Goal: Task Accomplishment & Management: Use online tool/utility

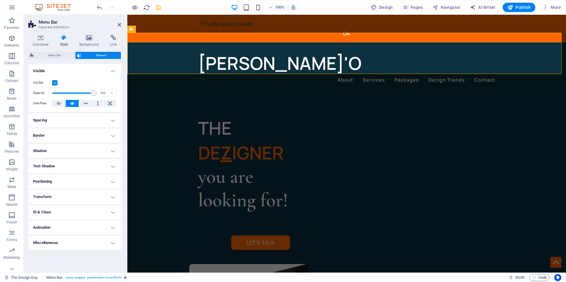
click at [69, 149] on h4 "Shadow" at bounding box center [74, 151] width 93 height 14
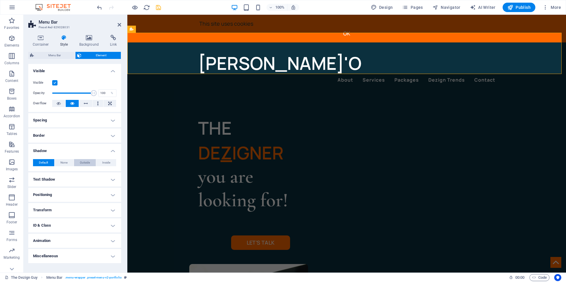
click at [85, 162] on span "Outside" at bounding box center [85, 162] width 10 height 7
type input "rgba(0, 0, 0, 0.2)"
type input "2"
type input "4"
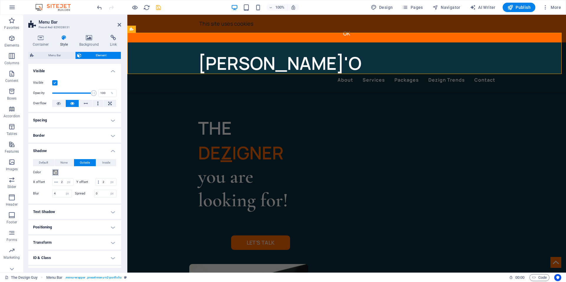
click at [52, 174] on button "Color" at bounding box center [55, 172] width 6 height 6
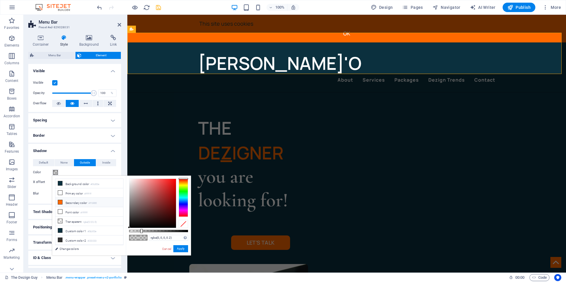
click at [58, 203] on icon at bounding box center [60, 202] width 4 height 4
type input "#ff6900"
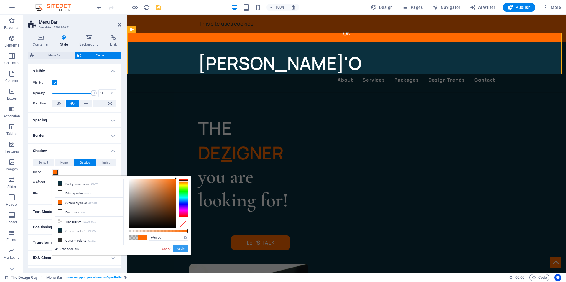
click at [178, 250] on button "Apply" at bounding box center [180, 248] width 15 height 7
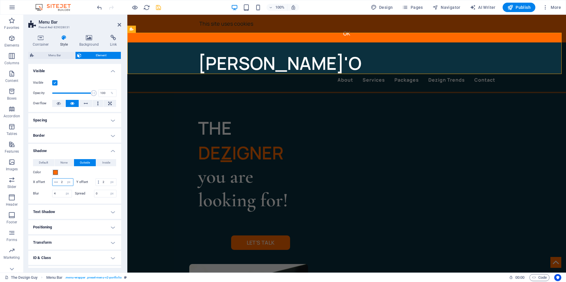
click at [67, 182] on input "2" at bounding box center [67, 182] width 14 height 7
type input "0"
click at [59, 197] on input "4" at bounding box center [61, 193] width 19 height 7
type input "10"
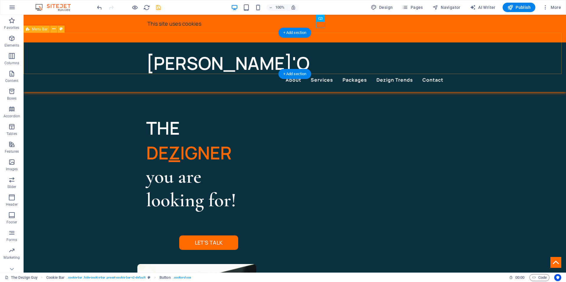
click at [99, 51] on div "Zane'O About Services Packages Dezign Trends Contact" at bounding box center [295, 67] width 542 height 50
select select "px"
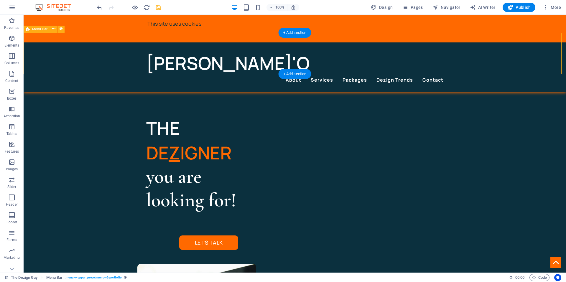
select select "px"
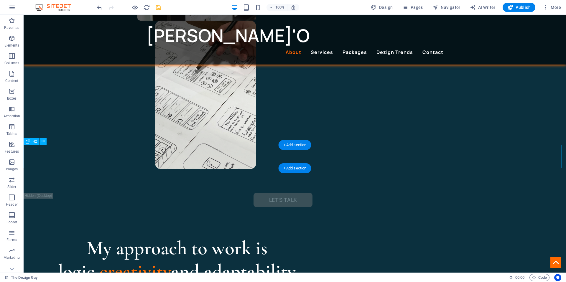
scroll to position [383, 0]
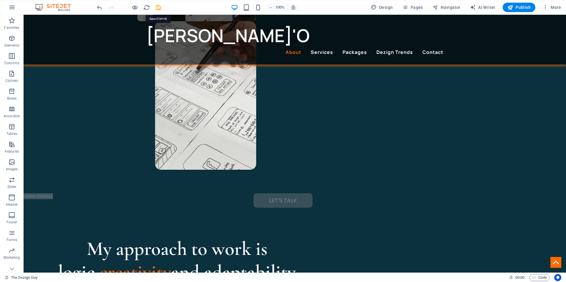
click at [156, 4] on icon "save" at bounding box center [158, 7] width 7 height 7
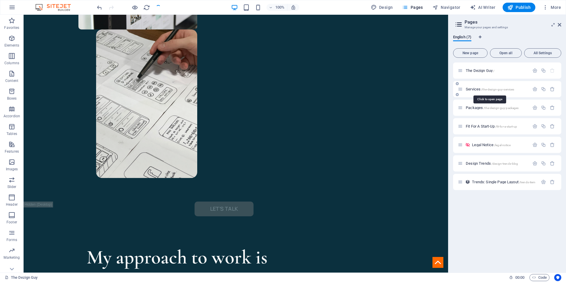
click at [471, 90] on span "Services /the-dezign-guy-services" at bounding box center [490, 89] width 48 height 4
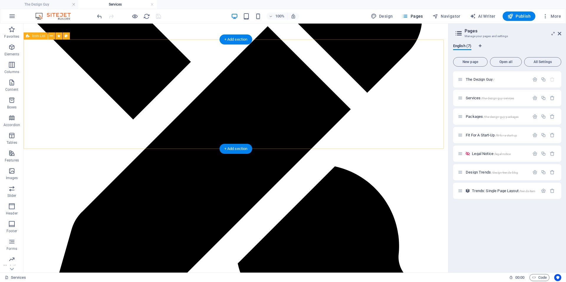
scroll to position [442, 0]
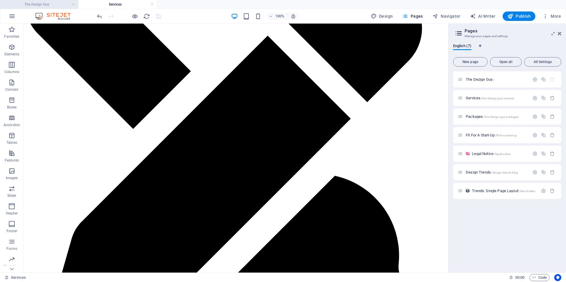
click at [52, 6] on h4 "The Dezign Guy" at bounding box center [39, 4] width 78 height 6
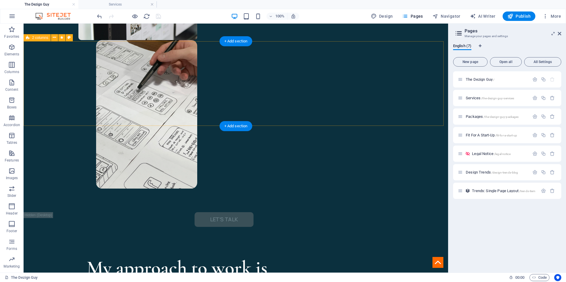
scroll to position [324, 0]
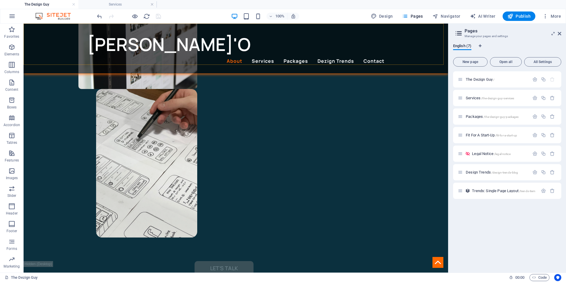
click at [51, 50] on div "Zane'O About Services Packages Dezign Trends Contact" at bounding box center [236, 49] width 424 height 50
select select "px"
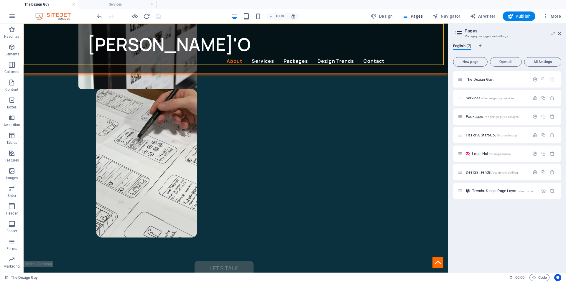
select select "px"
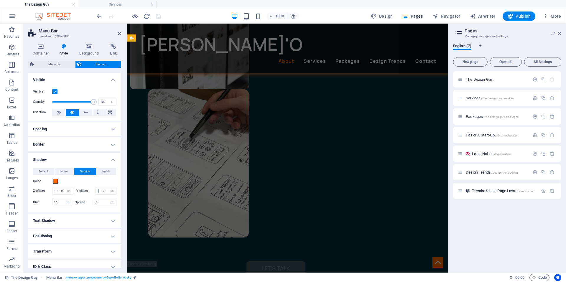
scroll to position [0, 0]
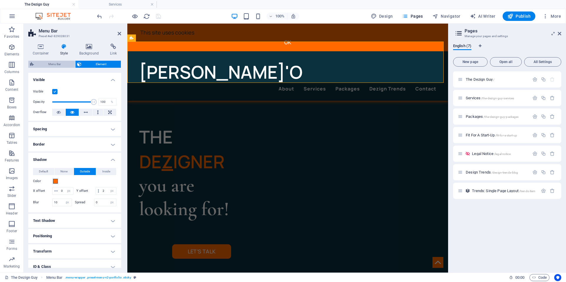
click at [54, 61] on span "Menu Bar" at bounding box center [55, 64] width 38 height 7
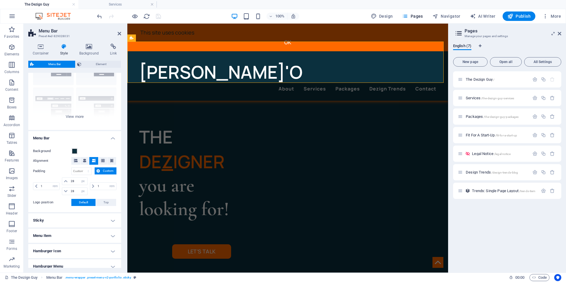
scroll to position [86, 0]
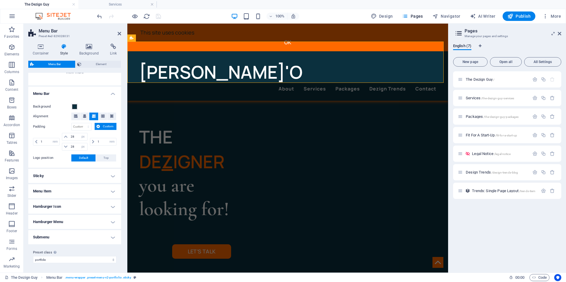
click at [47, 177] on h4 "Sticky" at bounding box center [74, 176] width 93 height 14
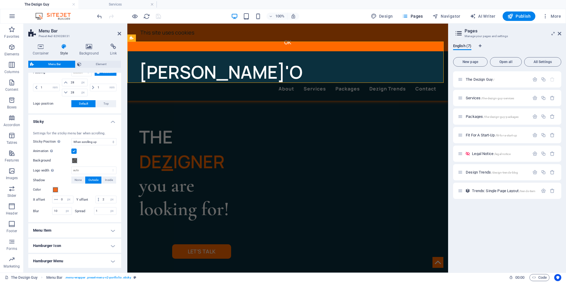
scroll to position [145, 0]
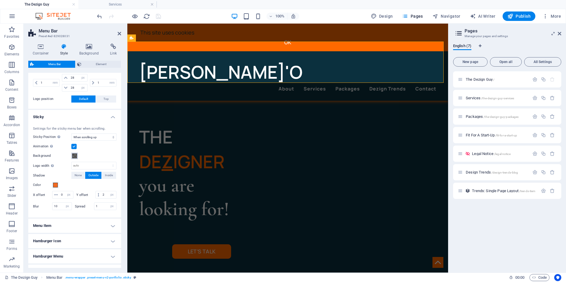
click at [75, 156] on span at bounding box center [74, 156] width 5 height 5
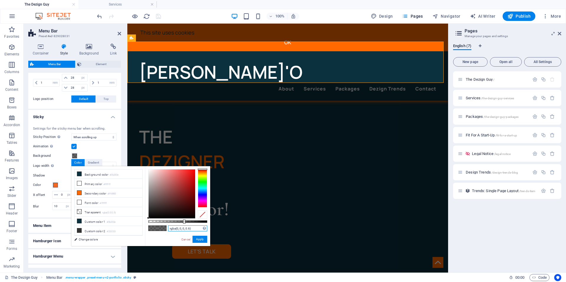
drag, startPoint x: 193, startPoint y: 228, endPoint x: 166, endPoint y: 232, distance: 27.0
click at [167, 232] on div "rgba(0, 0, 0, 0.6) Supported formats #0852ed rgb(8, 82, 237) rgba(8, 82, 237, 9…" at bounding box center [177, 248] width 65 height 165
click at [243, 124] on div "THE DE Z IGNER you are looking for! Let’s talk" at bounding box center [213, 198] width 149 height 149
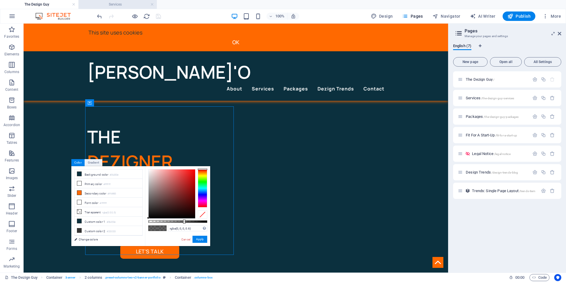
click at [117, 5] on h4 "Services" at bounding box center [117, 4] width 78 height 6
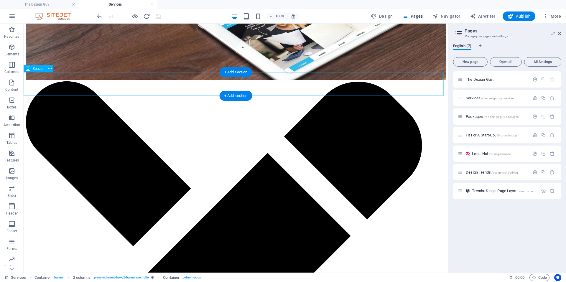
scroll to position [324, 0]
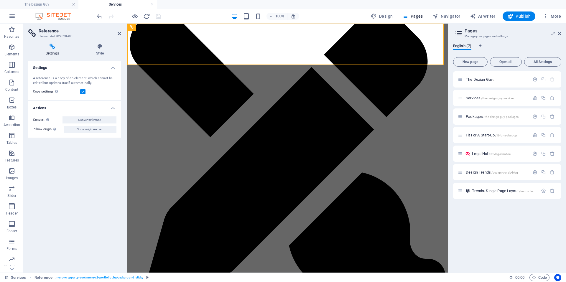
scroll to position [0, 0]
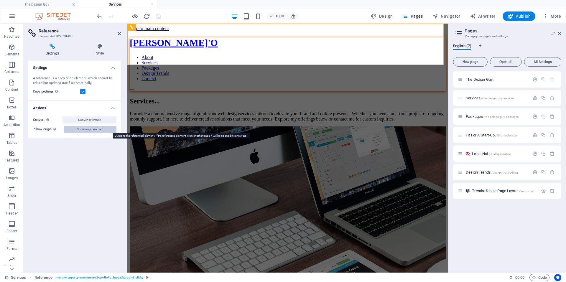
click at [94, 128] on span "Show origin element" at bounding box center [90, 129] width 27 height 7
select select "rem"
select select "px"
select select "rem"
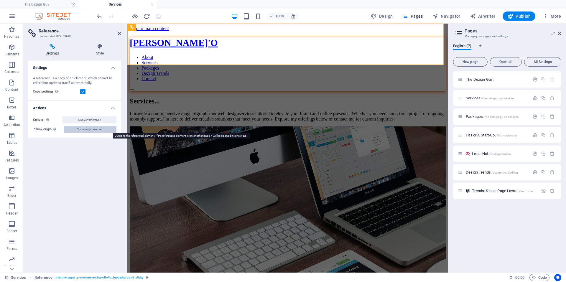
select select "sticky_reverse"
select select "px"
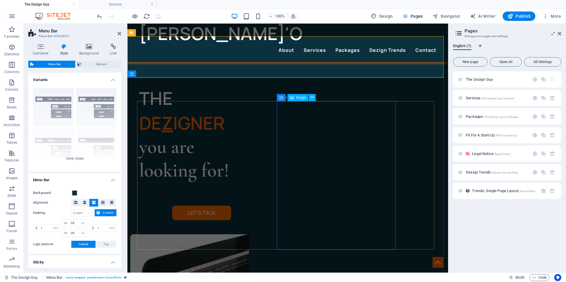
scroll to position [147, 0]
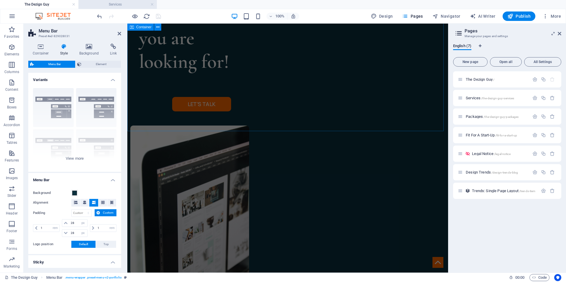
click at [132, 6] on h4 "Services" at bounding box center [117, 4] width 78 height 6
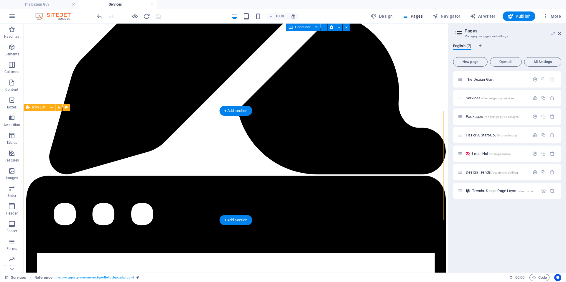
scroll to position [530, 0]
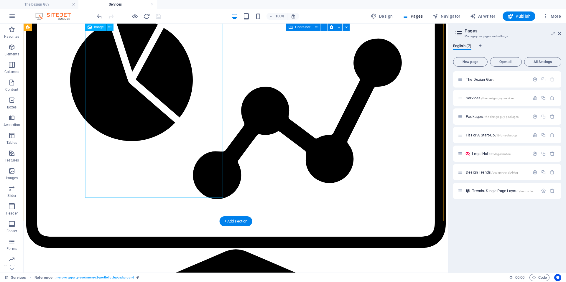
scroll to position [873, 0]
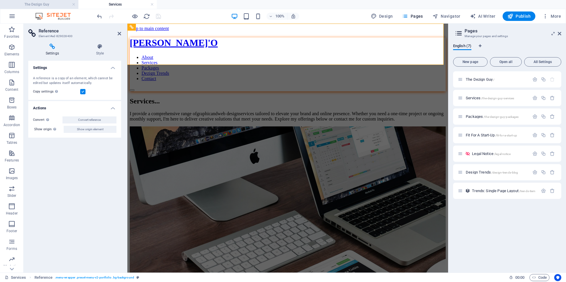
click at [35, 6] on h4 "The Dezign Guy" at bounding box center [39, 4] width 78 height 6
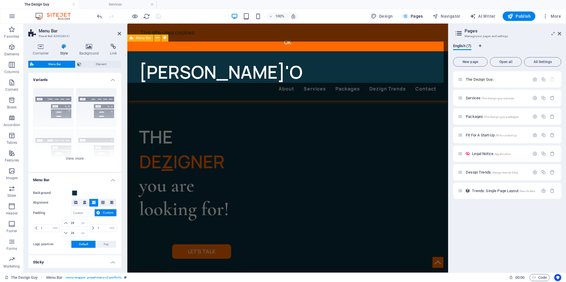
click at [136, 51] on div "Zane'O About Services Packages Dezign Trends Contact" at bounding box center [287, 76] width 321 height 50
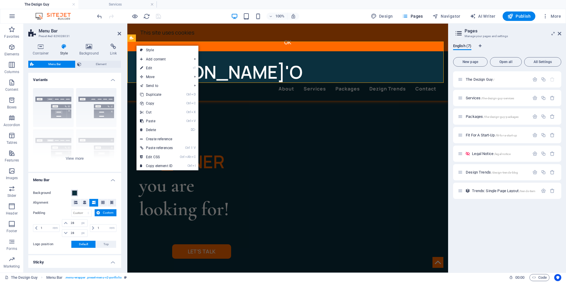
click at [75, 193] on span at bounding box center [74, 193] width 5 height 5
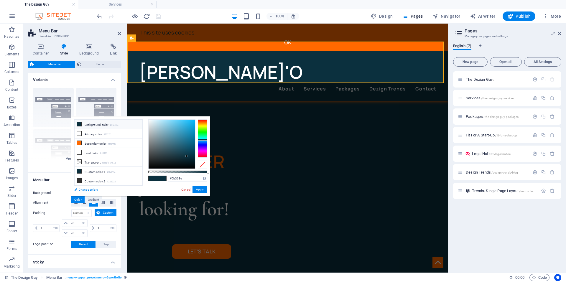
click at [75, 193] on link "Change colors" at bounding box center [105, 189] width 68 height 7
click at [74, 193] on span at bounding box center [74, 193] width 5 height 5
select select "px"
select select "400"
select select "px"
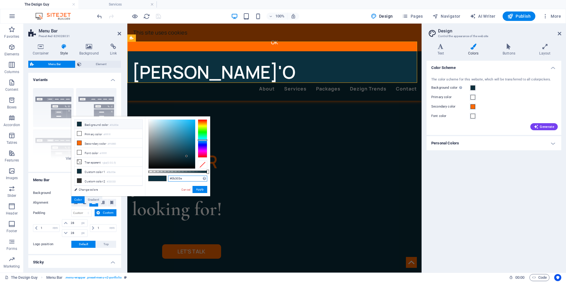
drag, startPoint x: 183, startPoint y: 178, endPoint x: 168, endPoint y: 178, distance: 14.7
click at [168, 178] on input "#0b303e" at bounding box center [187, 179] width 39 height 6
paste input "rgba(0, 0, 0, 0.6)"
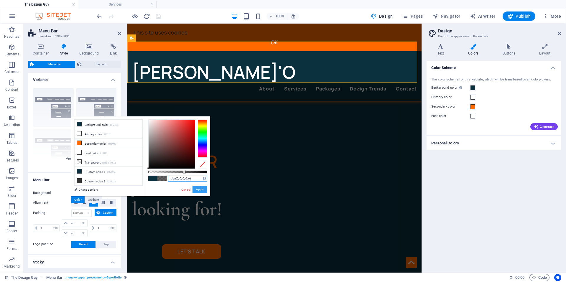
type input "rgba(0, 0, 0, 0.6)"
click at [197, 187] on button "Apply" at bounding box center [199, 189] width 15 height 7
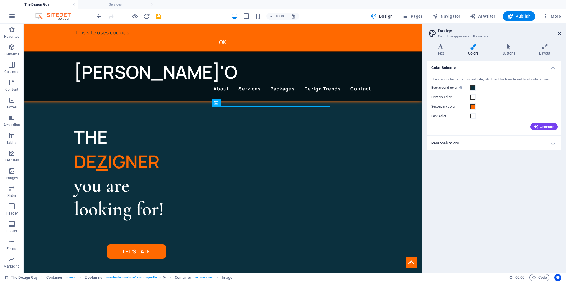
drag, startPoint x: 560, startPoint y: 33, endPoint x: 271, endPoint y: 105, distance: 297.9
click at [560, 33] on icon at bounding box center [559, 33] width 4 height 5
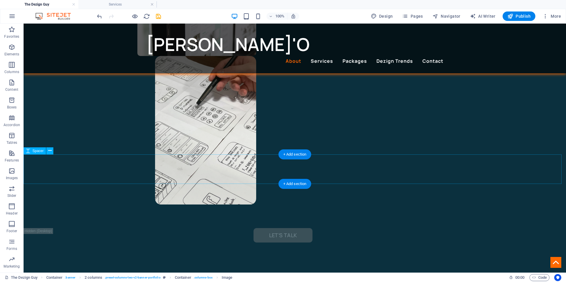
scroll to position [354, 0]
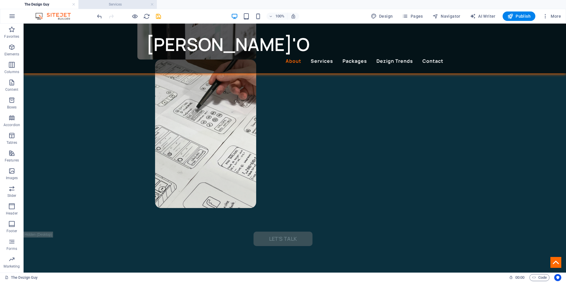
click at [110, 3] on h4 "Services" at bounding box center [117, 4] width 78 height 6
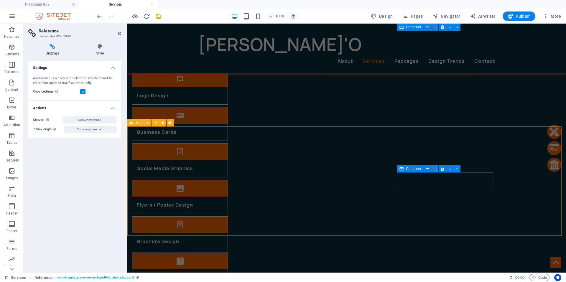
scroll to position [383, 0]
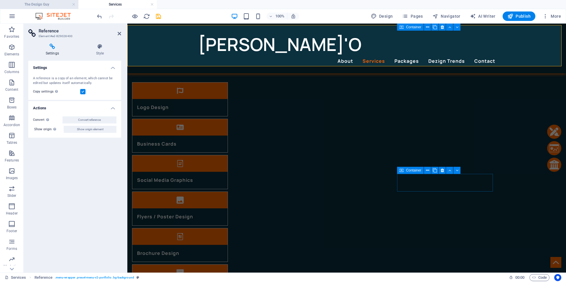
click at [47, 6] on h4 "The Dezign Guy" at bounding box center [39, 4] width 78 height 6
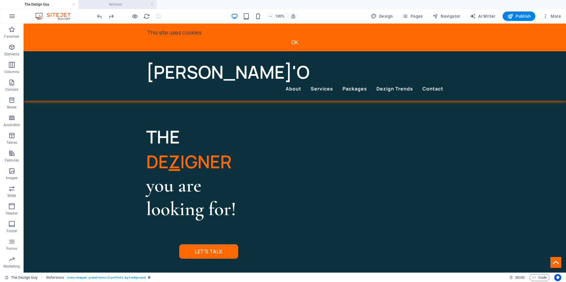
click at [113, 1] on h4 "Services" at bounding box center [117, 4] width 78 height 6
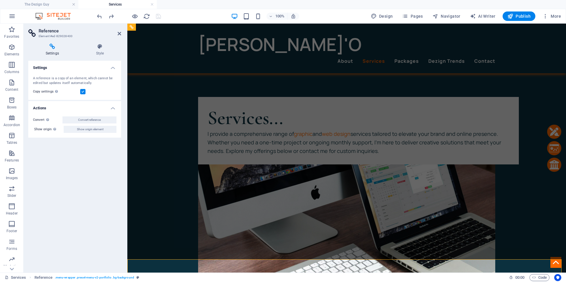
click at [113, 5] on h4 "Services" at bounding box center [117, 4] width 78 height 6
click at [121, 32] on aside "Reference Element #ed-829028400 Settings Style Settings A reference is a copy o…" at bounding box center [76, 148] width 104 height 249
click at [118, 32] on icon at bounding box center [120, 33] width 4 height 5
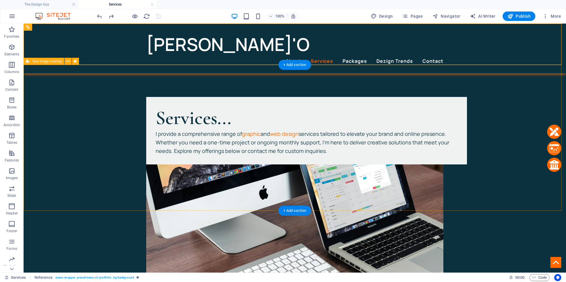
click at [127, 121] on div "Services... I provide a comprehensive range of graphic and web design services …" at bounding box center [295, 229] width 542 height 312
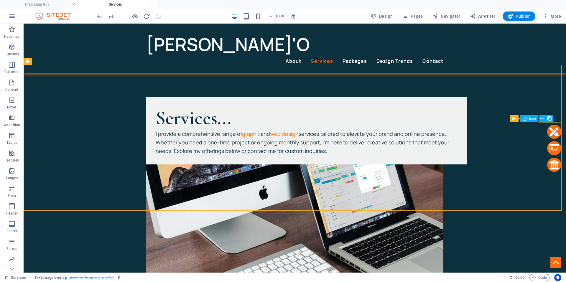
click at [551, 126] on figure at bounding box center [554, 132] width 14 height 14
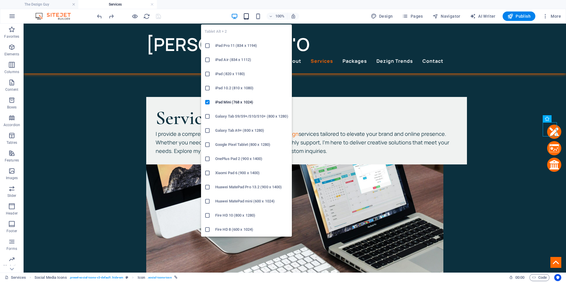
click at [249, 14] on icon "button" at bounding box center [246, 16] width 7 height 7
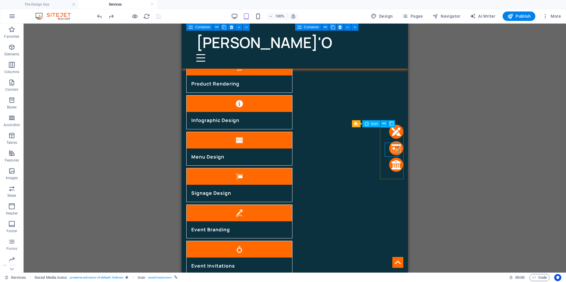
scroll to position [648, 0]
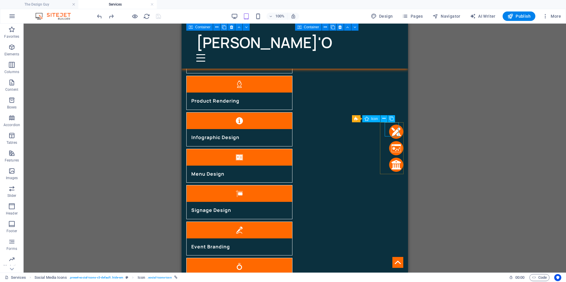
click at [391, 128] on figure at bounding box center [396, 132] width 14 height 14
click at [359, 119] on span "Social Media Icons" at bounding box center [368, 119] width 30 height 4
click at [359, 120] on span "Social Media Icons" at bounding box center [368, 119] width 30 height 4
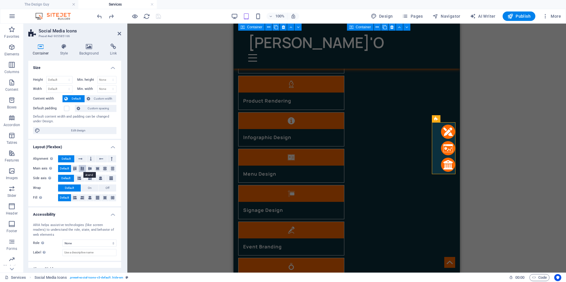
click at [84, 170] on button at bounding box center [82, 168] width 7 height 7
click at [66, 166] on span "Default" at bounding box center [64, 168] width 9 height 7
click at [67, 51] on h4 "Style" at bounding box center [65, 50] width 19 height 12
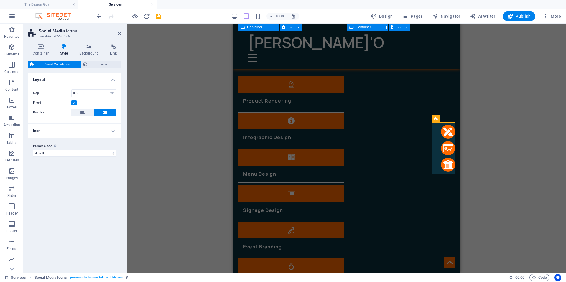
click at [60, 65] on span "Social Media Icons" at bounding box center [58, 64] width 44 height 7
click at [58, 130] on h4 "Icon" at bounding box center [74, 131] width 93 height 14
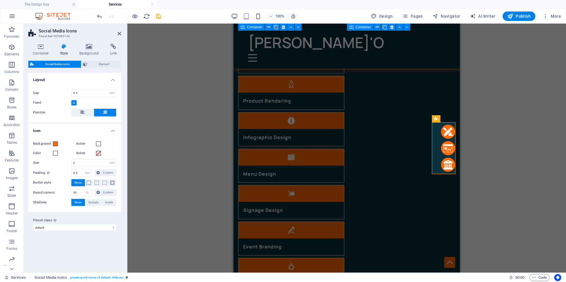
click at [58, 129] on h4 "Icon" at bounding box center [74, 129] width 93 height 11
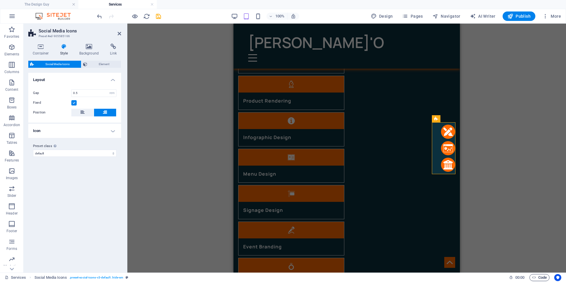
click at [542, 279] on span "Code" at bounding box center [539, 277] width 15 height 7
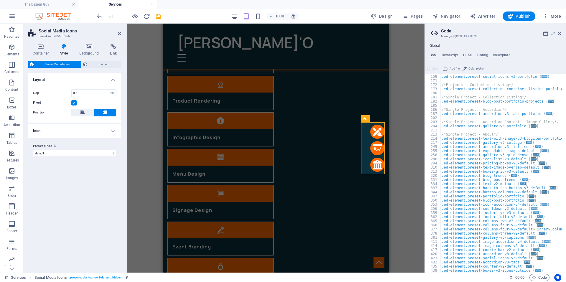
scroll to position [185, 0]
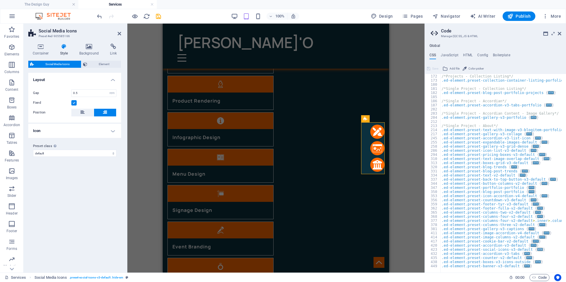
click at [537, 250] on span "..." at bounding box center [540, 249] width 6 height 3
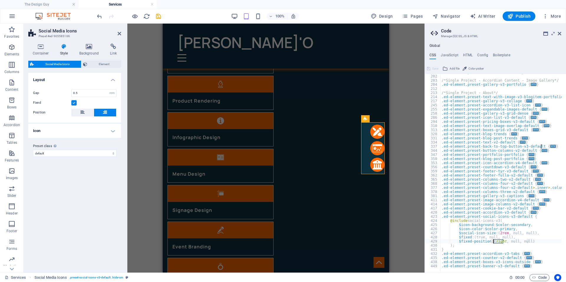
drag, startPoint x: 502, startPoint y: 241, endPoint x: 493, endPoint y: 242, distance: 9.1
click at [493, 242] on div ".ed-element.preset-accordion-v3-tabs-portfolio { ... } /*Single Project - Accor…" at bounding box center [543, 171] width 207 height 202
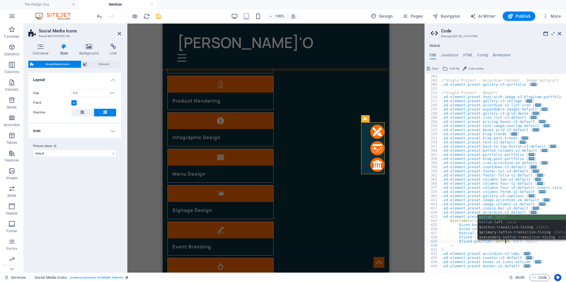
scroll to position [0, 6]
click at [543, 250] on div ".ed-element.preset-accordion-v3-tabs-portfolio { ... } /*Single Project - Accor…" at bounding box center [543, 171] width 207 height 202
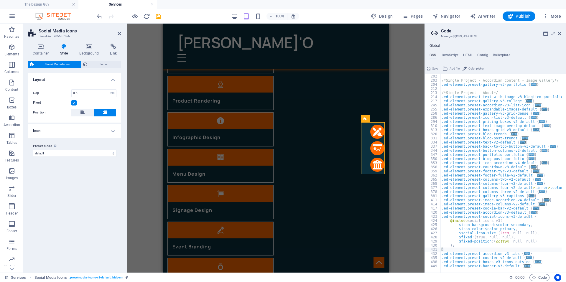
scroll to position [0, 0]
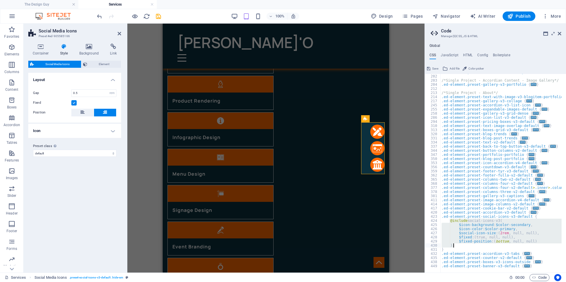
drag, startPoint x: 449, startPoint y: 221, endPoint x: 456, endPoint y: 244, distance: 24.4
click at [456, 244] on div ".ed-element.preset-accordion-v3-tabs-portfolio { ... } /*Single Project - Accor…" at bounding box center [543, 171] width 207 height 202
drag, startPoint x: 448, startPoint y: 249, endPoint x: 441, endPoint y: 217, distance: 32.6
click at [441, 217] on div ".ed-element.preset-accordion-v3-tabs-portfolio { ... } /*Single Project - Accor…" at bounding box center [543, 171] width 207 height 202
type textarea ".ed-element.preset-social-icons-v3-default { @include social-icons-v3("
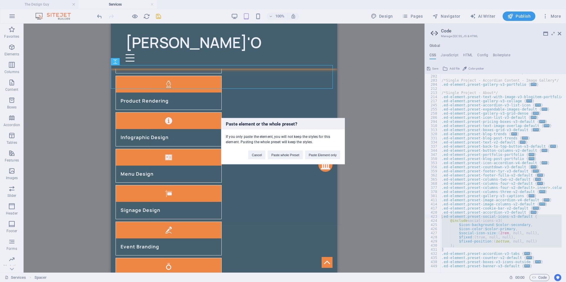
click at [469, 232] on div "Paste element or the whole preset? If you only paste the element, you will not …" at bounding box center [283, 141] width 566 height 282
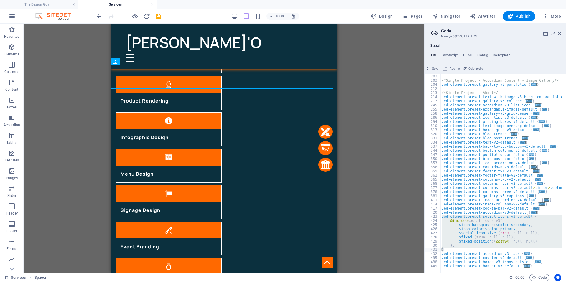
drag, startPoint x: 441, startPoint y: 217, endPoint x: 449, endPoint y: 249, distance: 33.2
click at [449, 249] on div ".ed-element.preset-accordion-v3-tabs-portfolio { ... } /*Single Project - Accor…" at bounding box center [543, 171] width 207 height 202
paste textarea
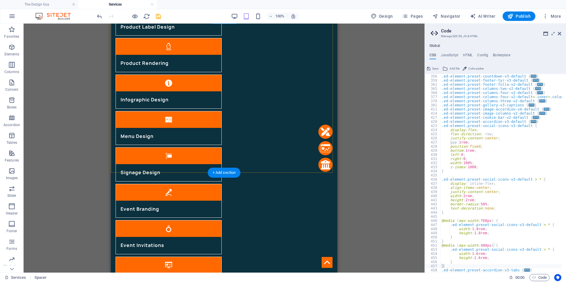
scroll to position [766, 0]
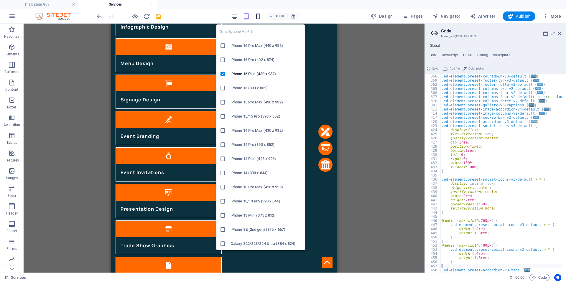
click at [260, 14] on icon "button" at bounding box center [258, 16] width 7 height 7
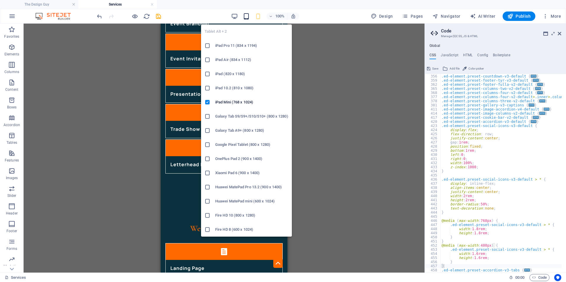
click at [245, 19] on icon "button" at bounding box center [246, 16] width 7 height 7
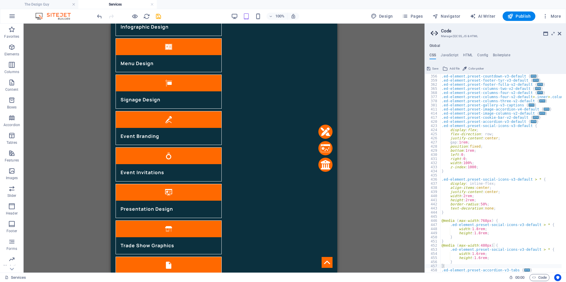
click at [517, 151] on div ".ed-element.preset-icon-accordion-v4-default { ... } .ed-element.preset-countdo…" at bounding box center [543, 171] width 207 height 202
type textarea "); }"
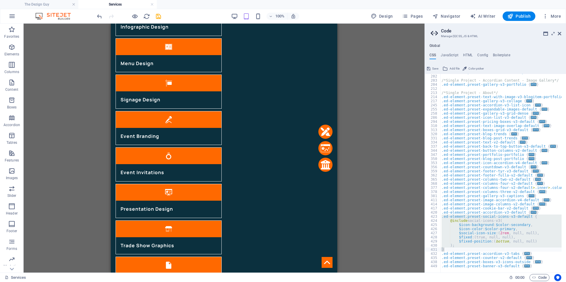
click at [371, 179] on div "H2 Text image overlap Container Text Spacer Icon H2 Icon List H3 Container Cont…" at bounding box center [224, 148] width 401 height 249
click at [559, 33] on icon at bounding box center [559, 33] width 4 height 5
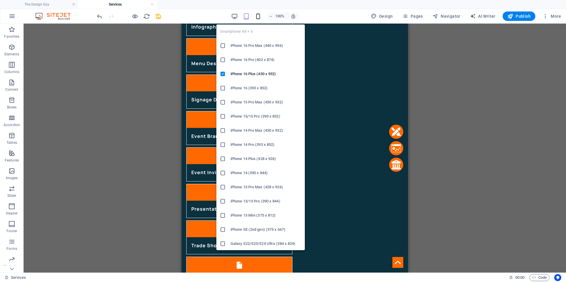
click at [259, 15] on icon "button" at bounding box center [258, 16] width 7 height 7
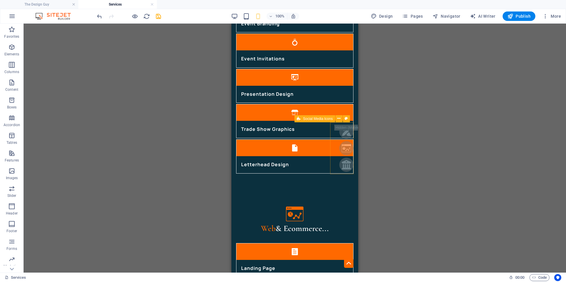
click at [326, 118] on span "Social Media Icons" at bounding box center [318, 119] width 30 height 4
select select "rem"
select select "preset-social-icons-v3-default"
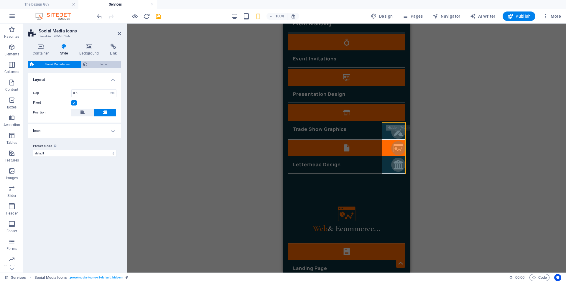
click at [103, 64] on span "Element" at bounding box center [104, 64] width 30 height 7
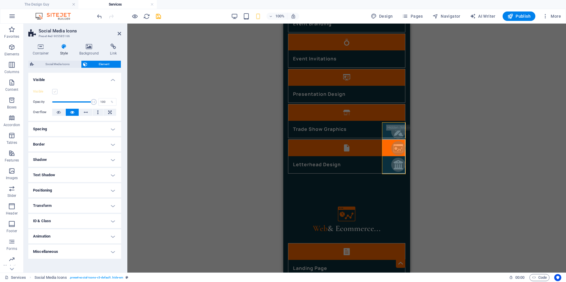
click at [53, 91] on label at bounding box center [54, 91] width 5 height 5
click at [0, 0] on input "Visible" at bounding box center [0, 0] width 0 height 0
click at [57, 61] on span "Social Media Icons" at bounding box center [58, 64] width 44 height 7
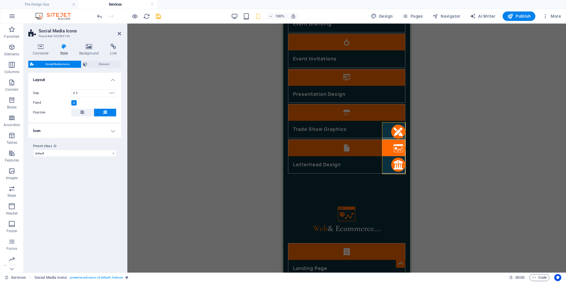
click at [64, 128] on h4 "Icon" at bounding box center [74, 131] width 93 height 14
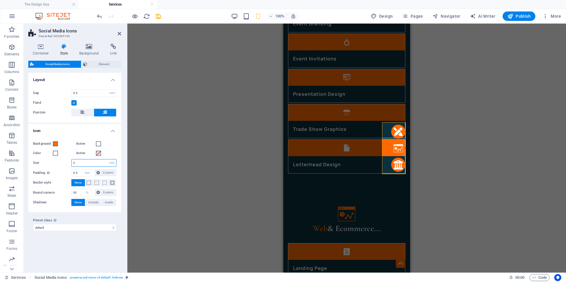
drag, startPoint x: 75, startPoint y: 163, endPoint x: 69, endPoint y: 162, distance: 5.9
click at [69, 162] on div "Size 2 px rem vh vw" at bounding box center [74, 163] width 83 height 8
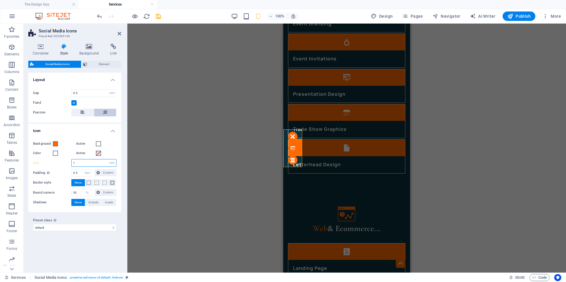
type input "1"
click at [104, 112] on icon at bounding box center [105, 112] width 4 height 7
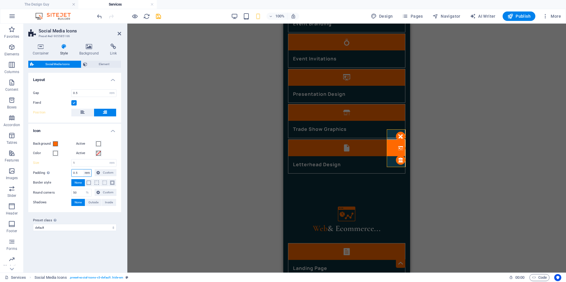
click at [85, 172] on select "px rem vh vw Custom" at bounding box center [87, 172] width 8 height 7
select select "px"
click at [83, 169] on select "px rem vh vw Custom" at bounding box center [87, 172] width 8 height 7
type input "5"
drag, startPoint x: 78, startPoint y: 91, endPoint x: 68, endPoint y: 90, distance: 9.8
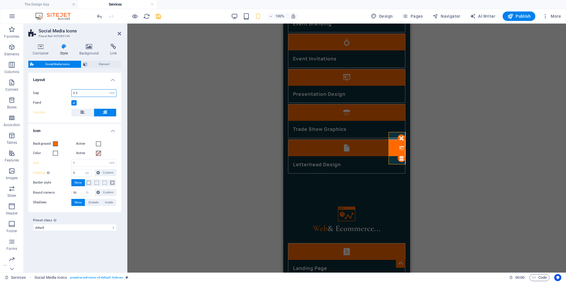
click at [68, 90] on div "Gap 0.5 px rem % vh vw" at bounding box center [74, 93] width 83 height 8
type input "0"
click at [111, 94] on select "px rem % vh vw" at bounding box center [112, 93] width 8 height 7
select select "px"
click at [108, 90] on select "px rem % vh vw" at bounding box center [112, 93] width 8 height 7
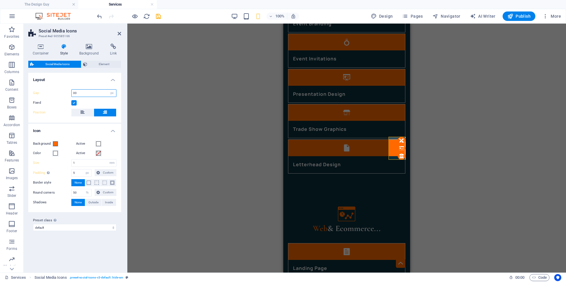
type input "0"
type input "2"
type input "15"
drag, startPoint x: 78, startPoint y: 173, endPoint x: 71, endPoint y: 174, distance: 7.1
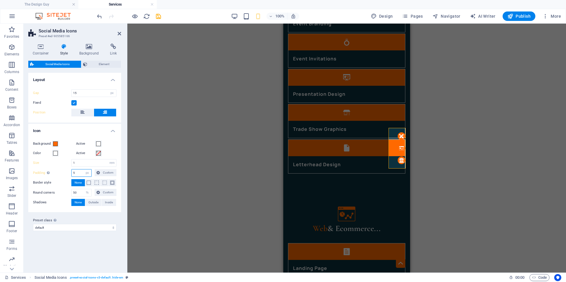
click at [71, 174] on div "Padding Only if icon background is active 5 px rem vh vw Custom Custom" at bounding box center [74, 173] width 83 height 8
type input "0"
type input "10"
click at [79, 111] on button at bounding box center [82, 113] width 22 height 8
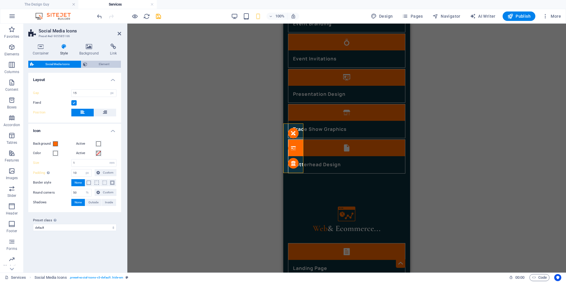
click at [103, 63] on span "Element" at bounding box center [104, 64] width 30 height 7
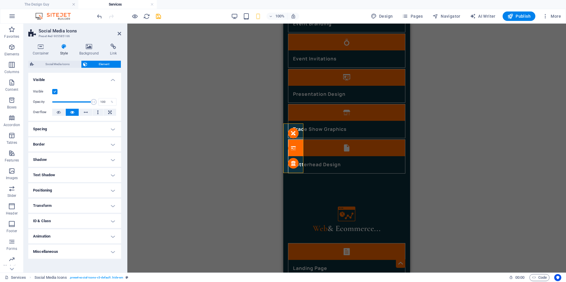
click at [59, 189] on h4 "Positioning" at bounding box center [74, 190] width 93 height 14
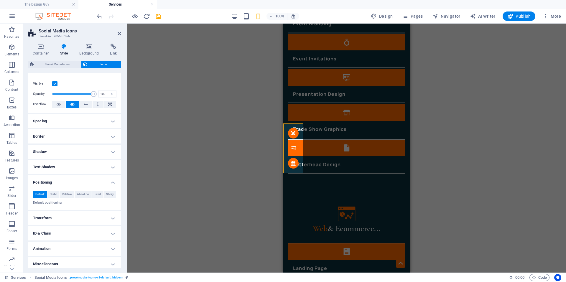
scroll to position [11, 0]
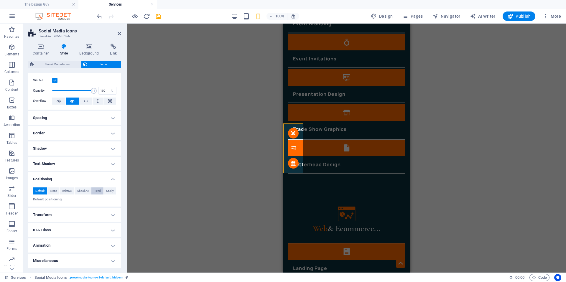
click at [98, 191] on span "Fixed" at bounding box center [97, 190] width 7 height 7
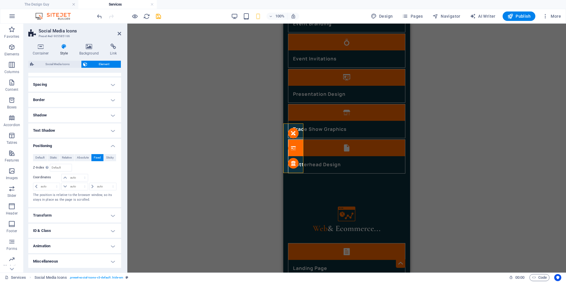
scroll to position [45, 0]
click at [59, 167] on input "number" at bounding box center [60, 167] width 21 height 7
type input "15"
click at [71, 175] on select "auto px rem % em" at bounding box center [75, 177] width 26 height 7
select select "px"
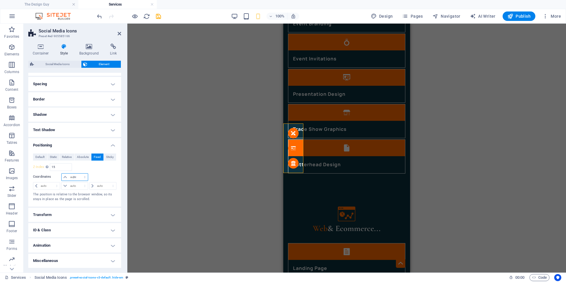
click at [79, 174] on select "auto px rem % em" at bounding box center [75, 177] width 26 height 7
type input "20"
click at [69, 175] on input "20" at bounding box center [78, 177] width 19 height 7
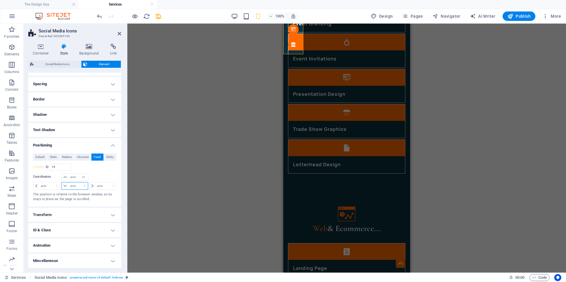
click at [70, 187] on select "auto px rem % em" at bounding box center [75, 185] width 26 height 7
select select "px"
click at [79, 182] on select "auto px rem % em" at bounding box center [75, 185] width 26 height 7
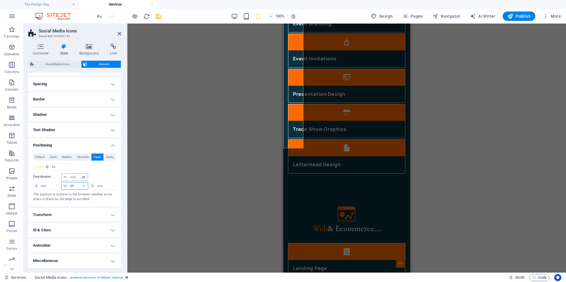
type input "20"
click at [82, 176] on select "auto px rem % em" at bounding box center [84, 177] width 8 height 7
click at [80, 174] on select "auto px rem % em" at bounding box center [84, 177] width 8 height 7
select select "DISABLED_OPTION_VALUE"
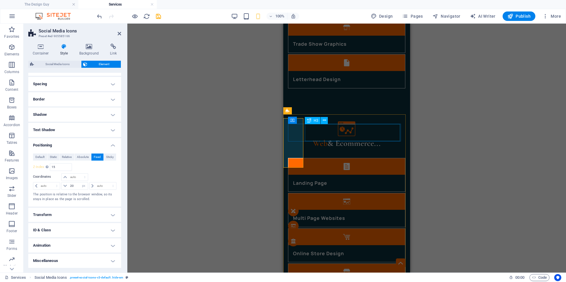
scroll to position [855, 0]
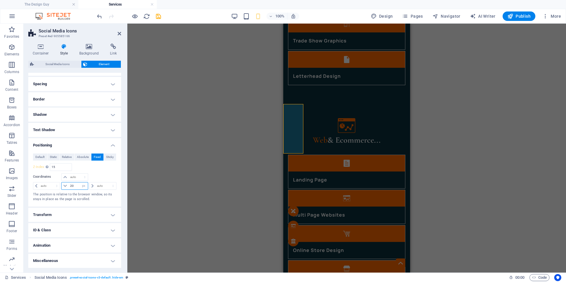
click at [70, 184] on input "20" at bounding box center [78, 185] width 19 height 7
type input "0"
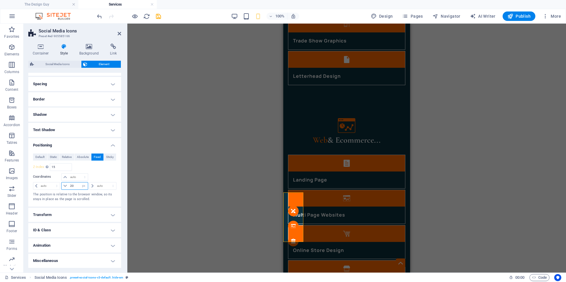
type input "2"
type input "10"
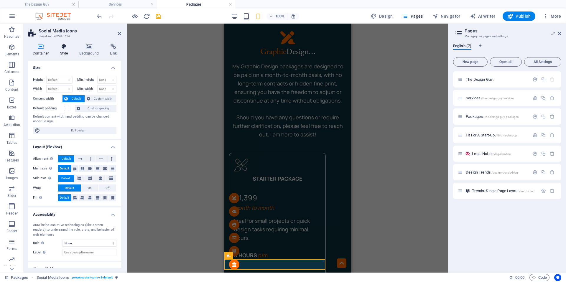
click at [62, 56] on h4 "Style" at bounding box center [65, 50] width 19 height 12
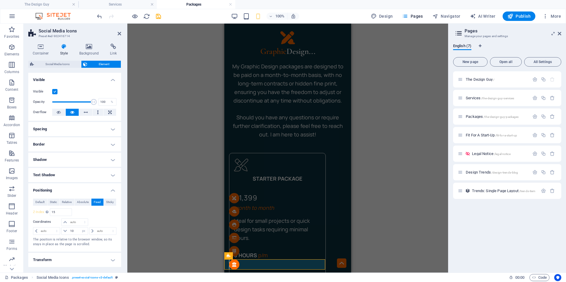
click at [76, 131] on h4 "Spacing" at bounding box center [74, 129] width 93 height 14
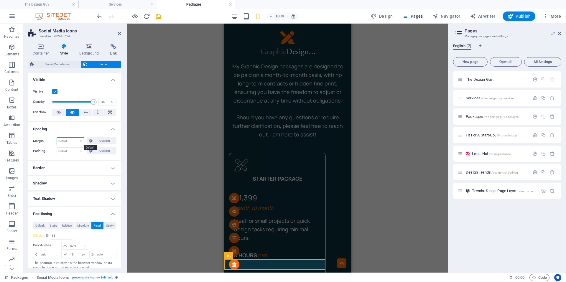
click at [80, 141] on select "Default auto px % rem vw vh Custom" at bounding box center [70, 141] width 27 height 7
click at [57, 138] on select "Default auto px % rem vw vh Custom" at bounding box center [70, 141] width 27 height 7
select select "DISABLED_OPTION_VALUE"
click at [93, 139] on button "Custom" at bounding box center [101, 140] width 29 height 7
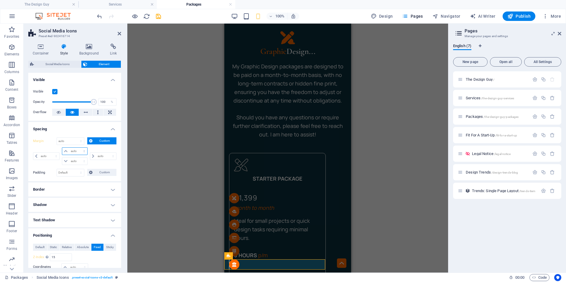
click at [73, 150] on select "auto px % rem vw vh" at bounding box center [74, 151] width 25 height 7
select select "px"
click at [78, 148] on select "auto px % rem vw vh" at bounding box center [74, 151] width 25 height 7
type input "0"
click at [74, 161] on select "auto px % rem vw vh" at bounding box center [74, 161] width 25 height 7
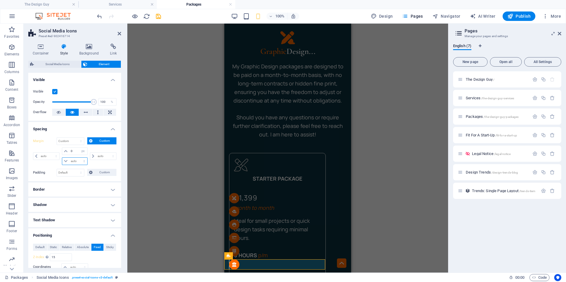
select select "px"
click at [78, 158] on select "auto px % rem vw vh" at bounding box center [74, 161] width 25 height 7
type input "0"
click at [90, 143] on icon at bounding box center [91, 140] width 4 height 7
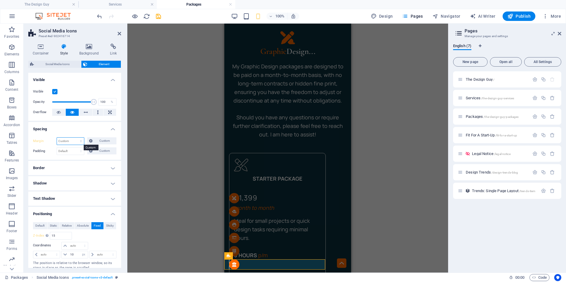
click at [78, 142] on select "Default auto px % rem vw vh Custom" at bounding box center [70, 141] width 27 height 7
click at [57, 138] on select "Default auto px % rem vw vh Custom" at bounding box center [70, 141] width 27 height 7
select select "DISABLED_OPTION_VALUE"
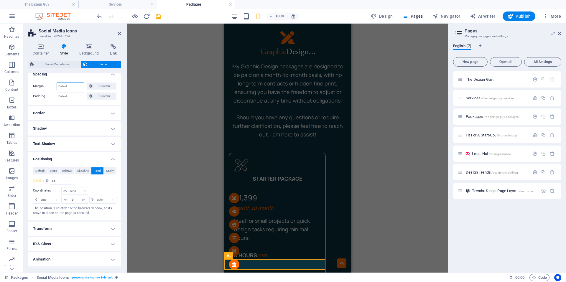
scroll to position [59, 0]
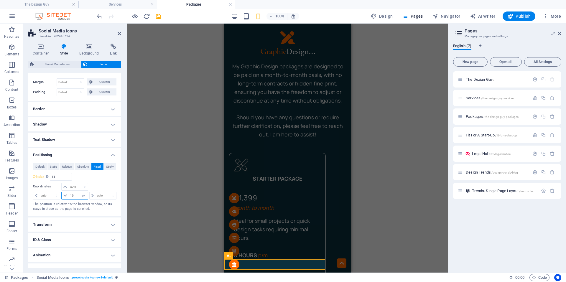
click at [72, 195] on input "10" at bounding box center [78, 195] width 19 height 7
type input "15"
click at [46, 251] on h4 "Animation" at bounding box center [74, 255] width 93 height 14
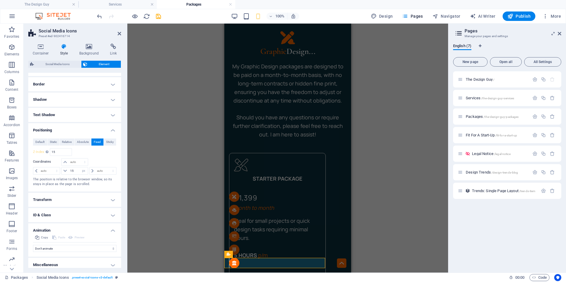
scroll to position [88, 0]
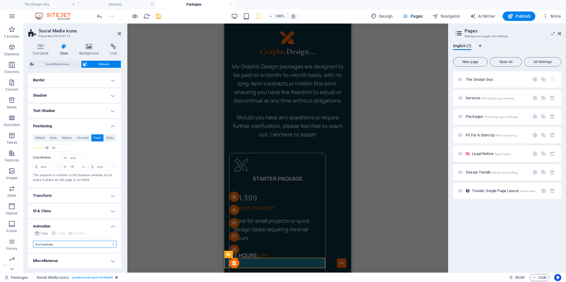
click at [57, 243] on select "Don't animate Show / Hide Slide up/down Zoom in/out Slide left to right Slide r…" at bounding box center [74, 244] width 83 height 7
select select "move-bottom-to-top"
click at [33, 241] on select "Don't animate Show / Hide Slide up/down Zoom in/out Slide left to right Slide r…" at bounding box center [74, 244] width 83 height 7
select select "scroll"
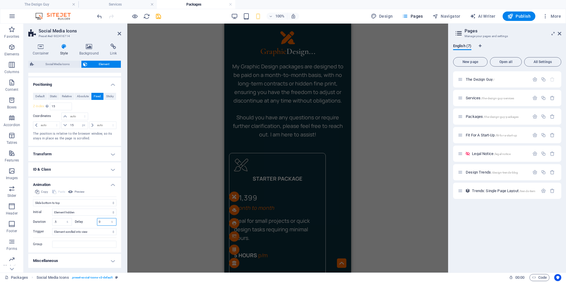
drag, startPoint x: 101, startPoint y: 222, endPoint x: 97, endPoint y: 221, distance: 4.3
click at [97, 221] on input "0" at bounding box center [106, 221] width 19 height 7
type input "1"
click at [90, 231] on select "No automatic trigger On page load Element scrolled into view" at bounding box center [84, 231] width 64 height 7
select select "onload"
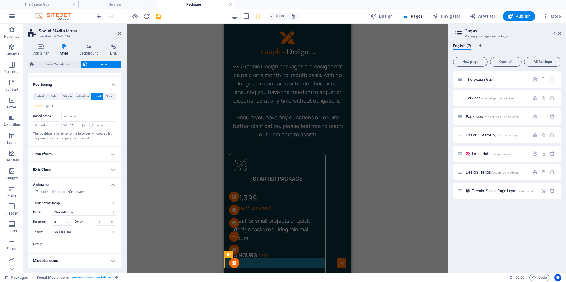
click at [52, 228] on select "No automatic trigger On page load Element scrolled into view" at bounding box center [84, 231] width 64 height 7
click at [63, 64] on span "Social Media Icons" at bounding box center [58, 64] width 44 height 7
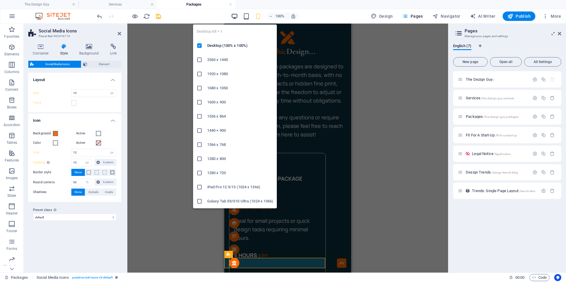
click at [236, 15] on icon "button" at bounding box center [234, 16] width 7 height 7
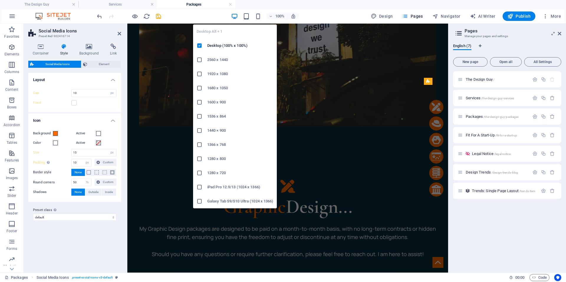
scroll to position [220, 0]
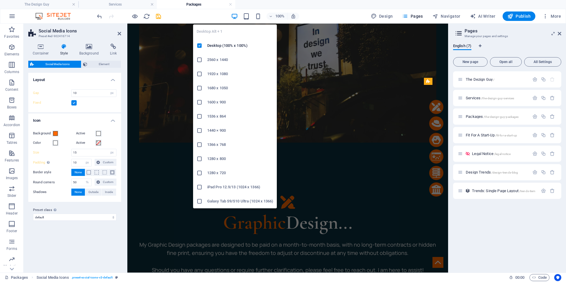
type input "0.5"
select select "rem"
type input "2"
select select "rem"
type input "0.5"
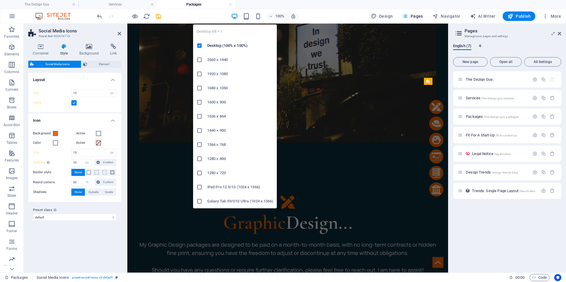
select select "rem"
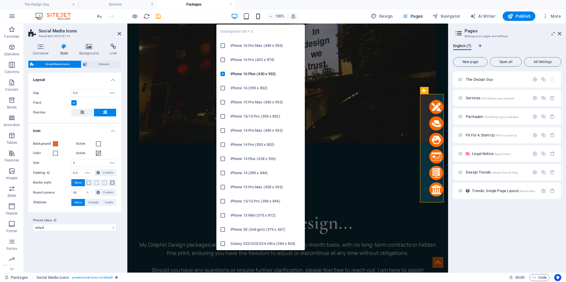
click at [258, 16] on icon "button" at bounding box center [258, 16] width 7 height 7
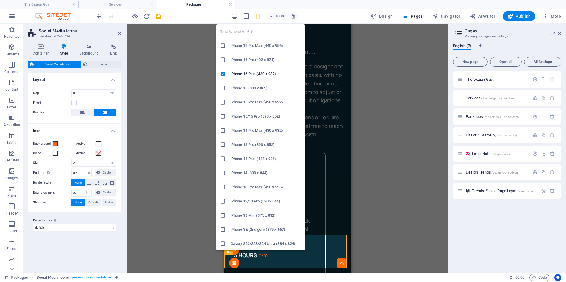
type input "10"
select select "px"
type input "15"
select select "px"
type input "10"
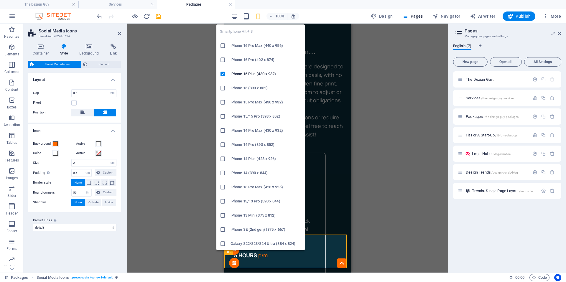
select select "px"
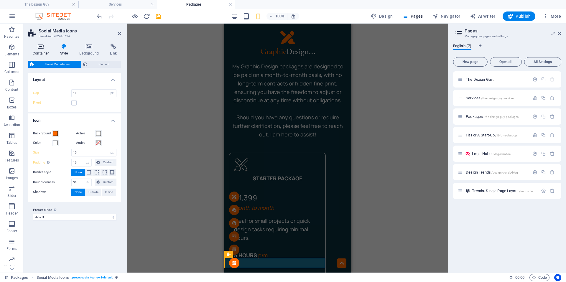
click at [37, 51] on h4 "Container" at bounding box center [41, 50] width 27 height 12
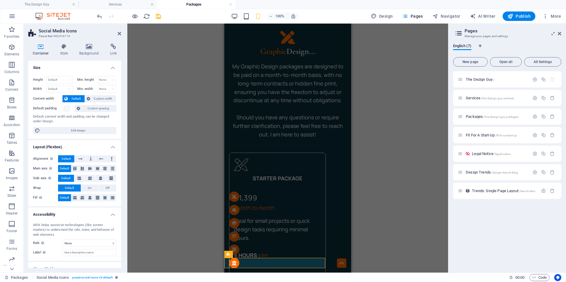
click at [67, 107] on label at bounding box center [66, 108] width 5 height 5
click at [0, 0] on input "Default padding" at bounding box center [0, 0] width 0 height 0
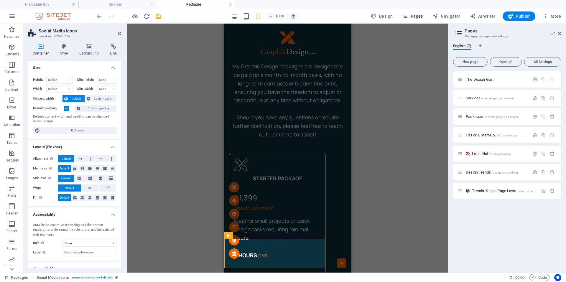
click at [66, 107] on label at bounding box center [66, 108] width 5 height 5
click at [0, 0] on input "Default padding" at bounding box center [0, 0] width 0 height 0
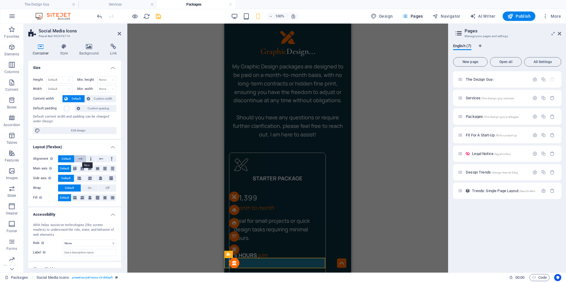
click at [80, 159] on icon at bounding box center [80, 158] width 4 height 7
click at [90, 166] on icon at bounding box center [90, 168] width 4 height 7
click at [66, 159] on span "Default" at bounding box center [66, 158] width 9 height 7
click at [66, 167] on span "Default" at bounding box center [64, 168] width 9 height 7
click at [91, 100] on button "Custom width" at bounding box center [101, 98] width 32 height 7
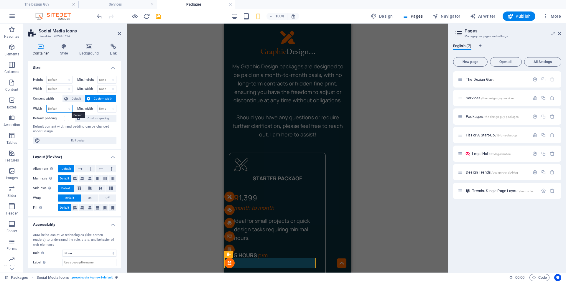
click at [52, 109] on select "Default px rem % em vh vw" at bounding box center [60, 108] width 26 height 7
select select "%"
click at [63, 105] on select "Default px rem % em vh vw" at bounding box center [60, 108] width 26 height 7
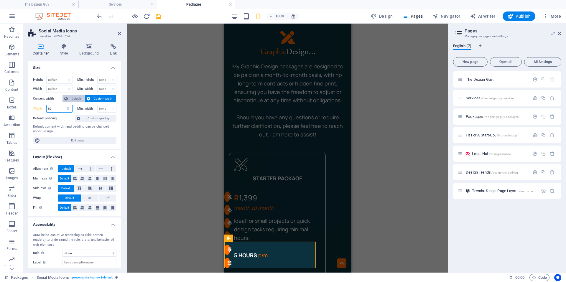
type input "80"
click at [70, 101] on span "Default" at bounding box center [76, 98] width 13 height 7
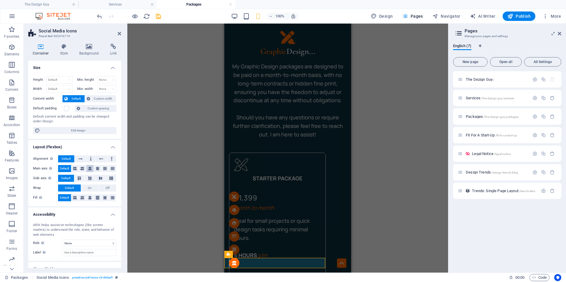
click at [89, 170] on icon at bounding box center [90, 168] width 4 height 7
click at [88, 197] on icon at bounding box center [90, 197] width 4 height 7
click at [88, 186] on span "On" at bounding box center [90, 187] width 4 height 7
click at [104, 189] on button "Off" at bounding box center [107, 187] width 17 height 7
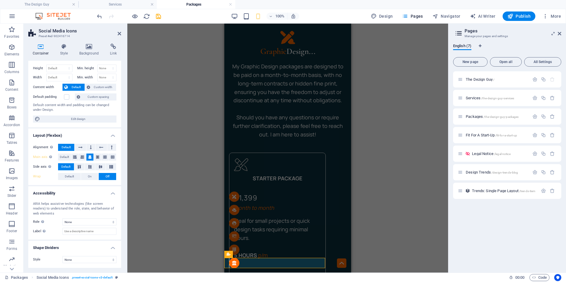
scroll to position [0, 0]
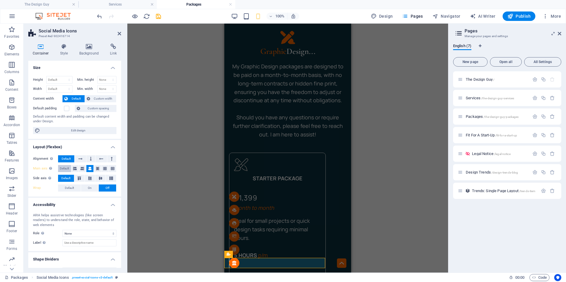
click at [64, 168] on span "Default" at bounding box center [64, 168] width 9 height 7
click at [65, 188] on span "Default" at bounding box center [69, 187] width 9 height 7
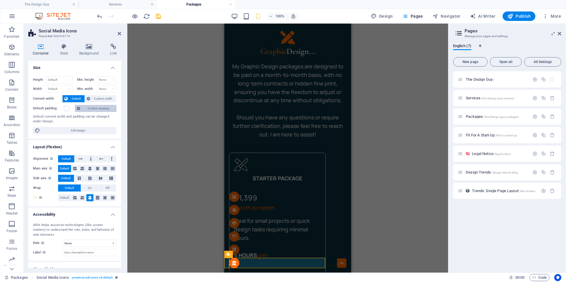
click at [84, 111] on button "Custom spacing" at bounding box center [96, 108] width 42 height 7
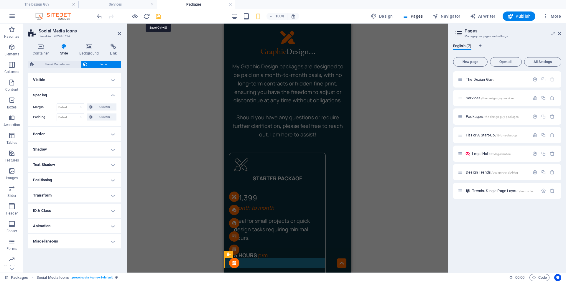
click at [158, 15] on icon "save" at bounding box center [158, 16] width 7 height 7
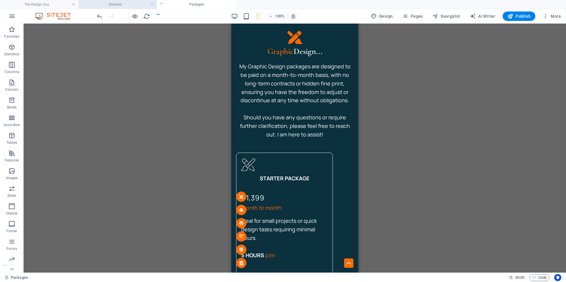
click at [124, 4] on h4 "Services" at bounding box center [117, 4] width 78 height 6
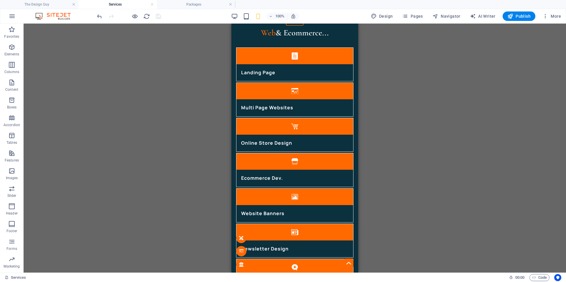
click at [243, 16] on div "100%" at bounding box center [265, 15] width 68 height 9
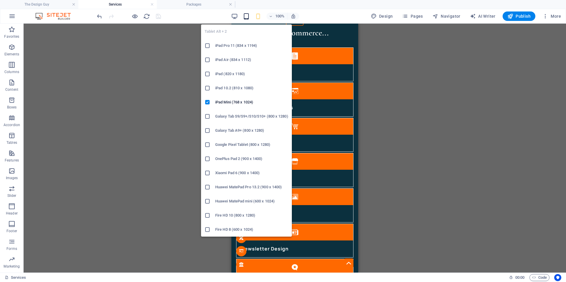
click at [246, 15] on icon "button" at bounding box center [246, 16] width 7 height 7
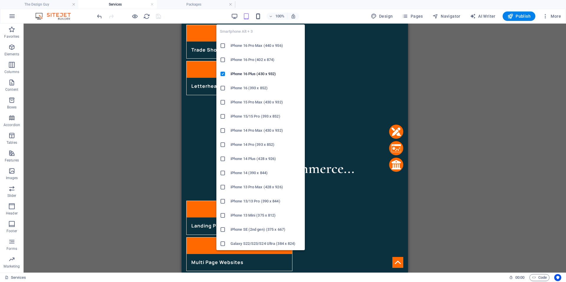
click at [259, 15] on icon "button" at bounding box center [258, 16] width 7 height 7
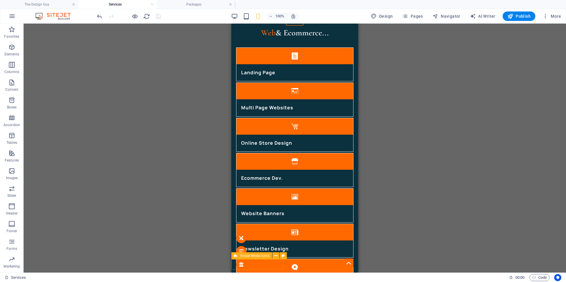
click at [240, 257] on span "Social Media Icons" at bounding box center [255, 256] width 30 height 4
select select "px"
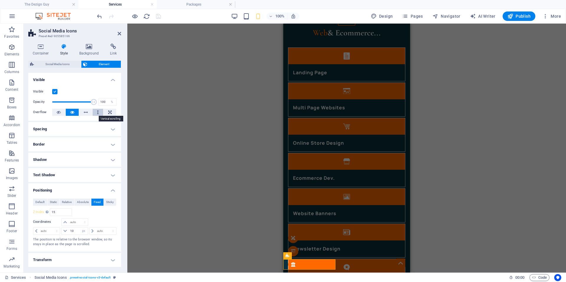
click at [97, 110] on icon at bounding box center [98, 112] width 2 height 7
click at [71, 111] on icon at bounding box center [72, 112] width 4 height 7
click at [58, 64] on span "Social Media Icons" at bounding box center [58, 64] width 44 height 7
type input "10"
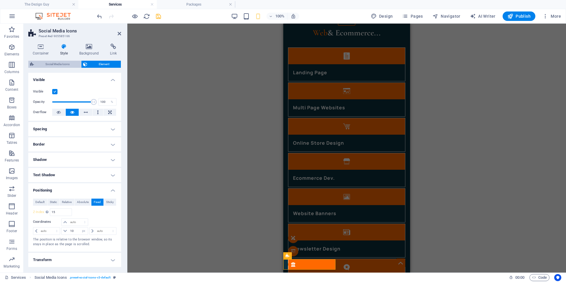
type input "15"
select select "px"
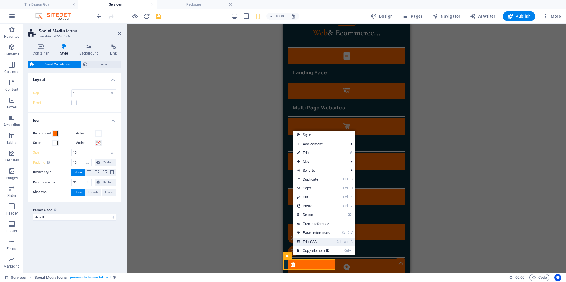
click at [309, 240] on link "Ctrl Alt C Edit CSS" at bounding box center [313, 241] width 40 height 9
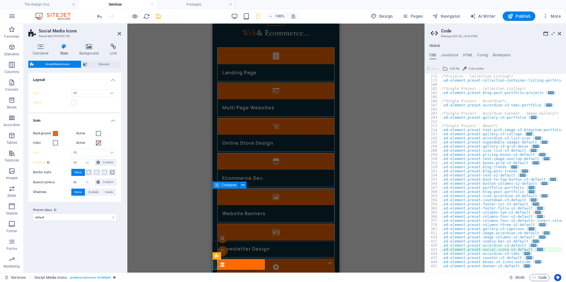
scroll to position [227, 0]
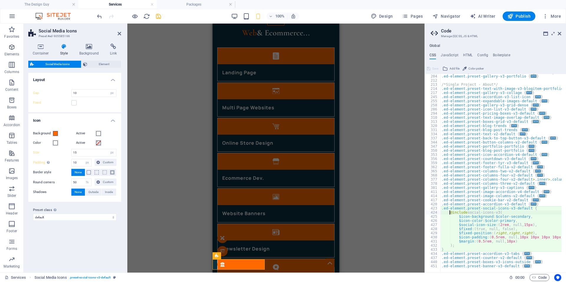
click at [518, 241] on div "/*Single Project - Accordian Content - Image Gallery*/ .ed-element.preset-galle…" at bounding box center [543, 171] width 207 height 202
type textarea "$margin: (0.5rem, null, 10px)"
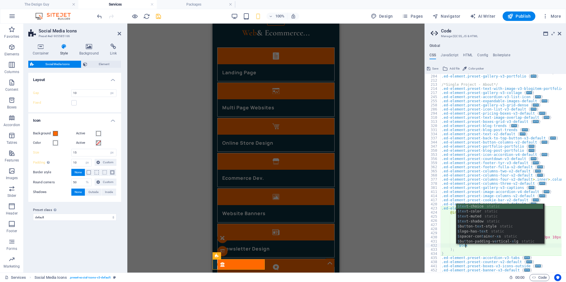
scroll to position [0, 3]
type textarea "$text"
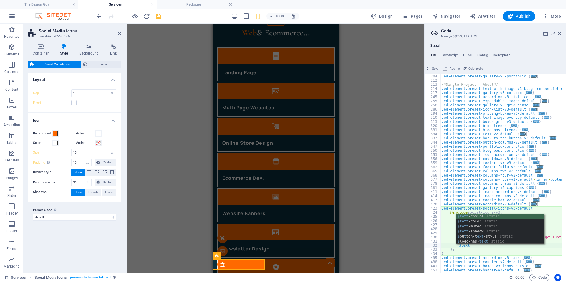
type input "0.5"
select select "rem"
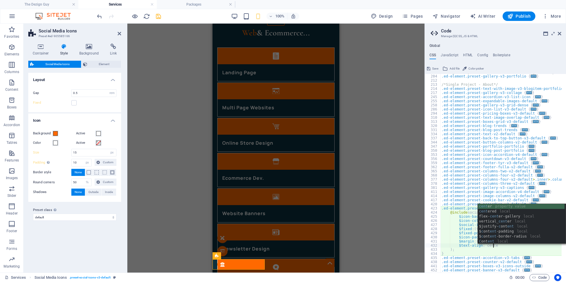
scroll to position [0, 5]
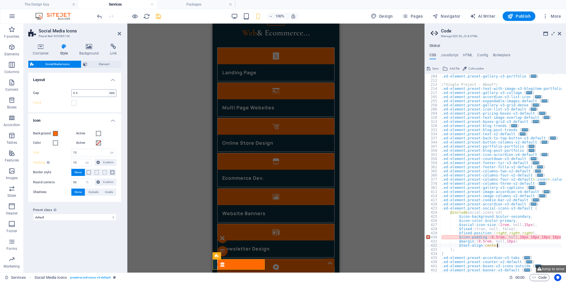
type textarea "$text-align: center;"
click at [113, 94] on select "px rem % vh vw" at bounding box center [112, 93] width 8 height 7
select select "px"
click at [108, 90] on select "px rem % vh vw" at bounding box center [112, 93] width 8 height 7
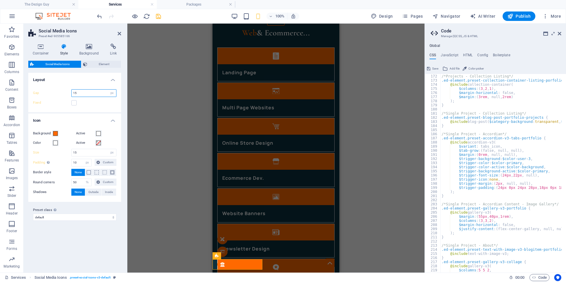
scroll to position [185, 0]
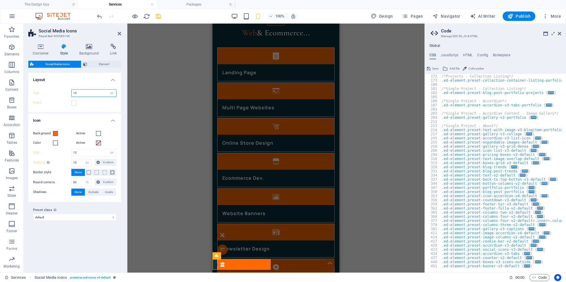
type input "15"
click at [67, 235] on div "Variants Default Layout Gap 15 px rem % vh vw Fixed Position Icon Background Ac…" at bounding box center [74, 170] width 93 height 195
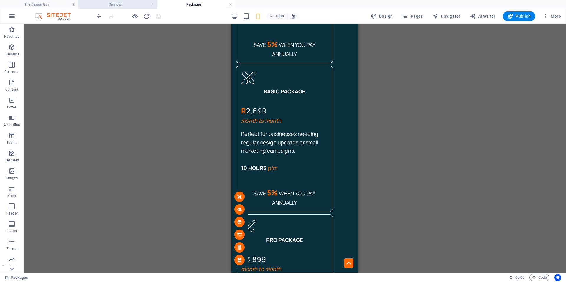
click at [116, 5] on h4 "Services" at bounding box center [117, 4] width 78 height 6
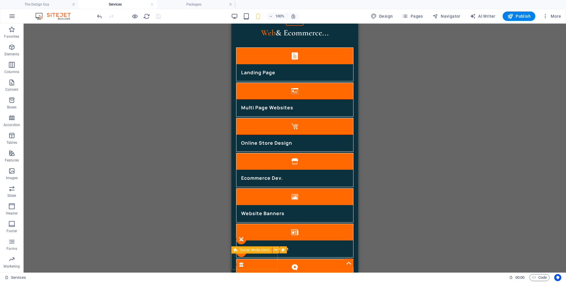
click at [234, 250] on icon at bounding box center [236, 249] width 4 height 7
select select "px"
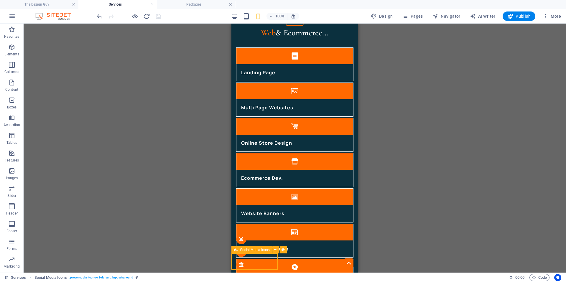
select select "%"
select select "preset-social-icons-v3-default"
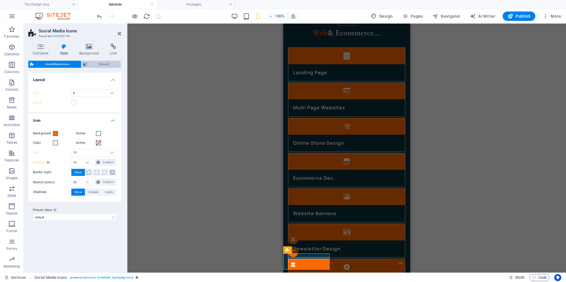
click at [93, 63] on span "Element" at bounding box center [104, 64] width 30 height 7
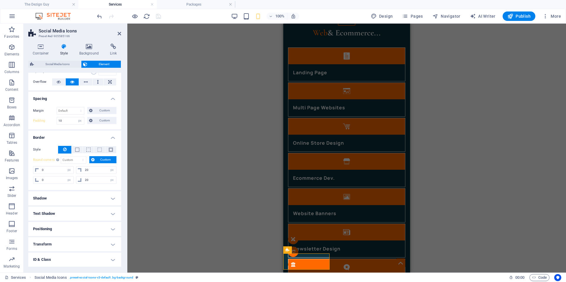
scroll to position [60, 0]
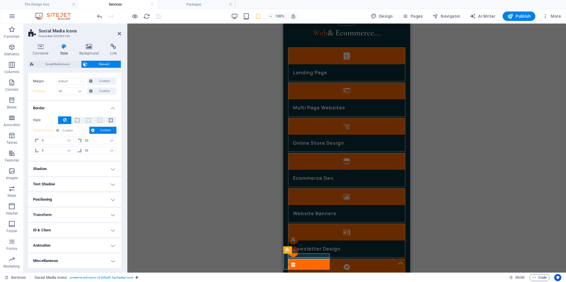
click at [70, 202] on h4 "Positioning" at bounding box center [74, 199] width 93 height 14
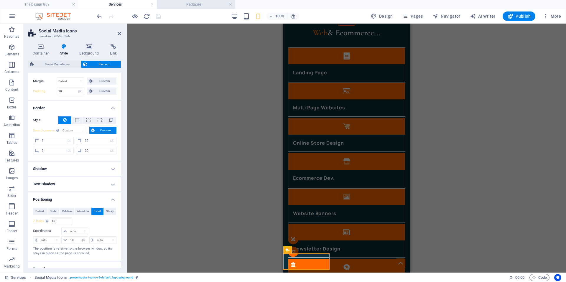
click at [186, 5] on h4 "Packages" at bounding box center [196, 4] width 78 height 6
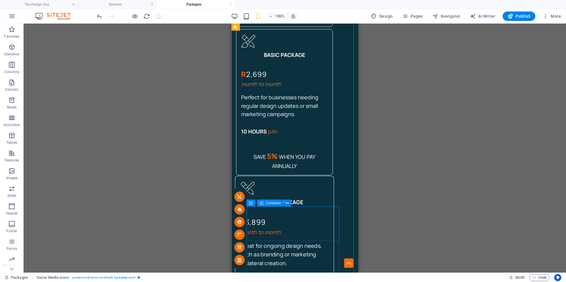
scroll to position [589, 0]
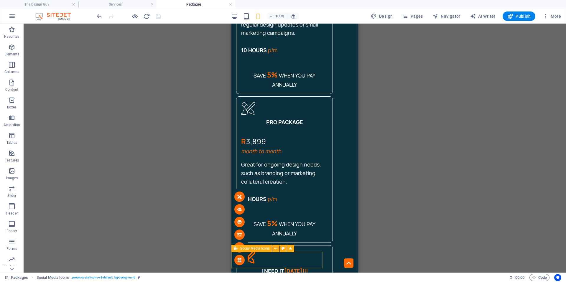
click at [248, 255] on div at bounding box center [239, 229] width 16 height 80
select select "px"
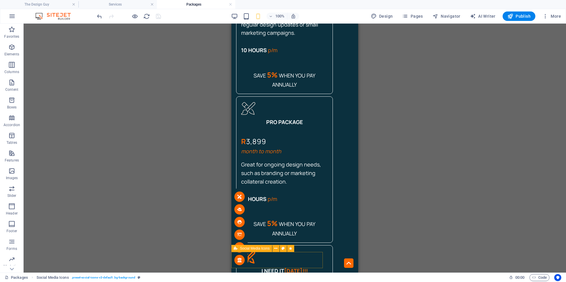
select select "px"
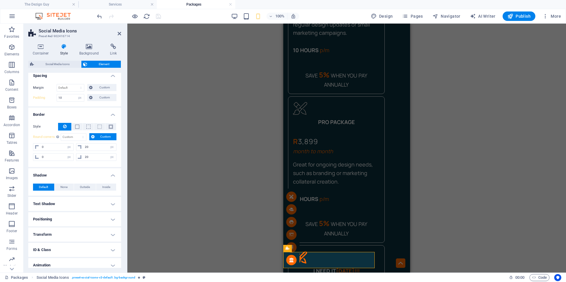
scroll to position [29, 0]
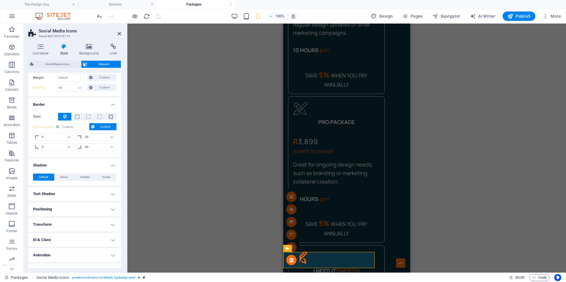
click at [64, 209] on h4 "Positioning" at bounding box center [74, 209] width 93 height 14
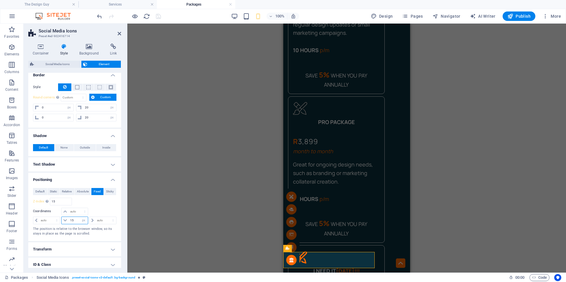
click at [74, 220] on input "15" at bounding box center [78, 220] width 19 height 7
type input "10"
click at [192, 154] on div "H2 Text image overlap Container Social Media Icons Icon Text Icon Image Icon Sp…" at bounding box center [346, 148] width 438 height 249
click at [210, 154] on div "H2 Text image overlap Container Social Media Icons Icon Text Icon Image Icon Sp…" at bounding box center [346, 148] width 438 height 249
click at [222, 129] on div "H2 Text image overlap Container Social Media Icons Icon Text Icon Image Icon Sp…" at bounding box center [346, 148] width 438 height 249
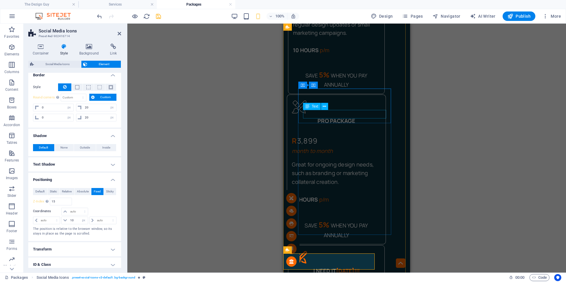
click at [320, 117] on div "pro PACKAGE" at bounding box center [336, 121] width 89 height 9
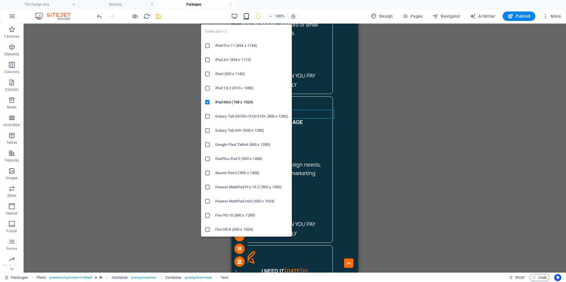
click at [250, 15] on icon "button" at bounding box center [246, 16] width 7 height 7
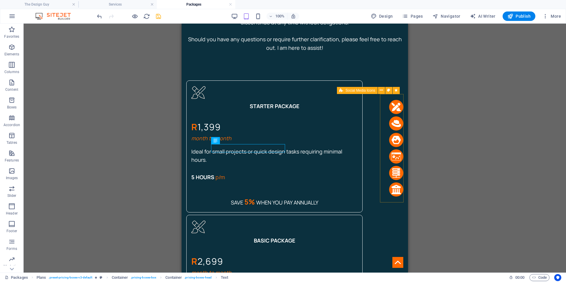
click at [384, 190] on div at bounding box center [396, 148] width 24 height 97
select select "px"
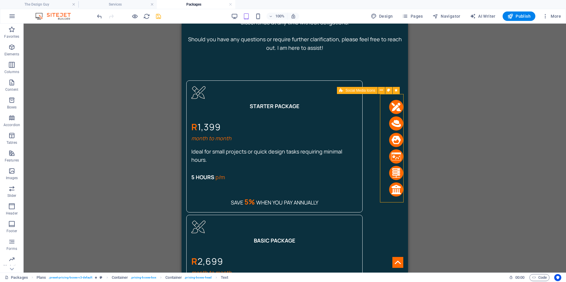
select select "px"
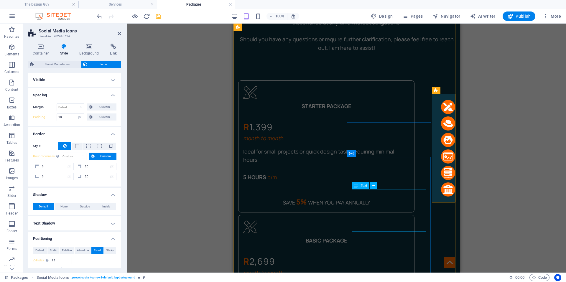
select select "DISABLED_OPTION_VALUE"
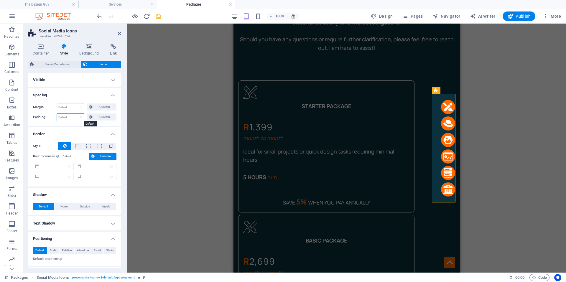
click at [67, 116] on select "Default px rem % vh vw Custom" at bounding box center [70, 117] width 27 height 7
select select "px"
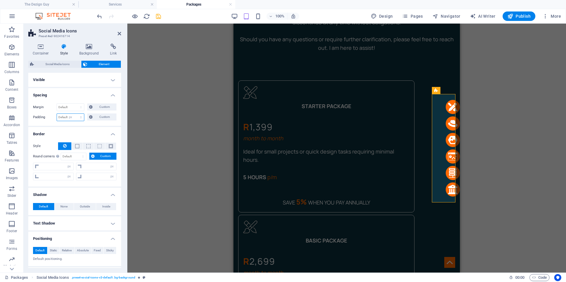
click at [75, 114] on select "Default px rem % vh vw Custom" at bounding box center [70, 117] width 27 height 7
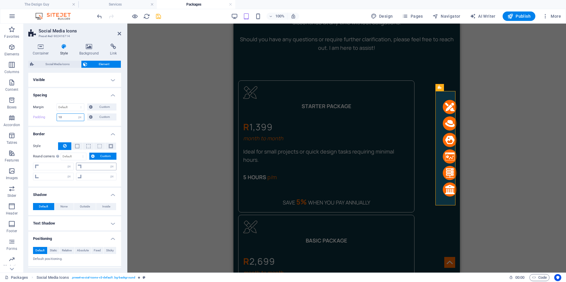
type input "10"
click at [90, 168] on input "number" at bounding box center [99, 166] width 33 height 7
type input "20"
type input "0"
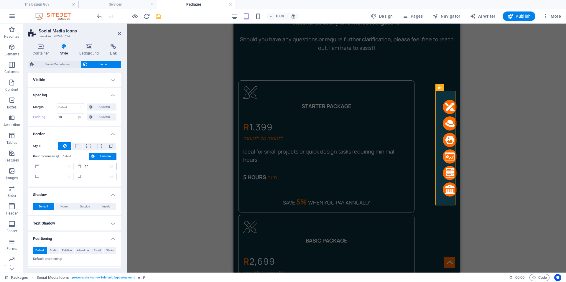
type input "0"
type input "2"
type input "0"
select select "px"
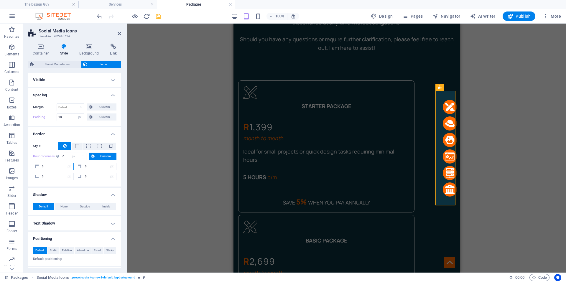
click at [52, 165] on input "0" at bounding box center [56, 166] width 33 height 7
type input "20"
select select "DISABLED_OPTION_VALUE"
click at [53, 175] on input "0" at bounding box center [56, 176] width 33 height 7
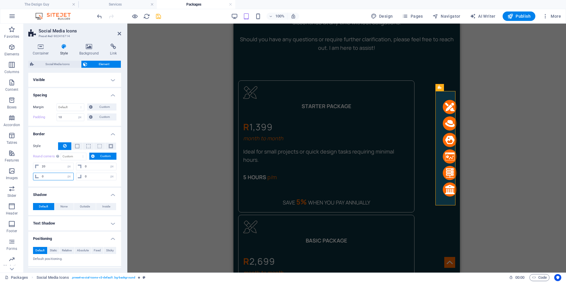
click at [53, 175] on input "0" at bounding box center [56, 176] width 33 height 7
type input "20"
click at [161, 129] on div "H2 Text image overlap Container Social Media Icons Icon Text Icon Image Icon Sp…" at bounding box center [346, 148] width 438 height 249
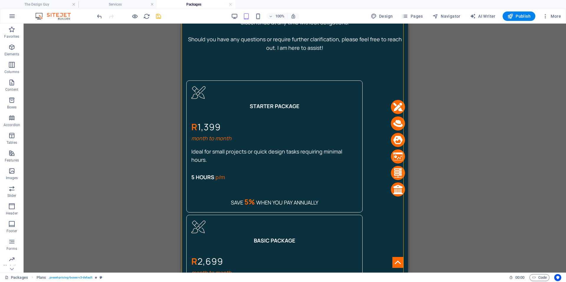
click at [156, 19] on icon "save" at bounding box center [158, 16] width 7 height 7
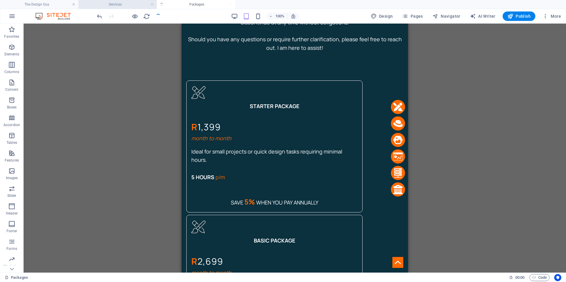
click at [117, 3] on h4 "Services" at bounding box center [117, 4] width 78 height 6
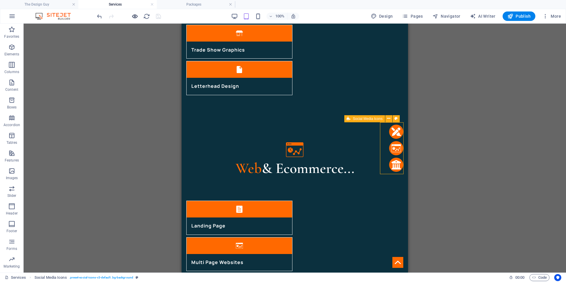
select select "px"
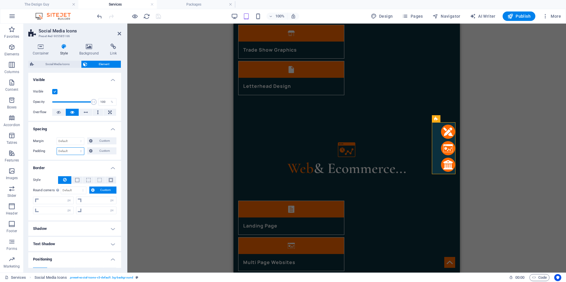
click at [64, 153] on select "Default px rem % vh vw Custom" at bounding box center [70, 151] width 27 height 7
select select "px"
click at [75, 148] on select "Default px rem % vh vw Custom" at bounding box center [70, 151] width 27 height 7
type input "10"
click at [47, 199] on input "number" at bounding box center [56, 200] width 33 height 7
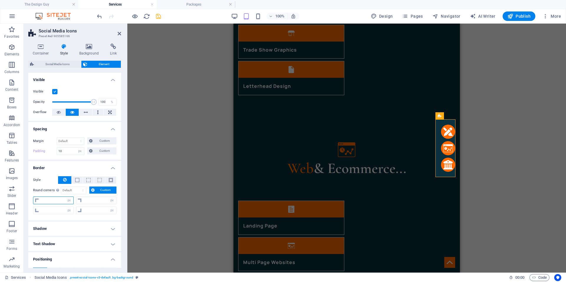
type input "2"
type input "0"
type input "20"
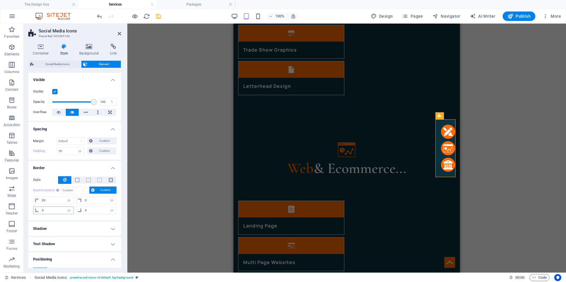
click at [52, 207] on div "0 px rem % vh vw" at bounding box center [53, 211] width 41 height 8
click at [52, 207] on input "0" at bounding box center [56, 210] width 33 height 7
type input "20"
click at [159, 198] on div "Reference Text image overlap Container H2 Image Spacer Social Media Icons Icon …" at bounding box center [346, 148] width 438 height 249
click at [162, 168] on div "Reference Text image overlap Container H2 Image Spacer Social Media Icons Icon …" at bounding box center [346, 148] width 438 height 249
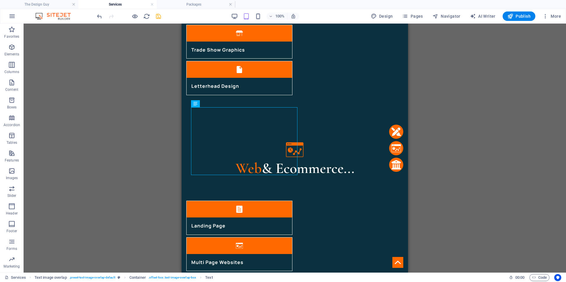
click at [163, 18] on div "100% Design Pages Navigator AI Writer Publish More" at bounding box center [329, 15] width 467 height 9
click at [159, 17] on icon "save" at bounding box center [158, 16] width 7 height 7
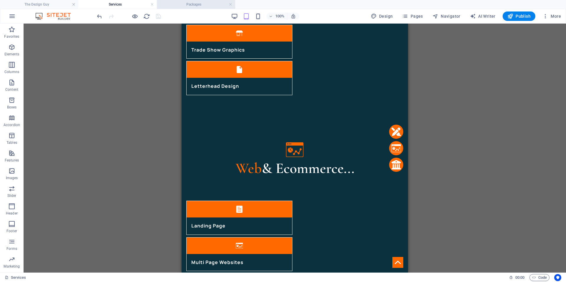
click at [207, 6] on h4 "Packages" at bounding box center [196, 4] width 78 height 6
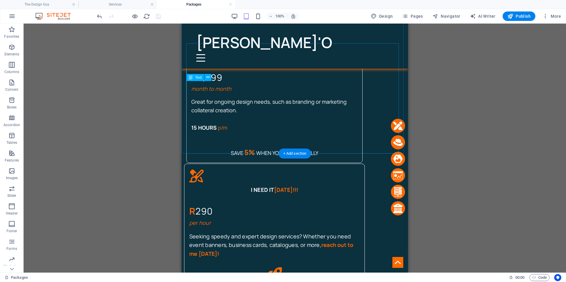
scroll to position [645, 0]
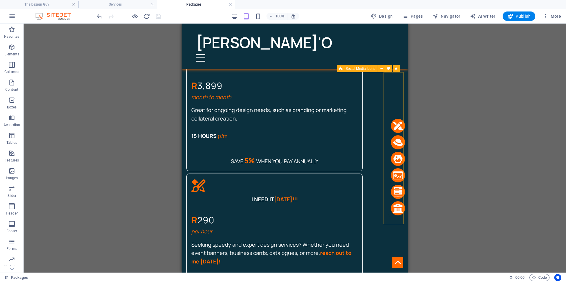
click at [395, 87] on div at bounding box center [398, 148] width 20 height 140
click at [393, 91] on div at bounding box center [398, 148] width 20 height 140
select select "px"
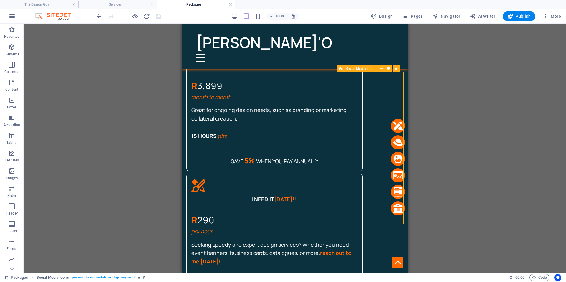
select select "px"
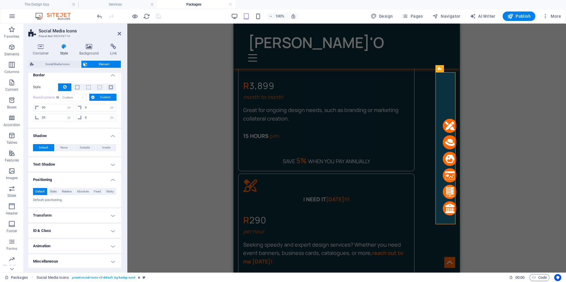
scroll to position [60, 0]
click at [59, 65] on span "Social Media Icons" at bounding box center [58, 64] width 44 height 7
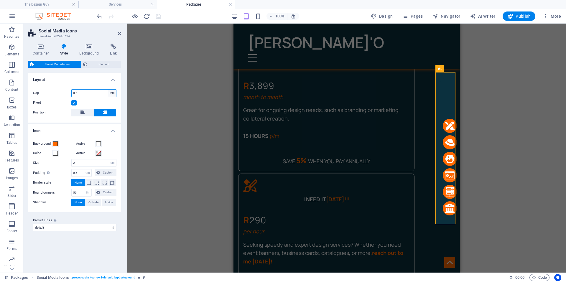
click at [112, 93] on select "px rem % vh vw" at bounding box center [112, 93] width 8 height 7
select select "px"
click at [108, 90] on select "px rem % vh vw" at bounding box center [112, 93] width 8 height 7
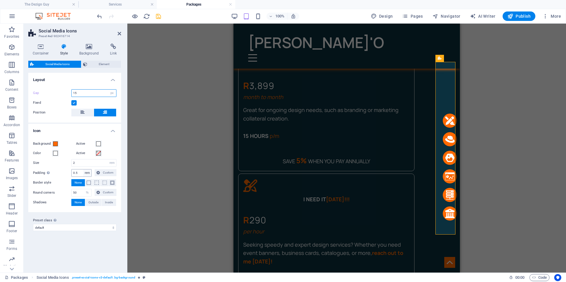
type input "15"
click at [86, 172] on select "px rem vh vw Custom" at bounding box center [87, 172] width 8 height 7
select select "px"
click at [83, 169] on select "px rem vh vw Custom" at bounding box center [87, 172] width 8 height 7
drag, startPoint x: 78, startPoint y: 171, endPoint x: 72, endPoint y: 171, distance: 6.2
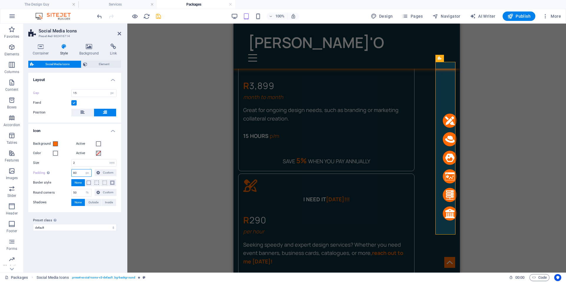
click at [72, 171] on input "80" at bounding box center [82, 172] width 20 height 7
type input "10"
drag, startPoint x: 79, startPoint y: 93, endPoint x: 71, endPoint y: 92, distance: 8.0
click at [71, 92] on div "Gap 15 px rem % vh vw" at bounding box center [74, 93] width 83 height 8
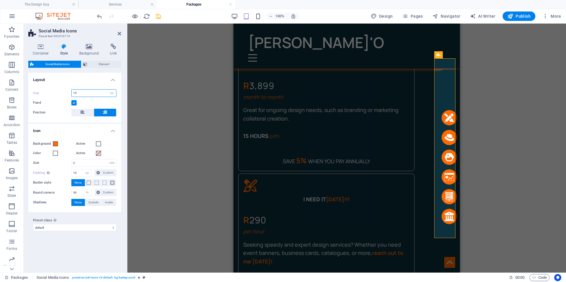
drag, startPoint x: 77, startPoint y: 93, endPoint x: 70, endPoint y: 91, distance: 7.1
click at [70, 91] on div "Gap 15 px rem % vh vw" at bounding box center [74, 93] width 83 height 8
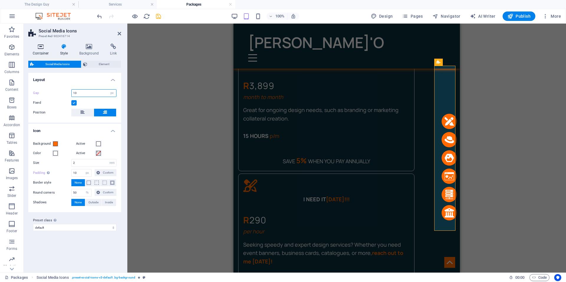
type input "10"
click at [45, 49] on icon at bounding box center [40, 47] width 25 height 6
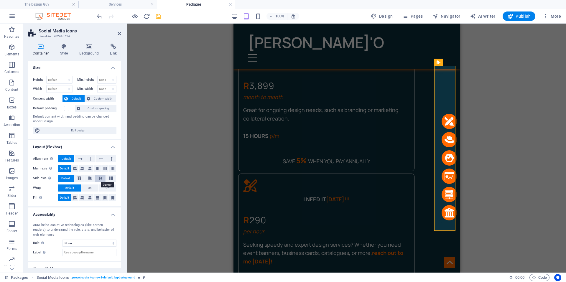
click at [101, 178] on icon at bounding box center [100, 178] width 7 height 4
click at [67, 178] on span "Default" at bounding box center [65, 178] width 9 height 7
click at [63, 49] on icon at bounding box center [64, 47] width 17 height 6
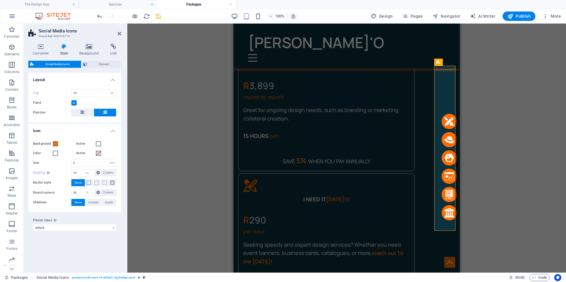
click at [74, 101] on label at bounding box center [73, 102] width 5 height 5
click at [0, 0] on input "Fixed" at bounding box center [0, 0] width 0 height 0
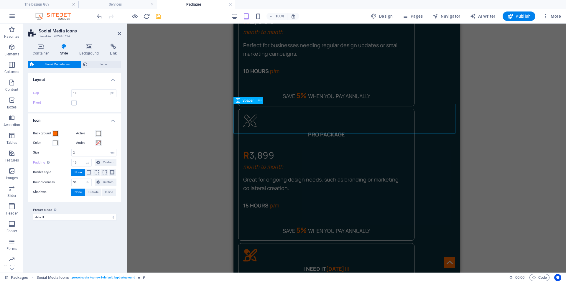
scroll to position [734, 0]
click at [39, 51] on h4 "Container" at bounding box center [41, 50] width 27 height 12
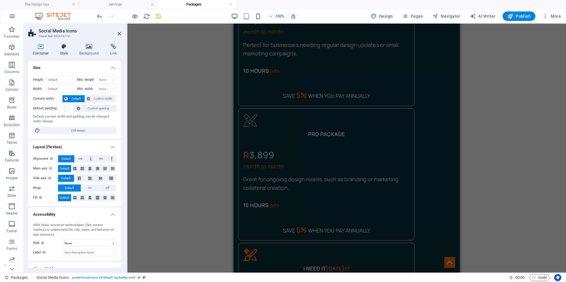
click at [64, 54] on h4 "Style" at bounding box center [65, 50] width 19 height 12
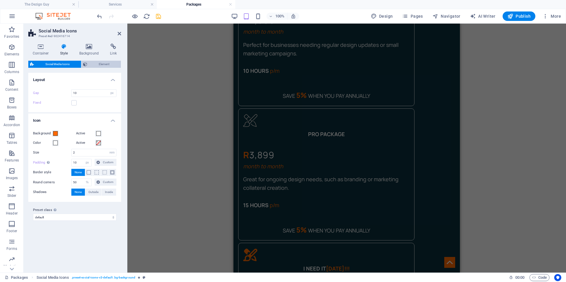
click at [95, 66] on span "Element" at bounding box center [104, 64] width 30 height 7
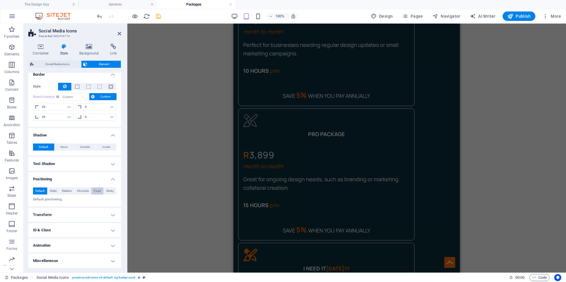
click at [97, 188] on span "Fixed" at bounding box center [97, 190] width 7 height 7
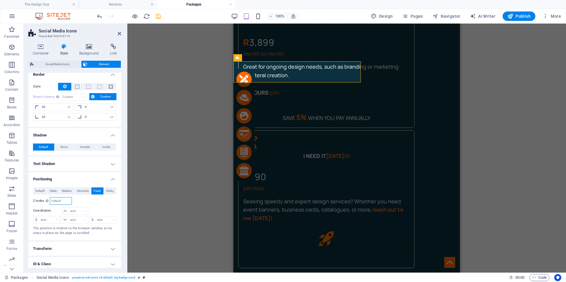
click at [59, 202] on input "number" at bounding box center [60, 200] width 21 height 7
type input "15"
click at [72, 219] on select "auto px rem % em" at bounding box center [75, 219] width 26 height 7
select select "px"
click at [79, 216] on select "auto px rem % em" at bounding box center [75, 219] width 26 height 7
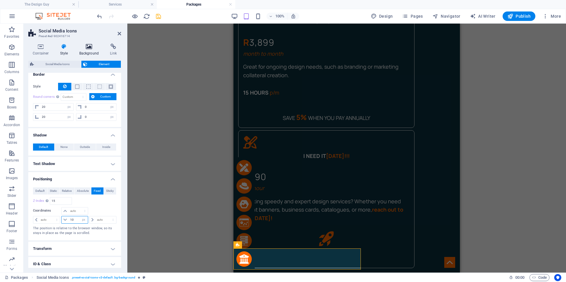
type input "10"
click at [84, 52] on h4 "Background" at bounding box center [90, 50] width 31 height 12
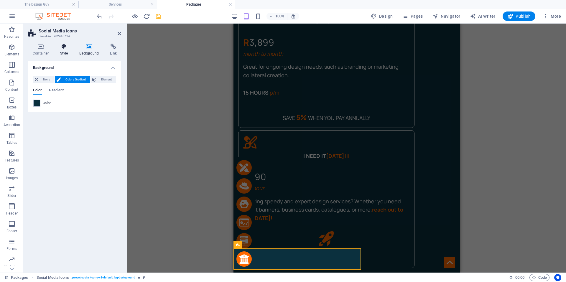
click at [63, 51] on h4 "Style" at bounding box center [65, 50] width 19 height 12
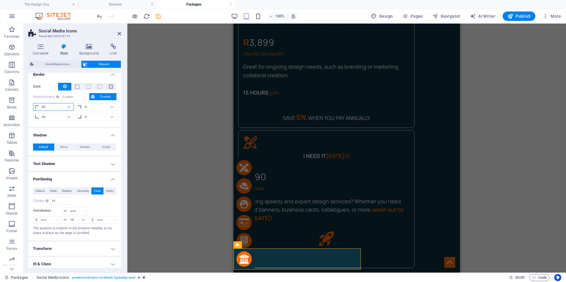
drag, startPoint x: 51, startPoint y: 105, endPoint x: 42, endPoint y: 104, distance: 9.8
click at [42, 104] on input "20" at bounding box center [56, 106] width 33 height 7
type input "0"
drag, startPoint x: 47, startPoint y: 115, endPoint x: 40, endPoint y: 115, distance: 7.1
click at [40, 115] on div "20 px rem % vh vw" at bounding box center [53, 117] width 41 height 8
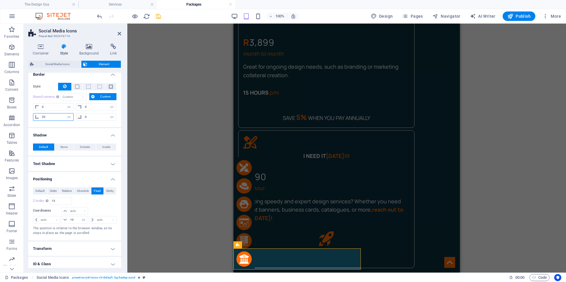
type input "0"
select select "px"
type input "0"
drag, startPoint x: 88, startPoint y: 106, endPoint x: 80, endPoint y: 107, distance: 8.3
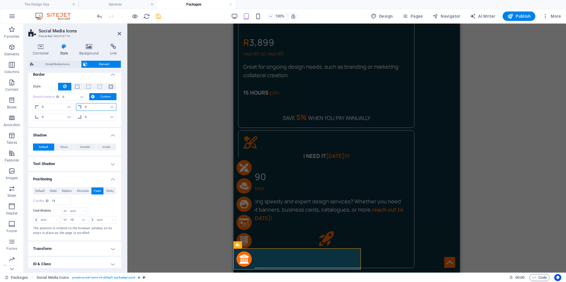
click at [80, 107] on div "0 px rem % vh vw" at bounding box center [96, 107] width 41 height 8
type input "20"
select select "DISABLED_OPTION_VALUE"
drag, startPoint x: 83, startPoint y: 116, endPoint x: 77, endPoint y: 115, distance: 5.9
click at [78, 115] on div "0 px rem % vh vw" at bounding box center [96, 117] width 41 height 8
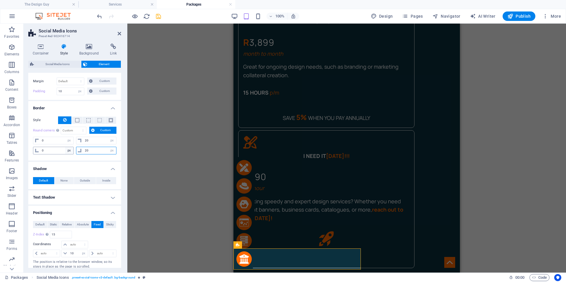
scroll to position [1, 0]
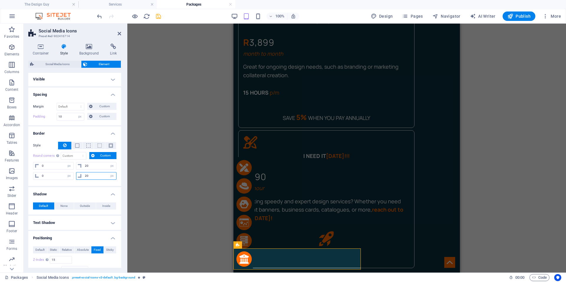
type input "20"
click at [160, 17] on icon "save" at bounding box center [158, 16] width 7 height 7
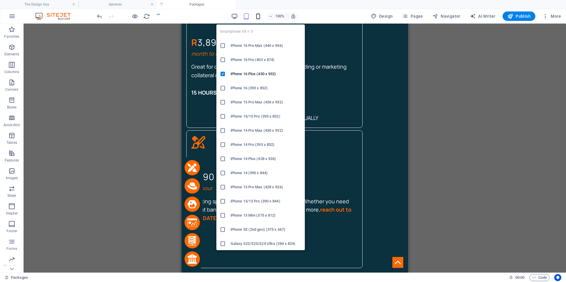
click at [257, 15] on icon "button" at bounding box center [258, 16] width 7 height 7
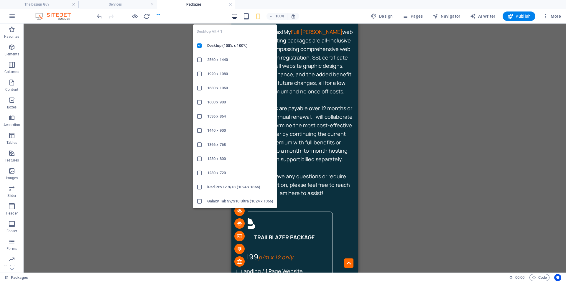
click at [235, 17] on icon "button" at bounding box center [234, 16] width 7 height 7
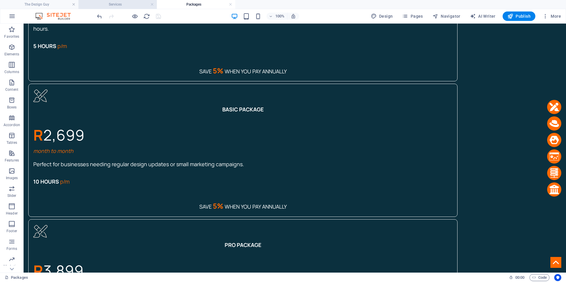
click at [116, 6] on h4 "Services" at bounding box center [117, 4] width 78 height 6
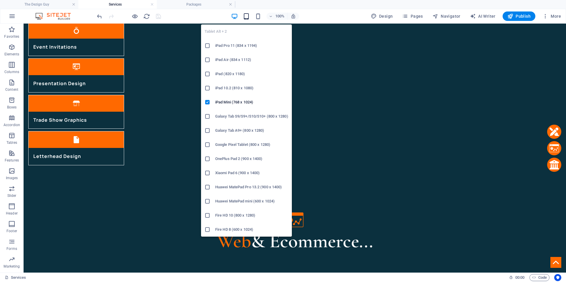
click at [250, 14] on icon "button" at bounding box center [246, 16] width 7 height 7
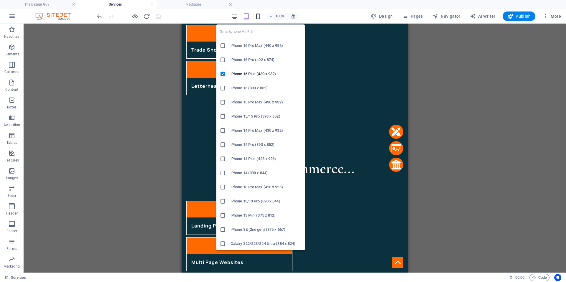
click at [258, 15] on icon "button" at bounding box center [258, 16] width 7 height 7
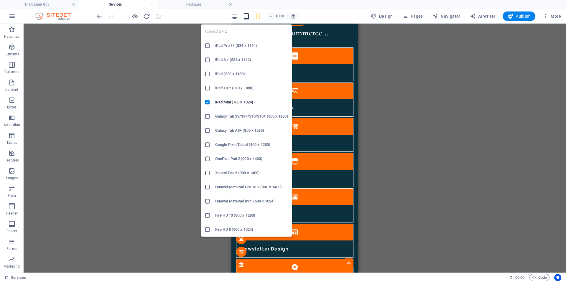
click at [245, 16] on icon "button" at bounding box center [246, 16] width 7 height 7
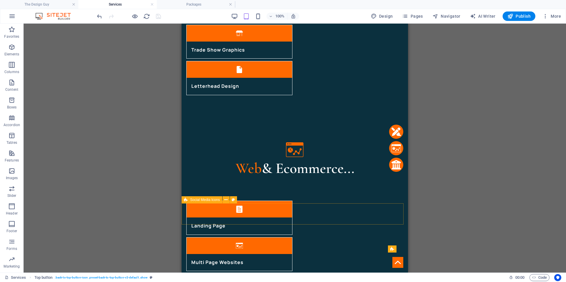
click at [200, 201] on span "Social Media Icons" at bounding box center [205, 200] width 30 height 4
select select "px"
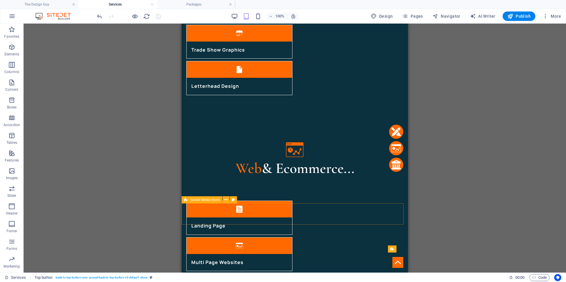
select select "px"
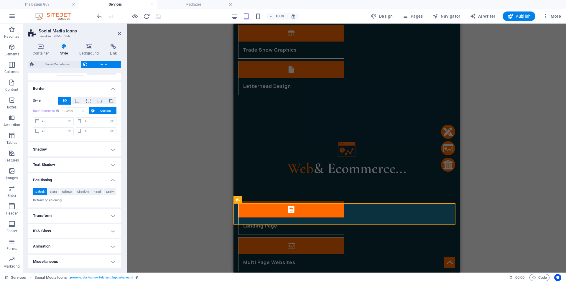
scroll to position [80, 0]
click at [96, 189] on span "Fixed" at bounding box center [97, 190] width 7 height 7
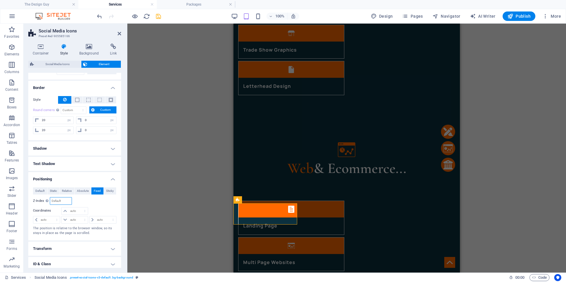
click at [64, 200] on input "number" at bounding box center [60, 200] width 21 height 7
type input "15"
click at [71, 220] on select "auto px rem % em" at bounding box center [75, 219] width 26 height 7
select select "px"
click at [79, 216] on select "auto px rem % em" at bounding box center [75, 219] width 26 height 7
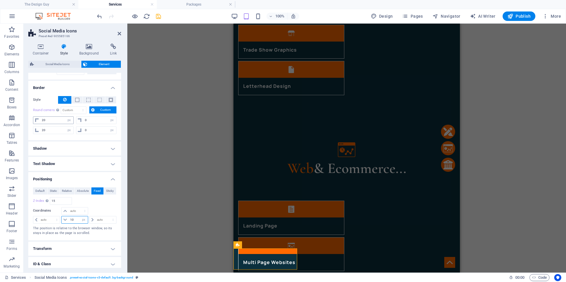
type input "10"
drag, startPoint x: 50, startPoint y: 121, endPoint x: 38, endPoint y: 119, distance: 12.7
click at [38, 119] on div "20 px rem % vh vw" at bounding box center [53, 120] width 41 height 8
type input "0"
drag, startPoint x: 50, startPoint y: 130, endPoint x: 41, endPoint y: 131, distance: 8.3
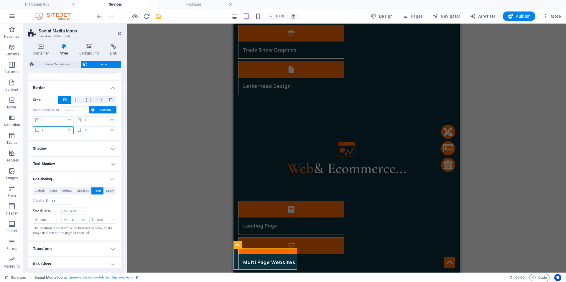
click at [41, 131] on input "20" at bounding box center [56, 130] width 33 height 7
type input "0"
select select "px"
type input "0"
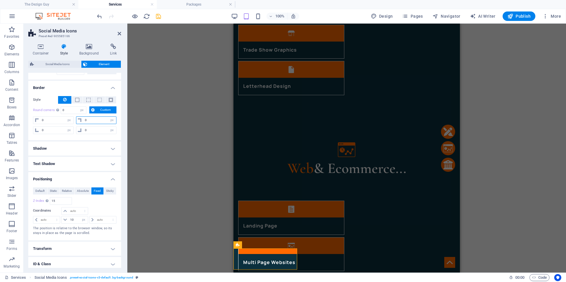
click at [83, 120] on input "0" at bounding box center [99, 120] width 33 height 7
type input "20"
select select "DISABLED_OPTION_VALUE"
type input "20"
click at [84, 130] on input "0" at bounding box center [99, 130] width 33 height 7
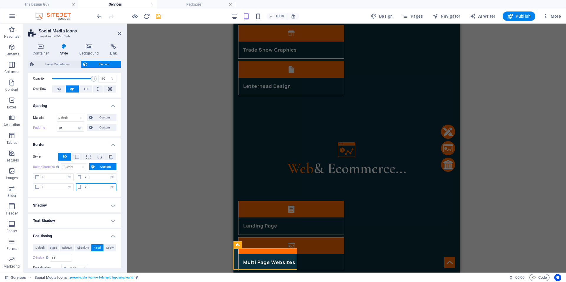
scroll to position [0, 0]
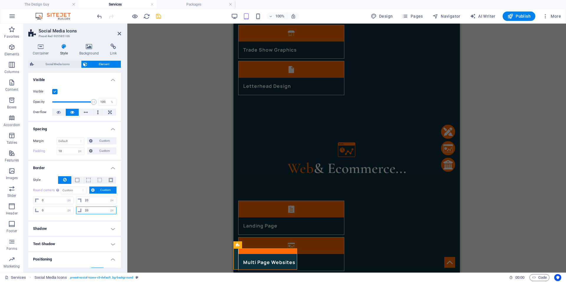
type input "20"
click at [157, 16] on icon "save" at bounding box center [158, 16] width 7 height 7
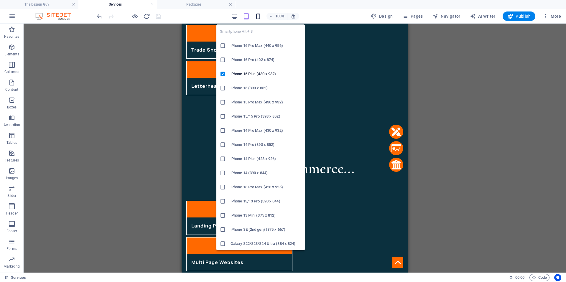
click at [259, 15] on icon "button" at bounding box center [258, 16] width 7 height 7
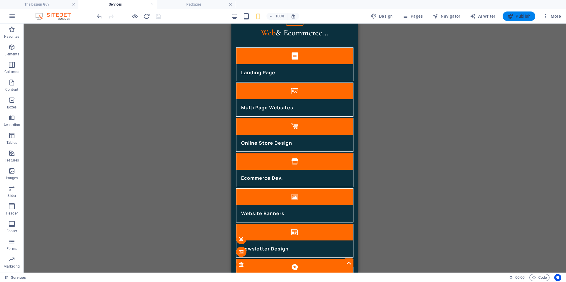
click at [517, 17] on span "Publish" at bounding box center [518, 16] width 23 height 6
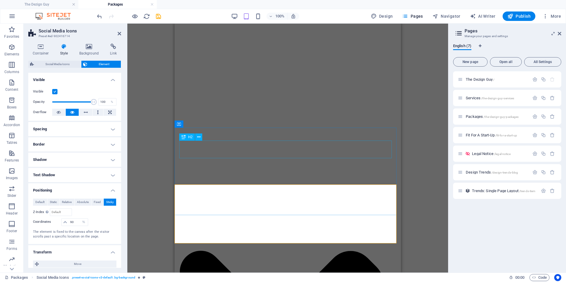
scroll to position [118, 0]
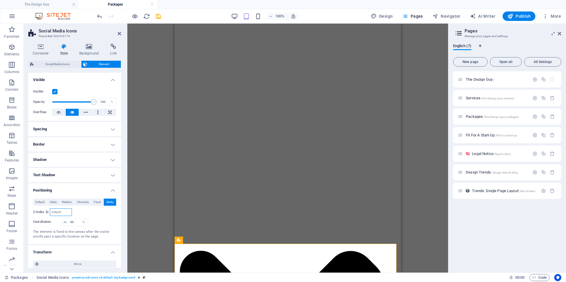
click at [61, 211] on input "number" at bounding box center [60, 212] width 21 height 7
type input "15"
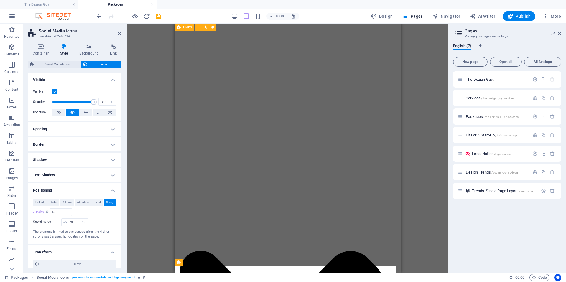
scroll to position [913, 0]
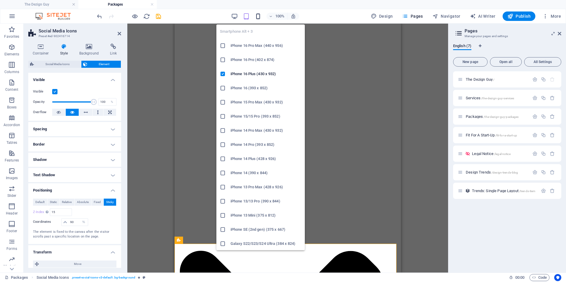
click at [0, 0] on icon "button" at bounding box center [0, 0] width 0 height 0
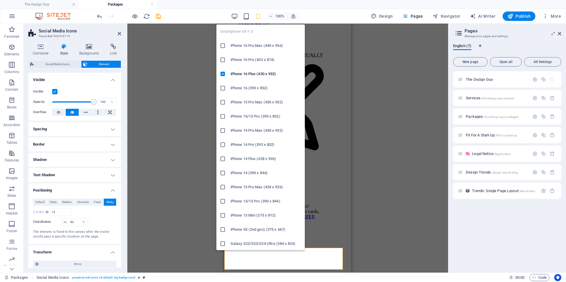
type input "10"
select select "px"
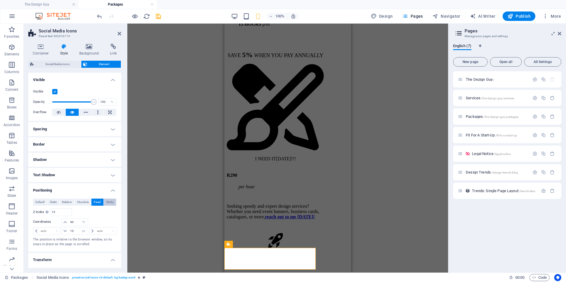
click at [107, 202] on span "Sticky" at bounding box center [110, 202] width 8 height 7
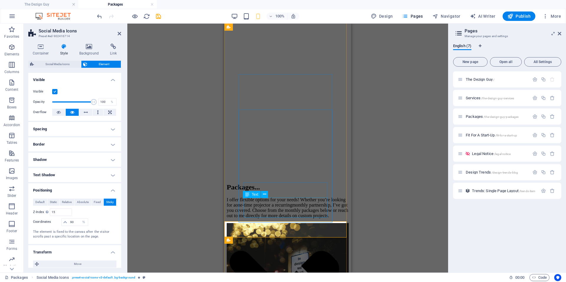
scroll to position [619, 0]
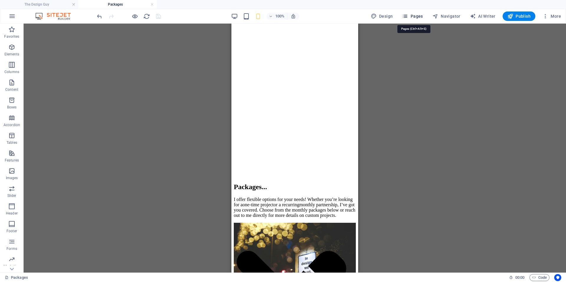
click at [0, 0] on span "Pages" at bounding box center [0, 0] width 0 height 0
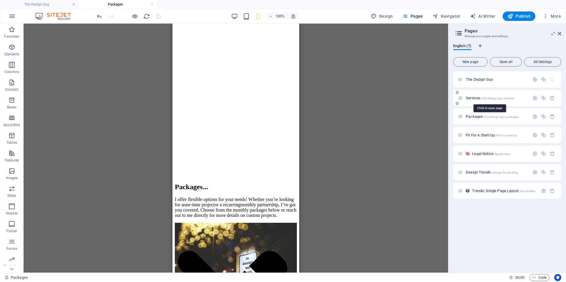
click at [475, 97] on span "Services /the-dezign-guy-services" at bounding box center [490, 98] width 48 height 4
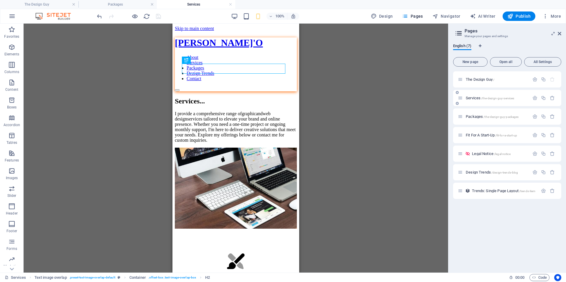
scroll to position [0, 0]
click at [181, 255] on div at bounding box center [178, 259] width 6 height 22
drag, startPoint x: 216, startPoint y: 255, endPoint x: 385, endPoint y: 279, distance: 170.2
click at [181, 255] on div at bounding box center [178, 259] width 6 height 22
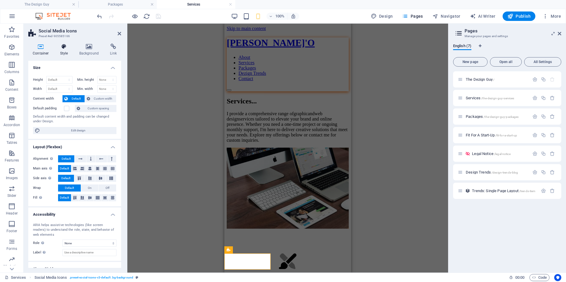
click at [66, 55] on h4 "Style" at bounding box center [65, 50] width 19 height 12
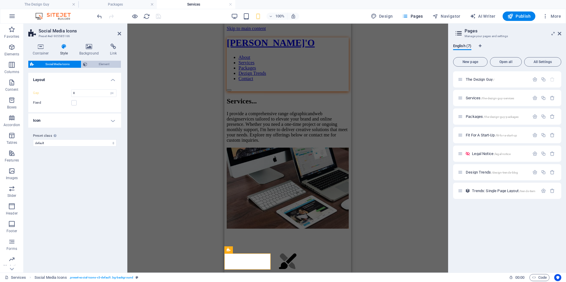
click at [95, 66] on span "Element" at bounding box center [104, 64] width 30 height 7
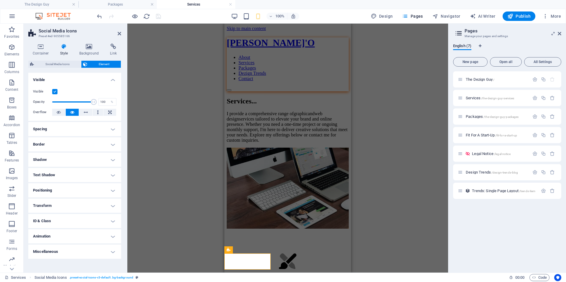
click at [70, 195] on h4 "Positioning" at bounding box center [74, 190] width 93 height 14
click at [107, 203] on span "Sticky" at bounding box center [110, 202] width 8 height 7
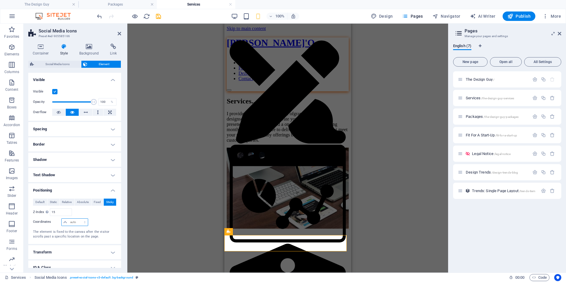
click at [75, 221] on select "auto px rem % em" at bounding box center [75, 222] width 26 height 7
select select "%"
click at [79, 219] on select "auto px rem % em" at bounding box center [75, 222] width 26 height 7
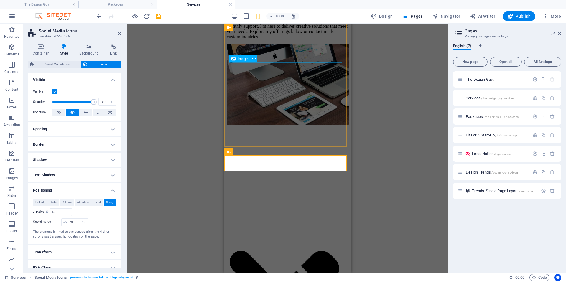
scroll to position [118, 0]
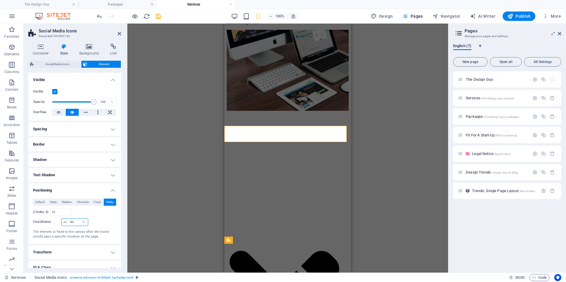
click at [75, 223] on input "90" at bounding box center [78, 222] width 19 height 7
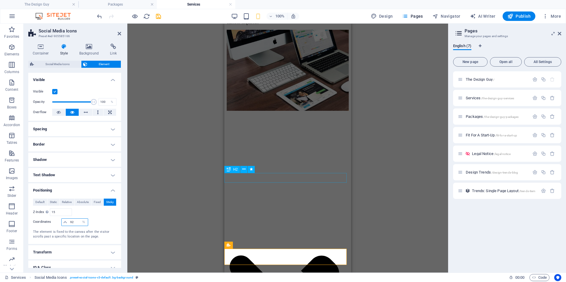
type input "92"
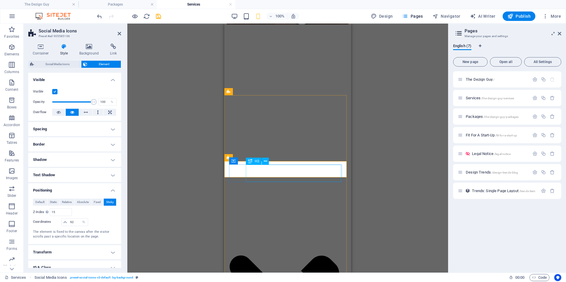
scroll to position [206, 0]
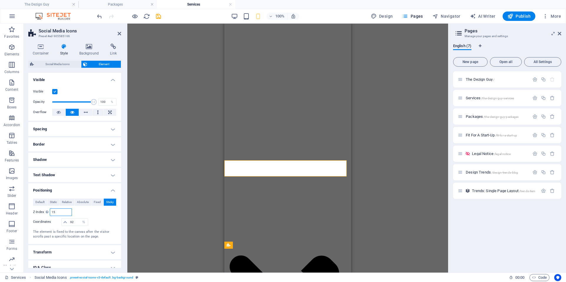
drag, startPoint x: 57, startPoint y: 211, endPoint x: 50, endPoint y: 211, distance: 7.1
click at [50, 211] on input "15" at bounding box center [60, 212] width 21 height 7
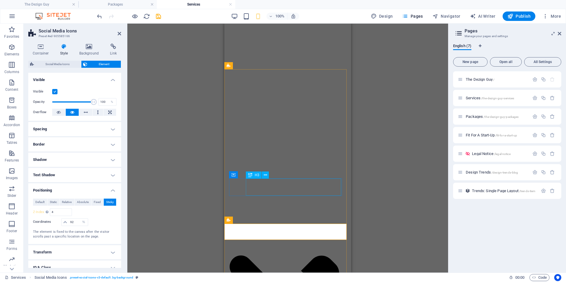
scroll to position [265, 0]
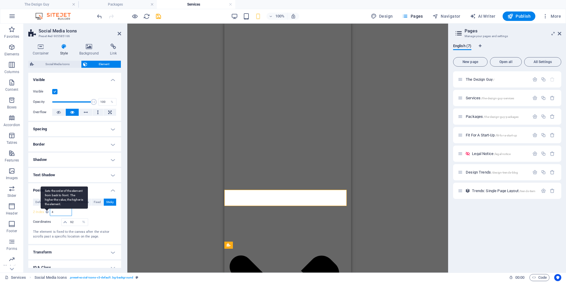
drag, startPoint x: 56, startPoint y: 211, endPoint x: 50, endPoint y: 211, distance: 6.8
click at [50, 211] on div "Z-Index Sets the order of the element from back to front. The higher the value,…" at bounding box center [52, 212] width 39 height 8
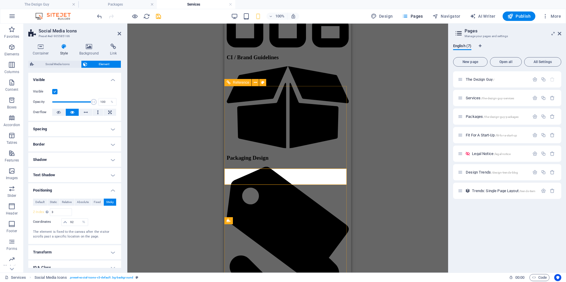
scroll to position [1562, 0]
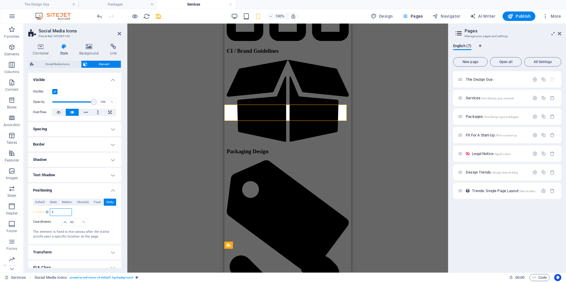
click at [51, 210] on input "3" at bounding box center [60, 212] width 21 height 7
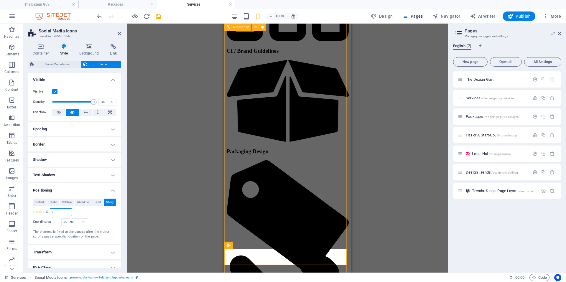
type input "2"
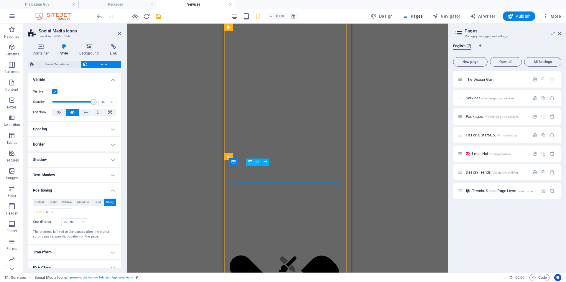
scroll to position [324, 0]
click at [72, 221] on input "92" at bounding box center [78, 222] width 19 height 7
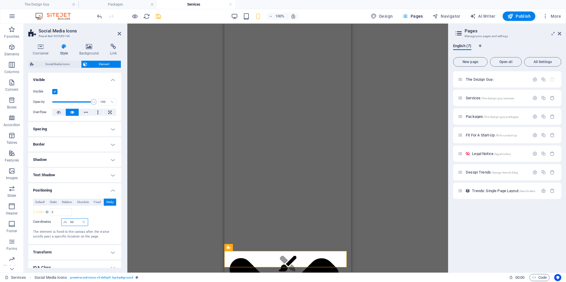
type input "93"
click at [161, 16] on icon "save" at bounding box center [158, 16] width 7 height 7
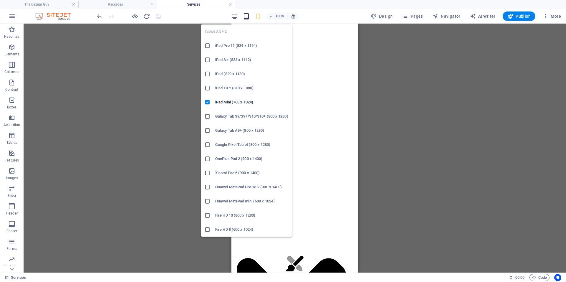
click at [249, 16] on icon "button" at bounding box center [246, 16] width 7 height 7
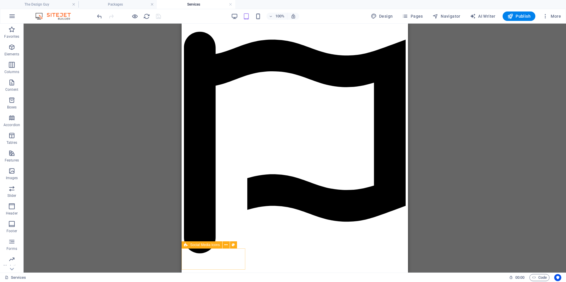
click at [194, 247] on span "Social Media Icons" at bounding box center [205, 245] width 30 height 4
select select "px"
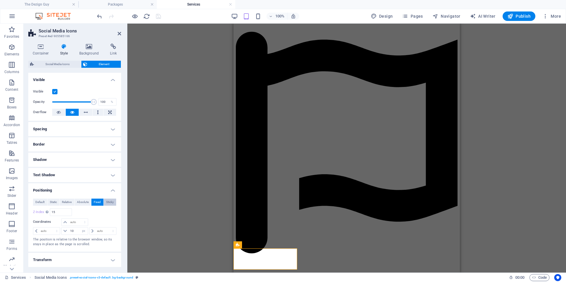
click at [108, 201] on span "Sticky" at bounding box center [110, 202] width 8 height 7
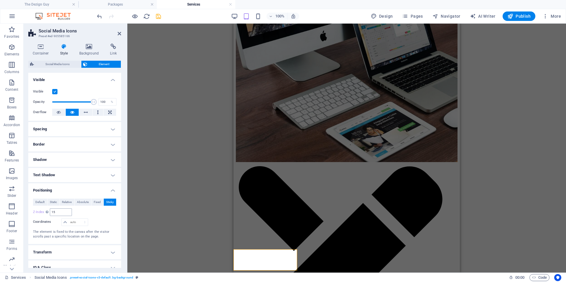
scroll to position [68, 0]
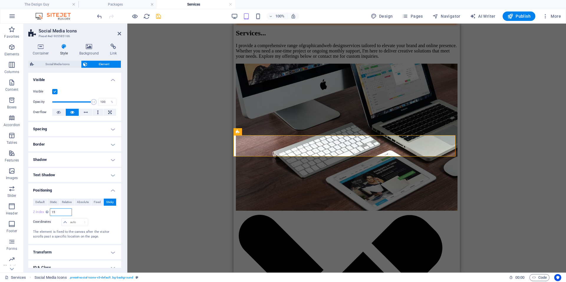
drag, startPoint x: 57, startPoint y: 214, endPoint x: 52, endPoint y: 211, distance: 5.6
click at [52, 211] on input "15" at bounding box center [60, 212] width 21 height 7
type input "2"
click at [72, 222] on select "auto px rem % em" at bounding box center [75, 222] width 26 height 7
select select "%"
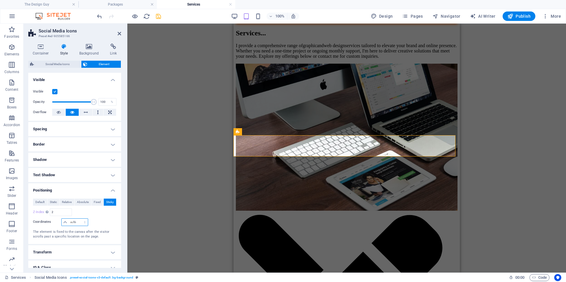
click at [79, 219] on select "auto px rem % em" at bounding box center [75, 222] width 26 height 7
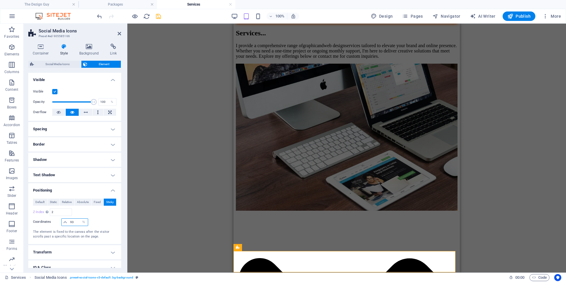
drag, startPoint x: 75, startPoint y: 218, endPoint x: 71, endPoint y: 217, distance: 4.7
click at [71, 217] on div "Default Static Relative Absolute Fixed Sticky Z-Index Sets the order of the ele…" at bounding box center [74, 219] width 83 height 41
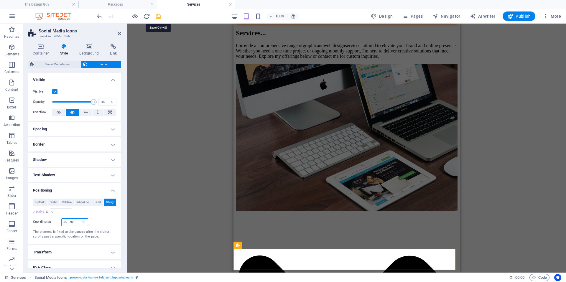
type input "92"
click at [159, 18] on icon "save" at bounding box center [158, 16] width 7 height 7
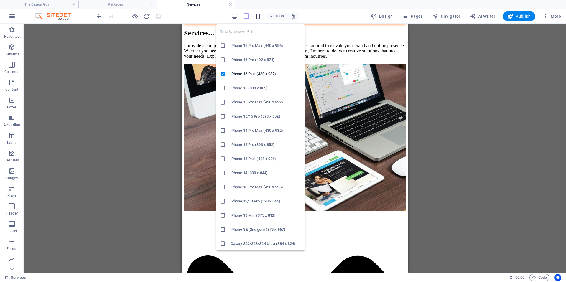
click at [259, 17] on icon "button" at bounding box center [258, 16] width 7 height 7
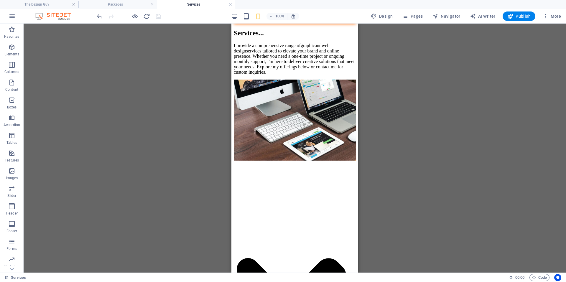
click at [232, 5] on link at bounding box center [231, 5] width 4 height 6
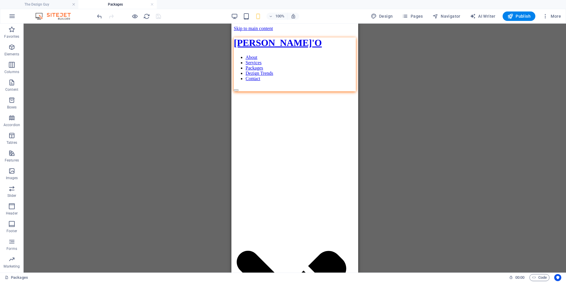
scroll to position [619, 0]
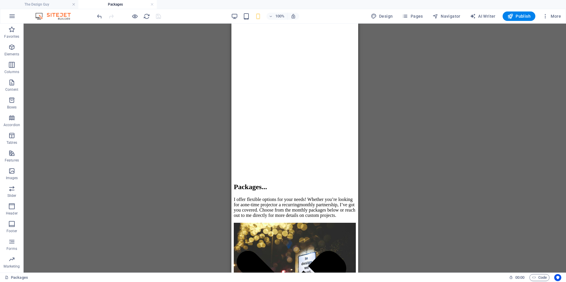
click at [229, 5] on ul "The Dezign Guy Packages" at bounding box center [283, 4] width 566 height 9
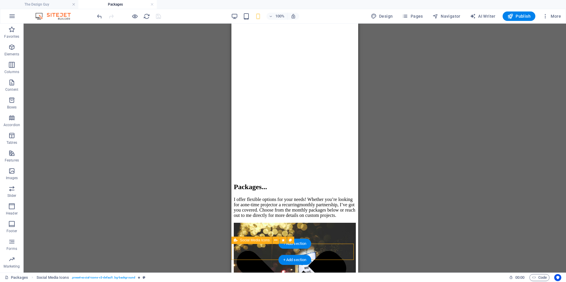
select select "%"
select select "move-bottom-to-top"
select select "s"
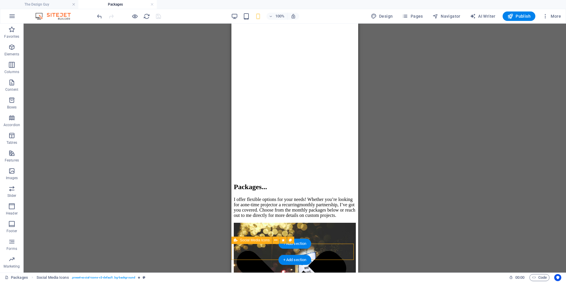
select select "onload"
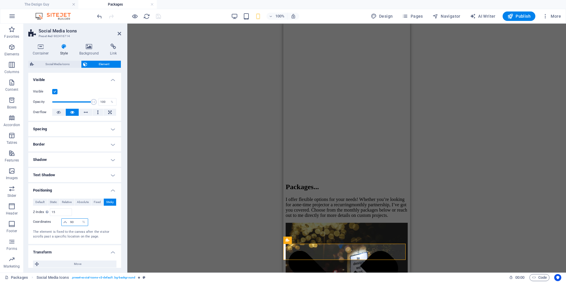
click at [72, 221] on input "90" at bounding box center [78, 222] width 19 height 7
type input "92"
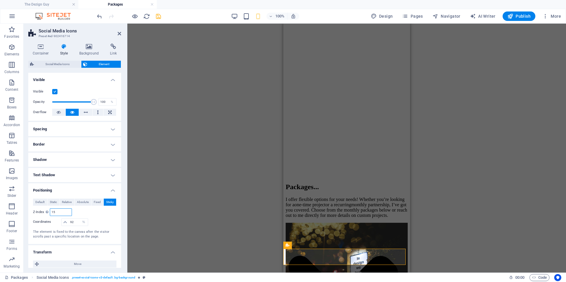
drag, startPoint x: 58, startPoint y: 211, endPoint x: 51, endPoint y: 210, distance: 7.5
click at [51, 210] on input "15" at bounding box center [60, 212] width 21 height 7
type input "2"
click at [71, 221] on input "92" at bounding box center [78, 222] width 19 height 7
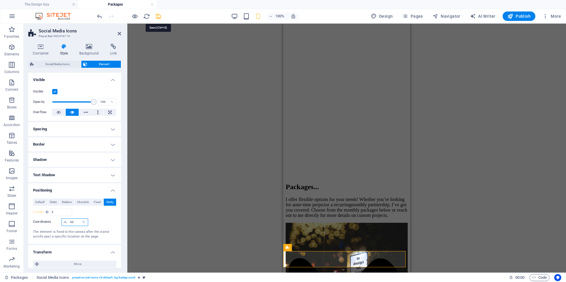
type input "93"
click at [158, 16] on icon "save" at bounding box center [158, 16] width 7 height 7
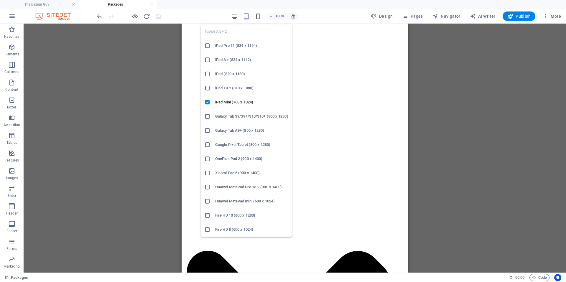
scroll to position [624, 0]
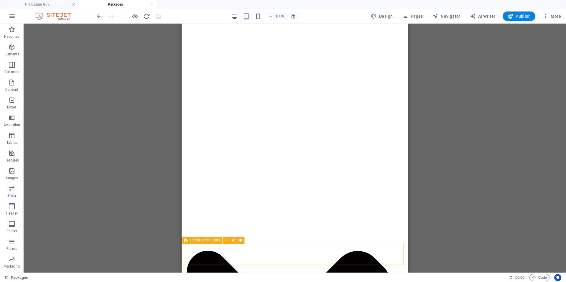
click at [0, 0] on span "Social Media Icons" at bounding box center [0, 0] width 0 height 0
select select "%"
select select "move-bottom-to-top"
select select "s"
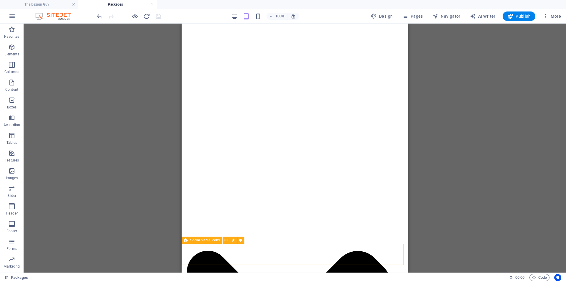
select select "s"
select select "onload"
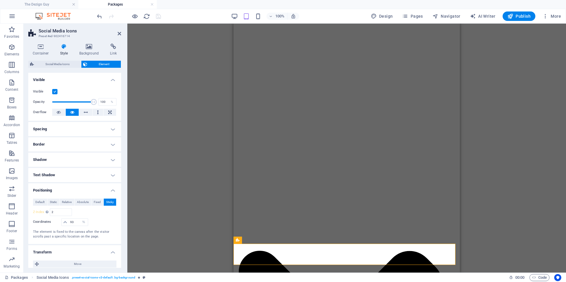
type input "15"
type input "90"
drag, startPoint x: 57, startPoint y: 212, endPoint x: 50, endPoint y: 211, distance: 7.2
click at [50, 211] on div "15" at bounding box center [61, 212] width 22 height 8
type input "2"
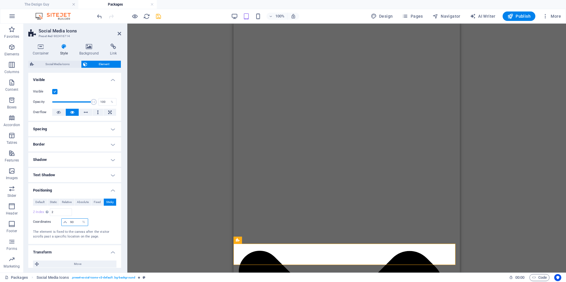
click at [70, 221] on input "90" at bounding box center [78, 222] width 19 height 7
click at [72, 221] on input "90" at bounding box center [78, 222] width 19 height 7
click at [74, 221] on input "90" at bounding box center [78, 222] width 19 height 7
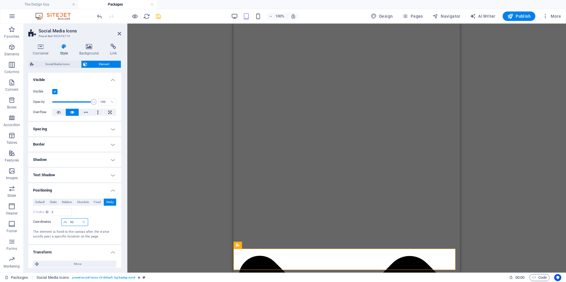
type input "92"
click at [165, 156] on div "H2 Text image overlap Container Spacer Icon Container H2 Icon Social Media Icon…" at bounding box center [346, 148] width 438 height 249
click at [159, 17] on icon "save" at bounding box center [158, 16] width 7 height 7
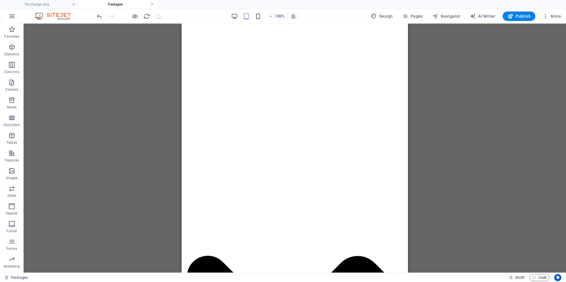
click at [152, 5] on link at bounding box center [152, 5] width 4 height 6
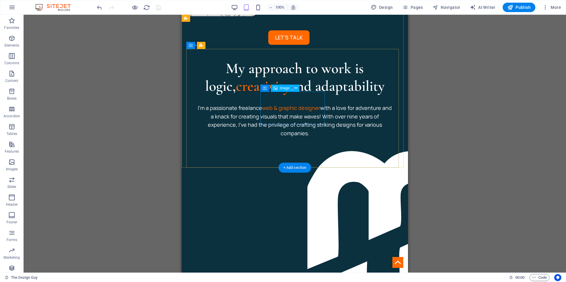
scroll to position [383, 0]
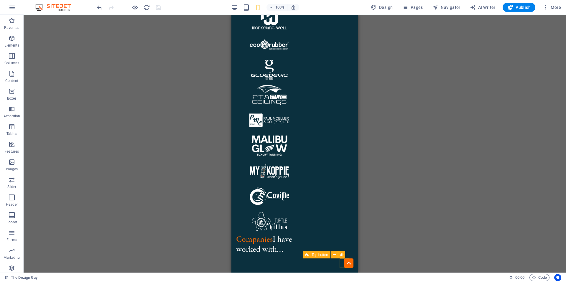
click at [344, 263] on figure at bounding box center [348, 262] width 9 height 9
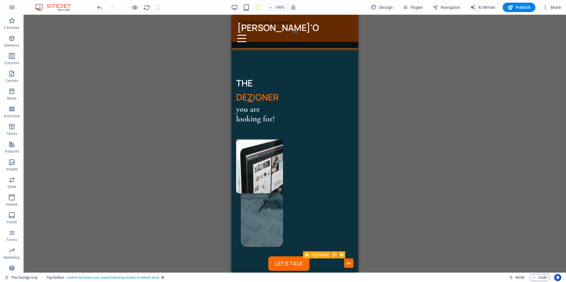
scroll to position [0, 0]
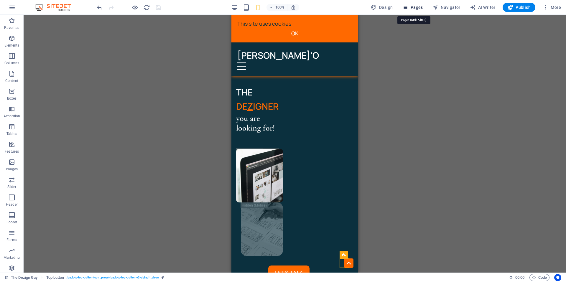
click at [408, 8] on icon "button" at bounding box center [405, 7] width 6 height 6
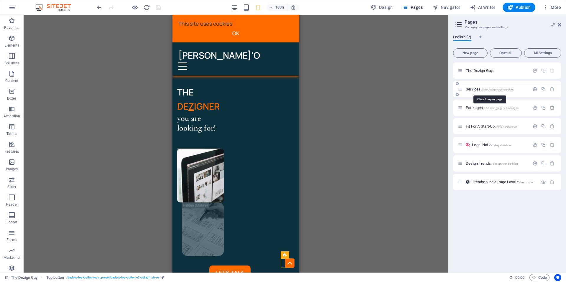
click at [472, 90] on span "Services /the-dezign-guy-services" at bounding box center [490, 89] width 48 height 4
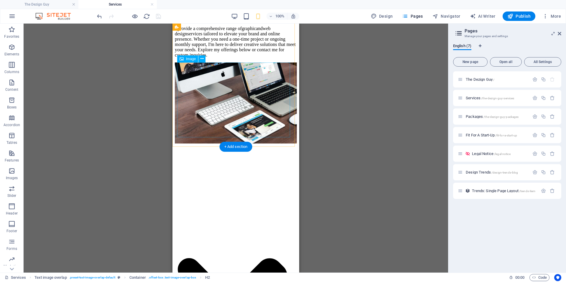
scroll to position [88, 0]
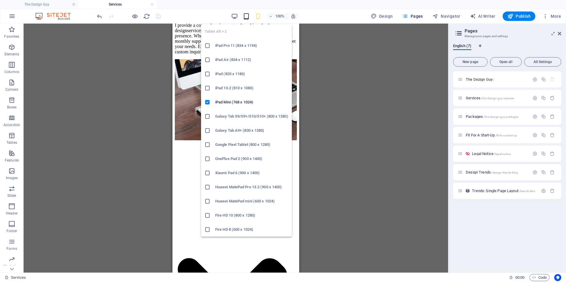
click at [247, 20] on div "Tablet Alt + 2 iPad Pro 11 (834 x 1194) iPad Air (834 x 1112) iPad (820 x 1180)…" at bounding box center [246, 128] width 91 height 217
click at [247, 18] on icon "button" at bounding box center [246, 16] width 7 height 7
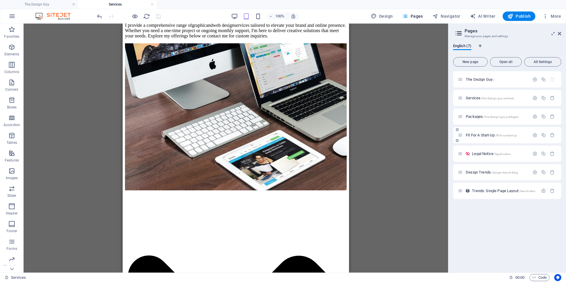
click at [480, 136] on span "Fit For A Start-Up /fit-for-a-start-up" at bounding box center [491, 135] width 51 height 4
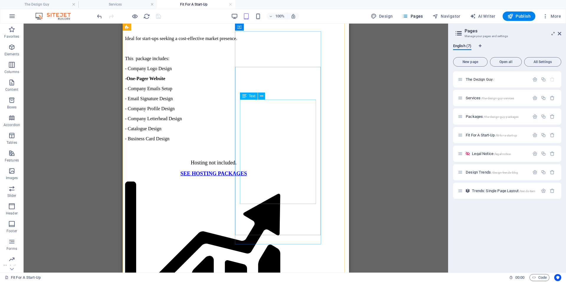
scroll to position [678, 0]
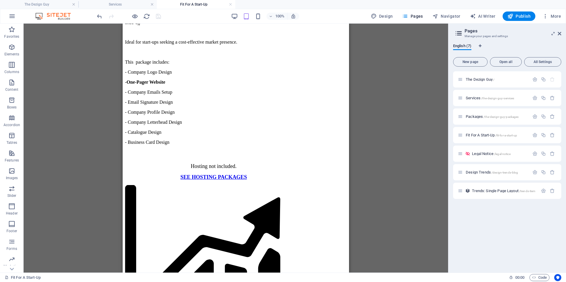
click at [561, 34] on aside "Pages Manage your pages and settings English (7) New page Open all All Settings…" at bounding box center [507, 148] width 118 height 249
click at [560, 33] on icon at bounding box center [559, 33] width 4 height 5
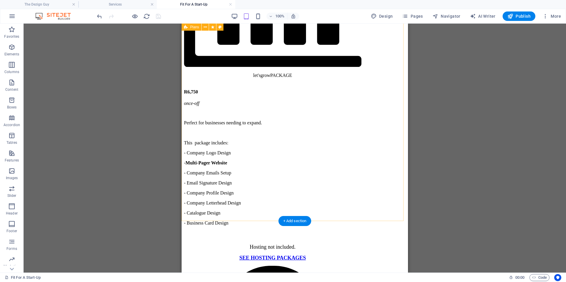
scroll to position [972, 0]
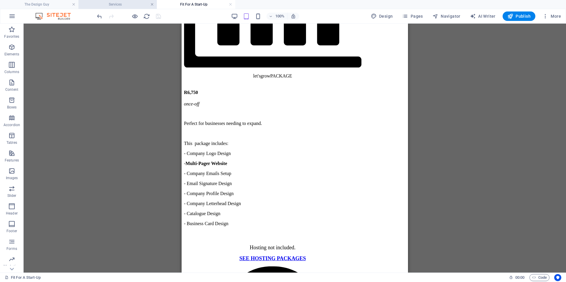
click at [152, 4] on link at bounding box center [152, 5] width 4 height 6
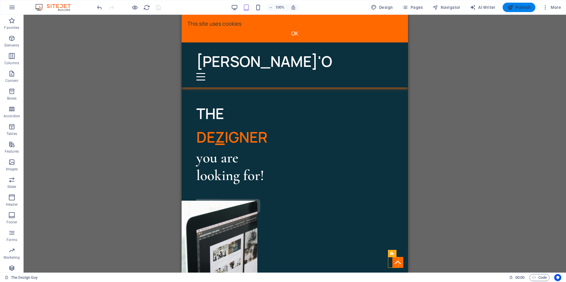
click at [520, 7] on span "Publish" at bounding box center [518, 7] width 23 height 6
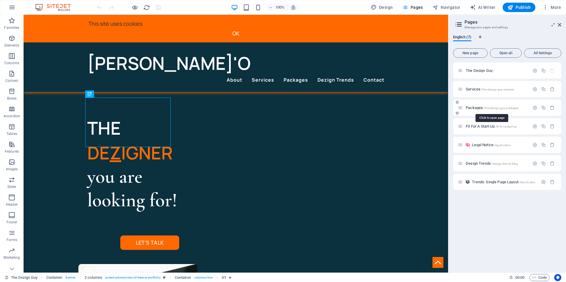
click at [474, 107] on span "Packages /the-dezign-guy-packages" at bounding box center [492, 107] width 53 height 4
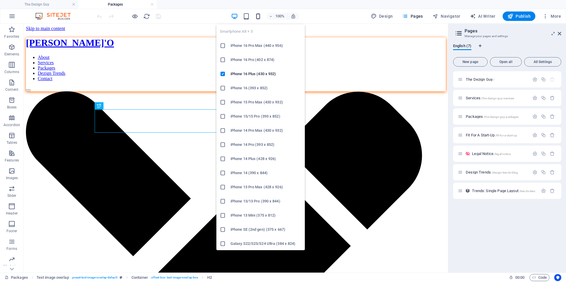
click at [0, 0] on icon "button" at bounding box center [0, 0] width 0 height 0
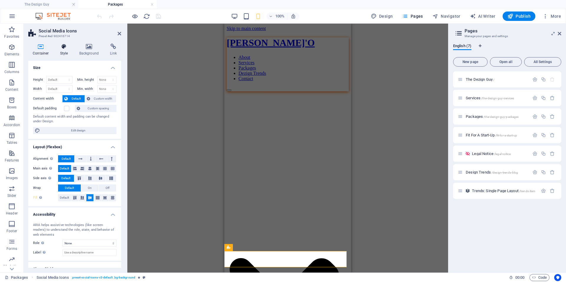
click at [63, 52] on h4 "Style" at bounding box center [65, 50] width 19 height 12
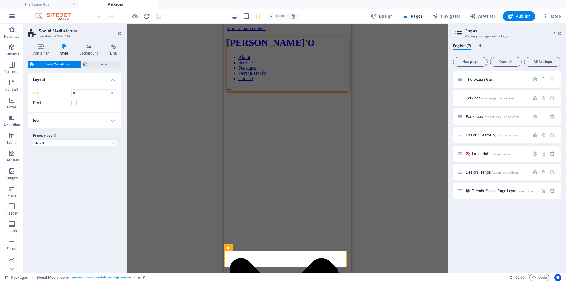
click at [44, 126] on h4 "Icon" at bounding box center [74, 120] width 93 height 14
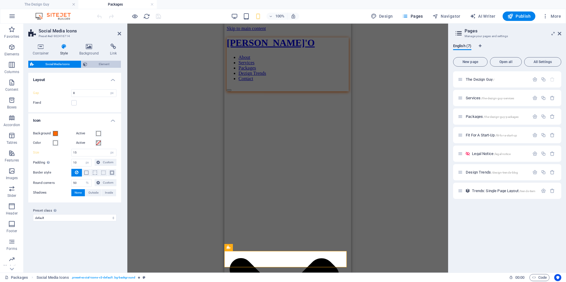
click at [94, 64] on span "Element" at bounding box center [104, 64] width 30 height 7
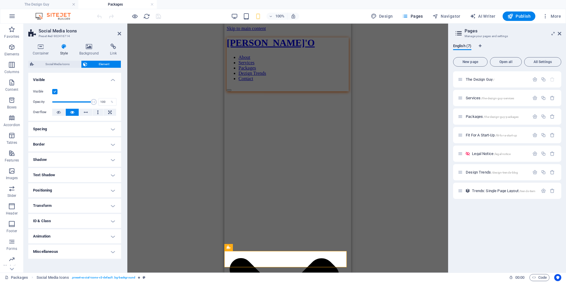
click at [63, 188] on h4 "Positioning" at bounding box center [74, 190] width 93 height 14
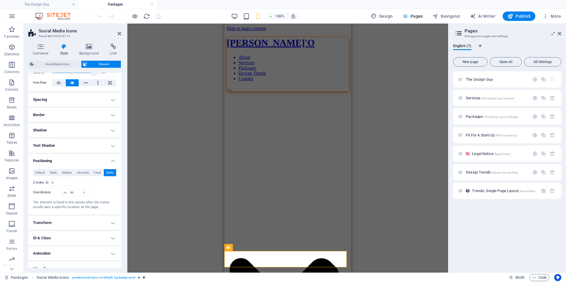
scroll to position [37, 0]
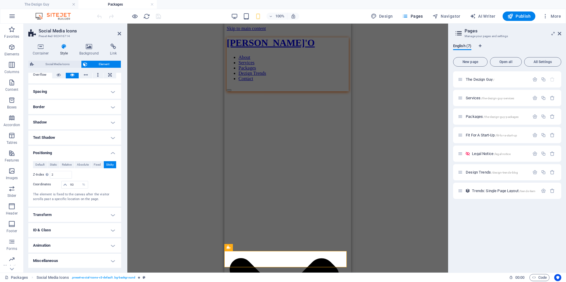
click at [48, 244] on h4 "Animation" at bounding box center [74, 245] width 93 height 14
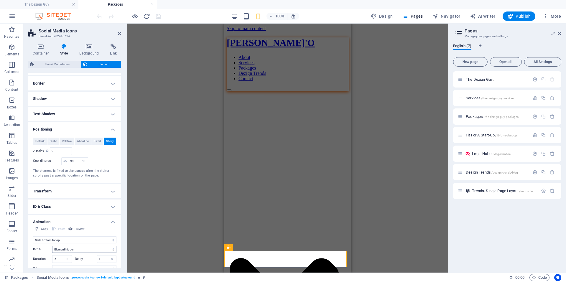
scroll to position [96, 0]
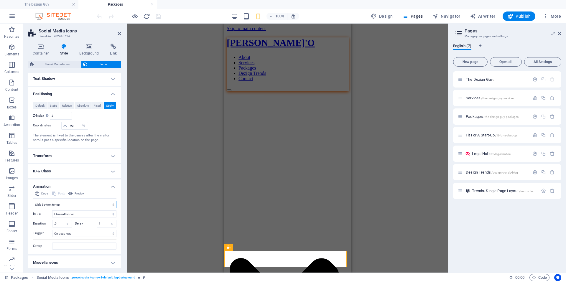
click at [63, 204] on select "Don't animate Show / Hide Slide up/down Zoom in/out Slide left to right Slide r…" at bounding box center [74, 204] width 83 height 7
select select "none"
click at [33, 208] on select "Don't animate Show / Hide Slide up/down Zoom in/out Slide left to right Slide r…" at bounding box center [74, 204] width 83 height 7
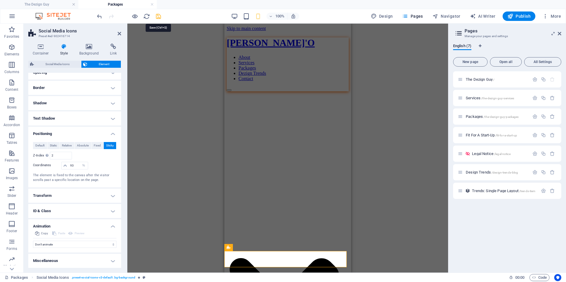
click at [0, 0] on icon "save" at bounding box center [0, 0] width 0 height 0
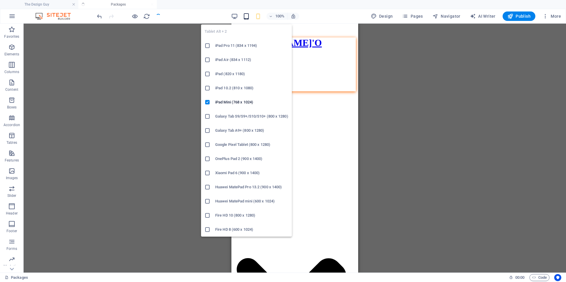
click at [245, 17] on icon "button" at bounding box center [246, 16] width 7 height 7
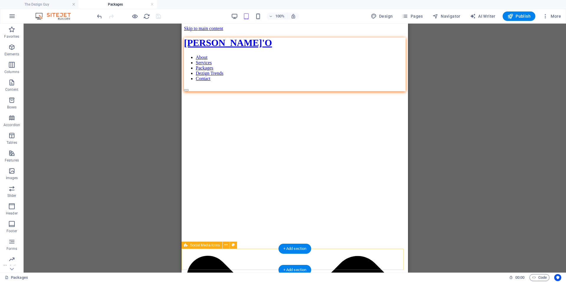
select select "%"
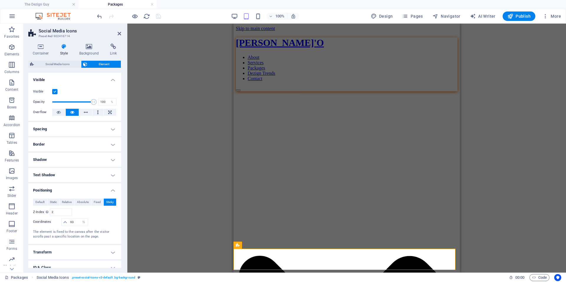
type input "92"
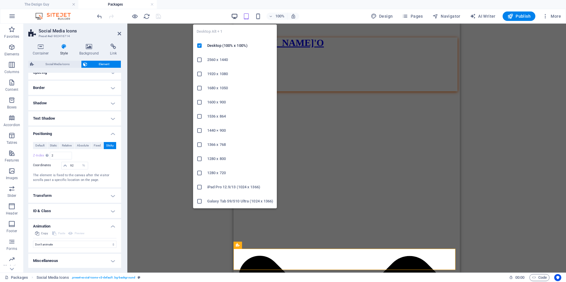
click at [0, 0] on icon "button" at bounding box center [0, 0] width 0 height 0
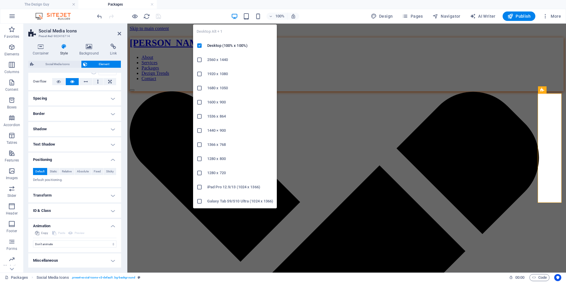
scroll to position [31, 0]
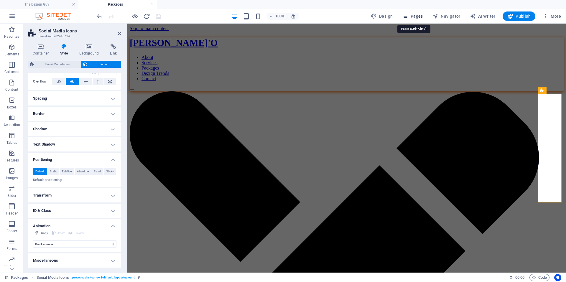
click at [0, 0] on span "Pages" at bounding box center [0, 0] width 0 height 0
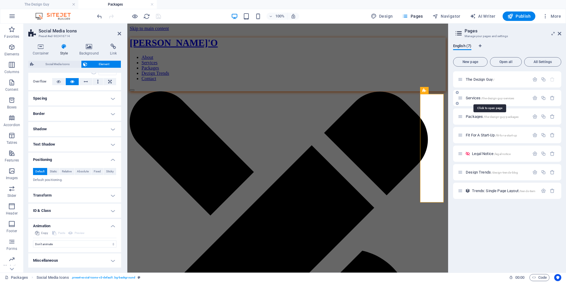
click at [475, 99] on span "Services /the-dezign-guy-services" at bounding box center [490, 98] width 48 height 4
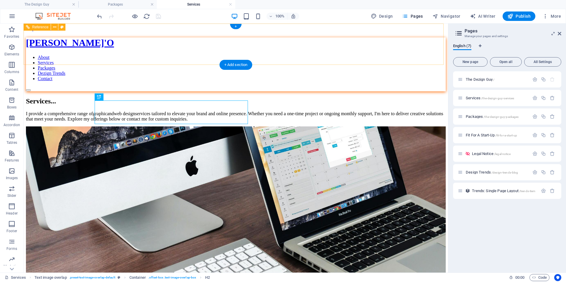
scroll to position [0, 0]
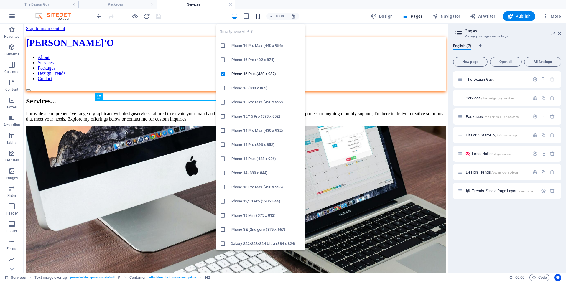
click at [257, 17] on icon "button" at bounding box center [258, 16] width 7 height 7
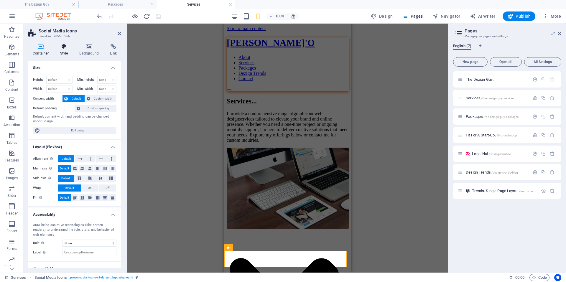
click at [62, 48] on icon at bounding box center [64, 47] width 17 height 6
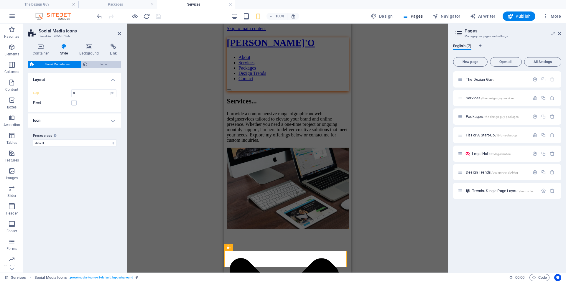
click at [92, 61] on span "Element" at bounding box center [104, 64] width 30 height 7
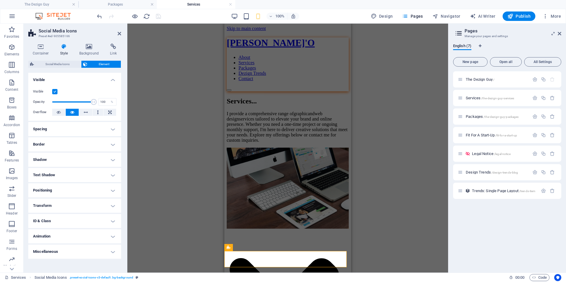
click at [55, 241] on h4 "Animation" at bounding box center [74, 236] width 93 height 14
click at [253, 18] on div "100%" at bounding box center [265, 15] width 68 height 9
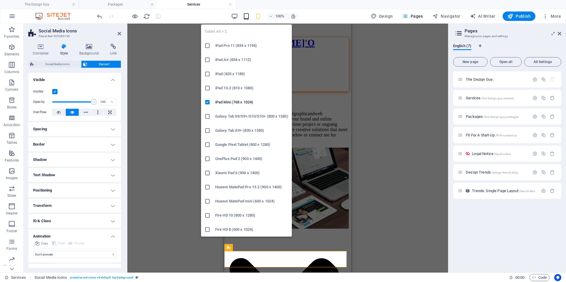
click at [248, 18] on icon "button" at bounding box center [246, 16] width 7 height 7
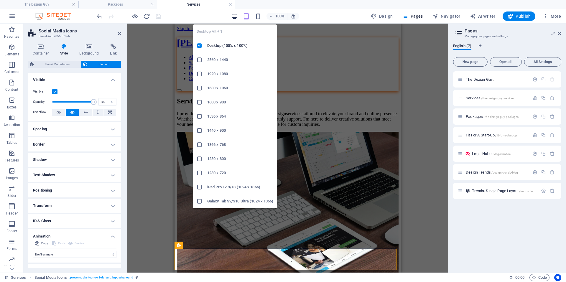
click at [237, 13] on icon "button" at bounding box center [234, 16] width 7 height 7
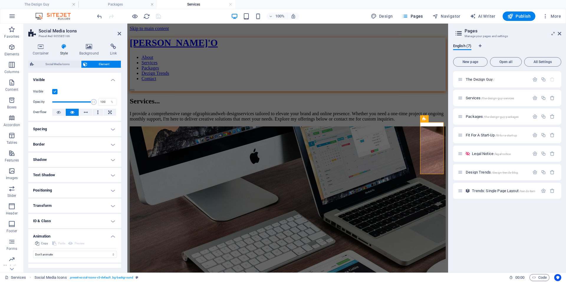
click at [159, 15] on div at bounding box center [129, 15] width 66 height 9
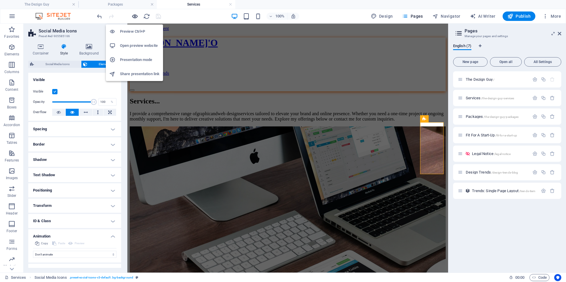
click at [132, 16] on icon "button" at bounding box center [134, 16] width 7 height 7
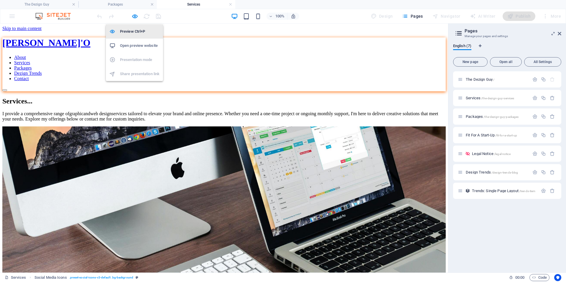
click at [133, 31] on h6 "Preview Ctrl+P" at bounding box center [139, 31] width 39 height 7
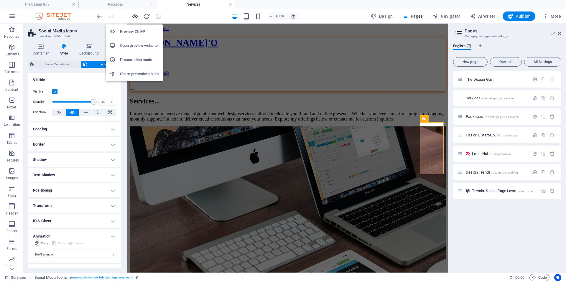
click at [133, 16] on icon "button" at bounding box center [134, 16] width 7 height 7
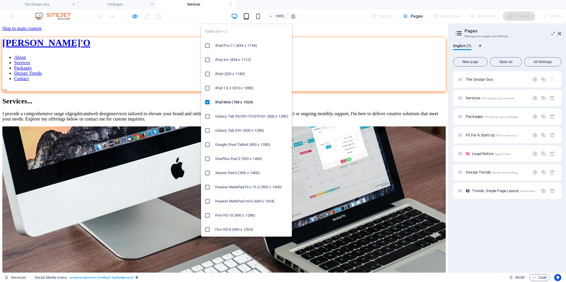
click at [248, 17] on icon "button" at bounding box center [246, 16] width 7 height 7
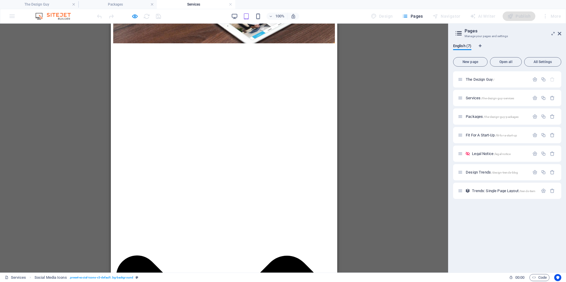
scroll to position [236, 0]
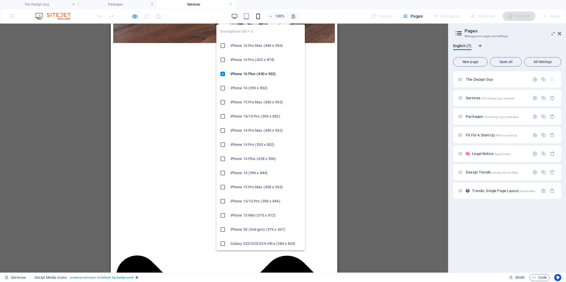
click at [260, 15] on icon "button" at bounding box center [258, 16] width 7 height 7
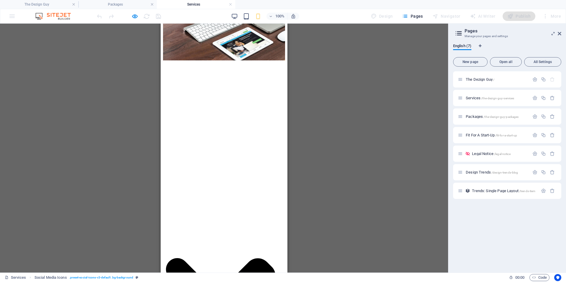
scroll to position [158, 0]
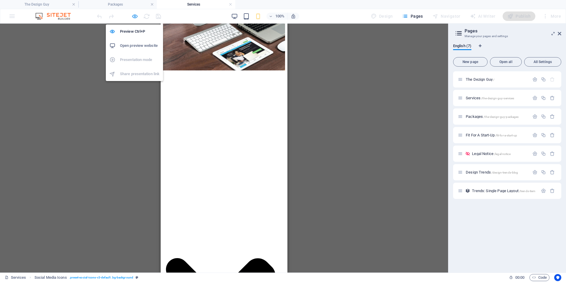
click at [133, 15] on icon "button" at bounding box center [134, 16] width 7 height 7
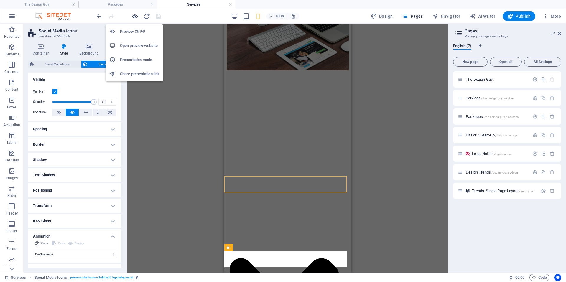
scroll to position [233, 0]
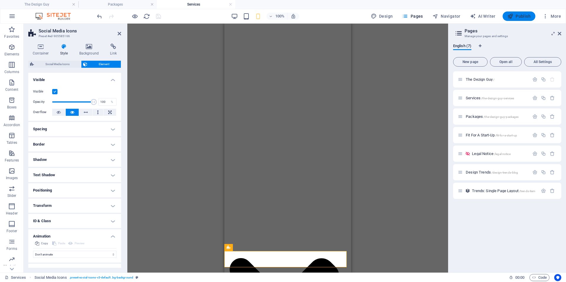
click at [517, 16] on span "Publish" at bounding box center [518, 16] width 23 height 6
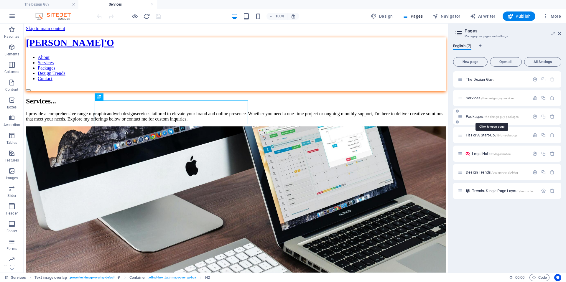
click at [0, 0] on span "Packages /the-dezign-guy-packages" at bounding box center [0, 0] width 0 height 0
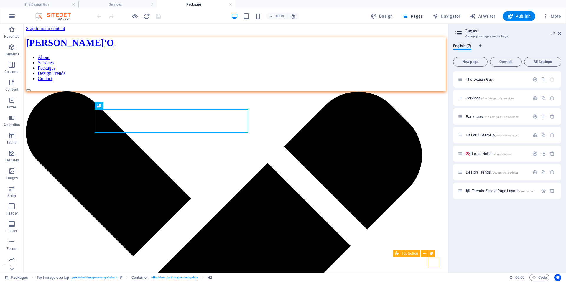
click at [0, 0] on span "Top button" at bounding box center [0, 0] width 0 height 0
select select "xMidYMid"
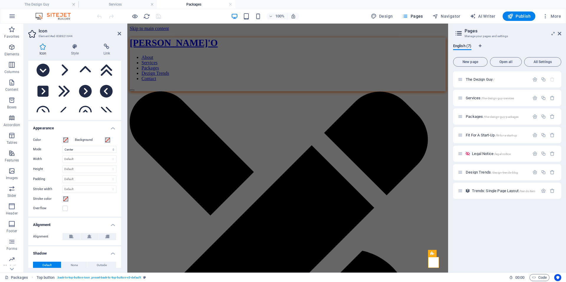
scroll to position [43, 0]
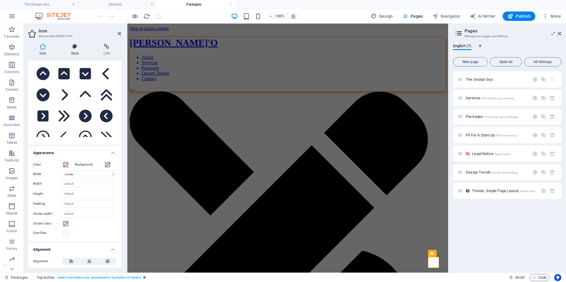
click at [74, 45] on icon at bounding box center [75, 47] width 30 height 6
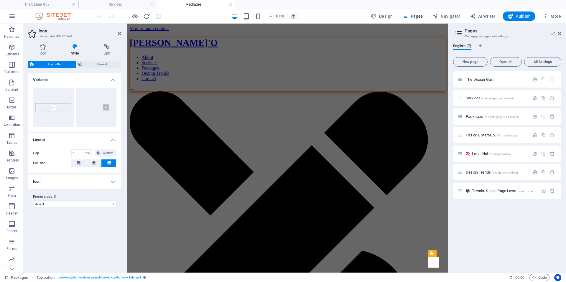
click at [90, 68] on div "Top button Element" at bounding box center [74, 64] width 93 height 7
click at [90, 64] on span "Element" at bounding box center [101, 64] width 35 height 7
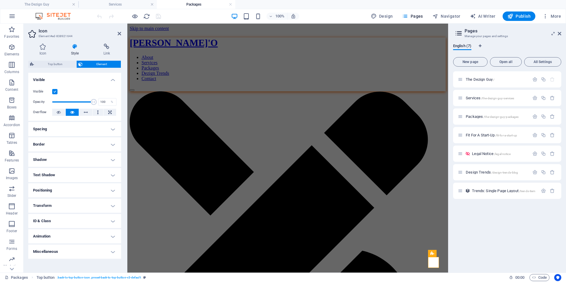
click at [58, 187] on h4 "Positioning" at bounding box center [74, 190] width 93 height 14
click at [182, 4] on h4 "Packages" at bounding box center [196, 4] width 78 height 6
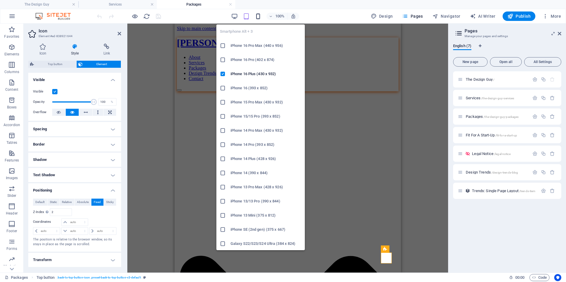
click at [255, 16] on icon "button" at bounding box center [258, 16] width 7 height 7
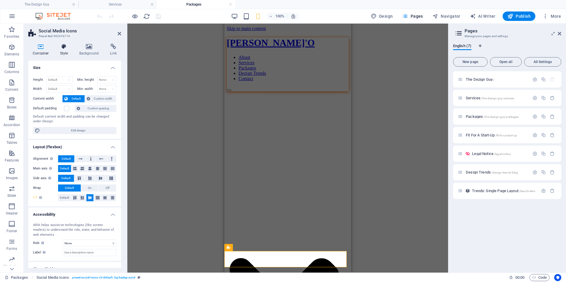
click at [65, 48] on icon at bounding box center [64, 47] width 17 height 6
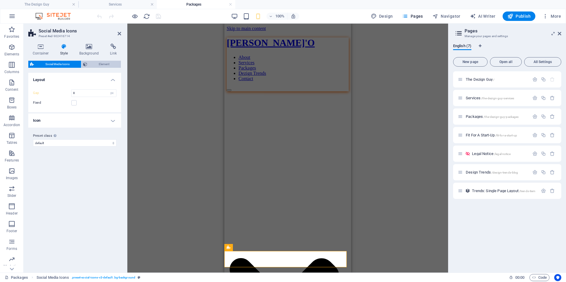
click at [86, 64] on icon at bounding box center [85, 64] width 4 height 7
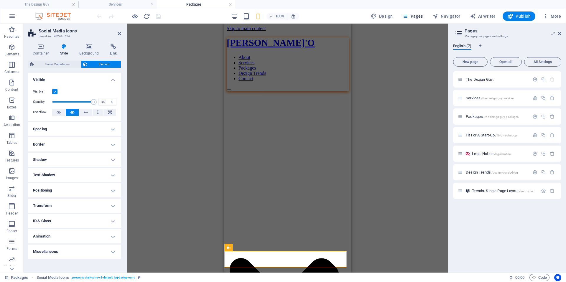
click at [67, 189] on h4 "Positioning" at bounding box center [74, 190] width 93 height 14
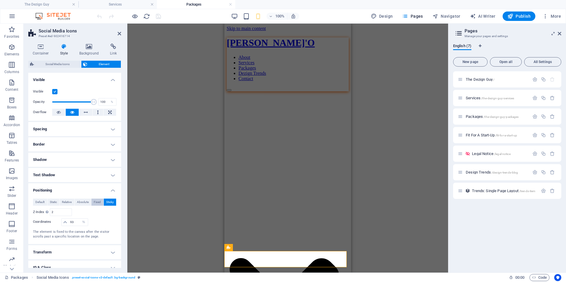
click at [94, 200] on span "Fixed" at bounding box center [97, 202] width 7 height 7
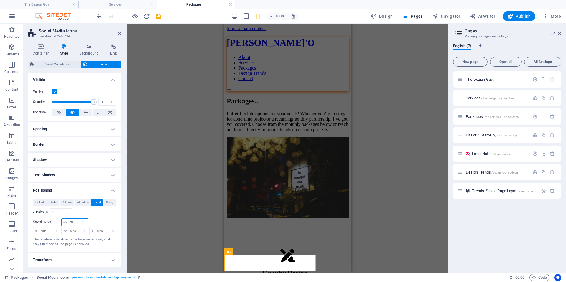
drag, startPoint x: 74, startPoint y: 221, endPoint x: 70, endPoint y: 221, distance: 3.8
click at [70, 221] on input "93" at bounding box center [78, 222] width 19 height 7
click at [84, 222] on select "auto px rem % em" at bounding box center [84, 222] width 8 height 7
select select "auto"
click at [80, 219] on select "auto px rem % em" at bounding box center [84, 222] width 8 height 7
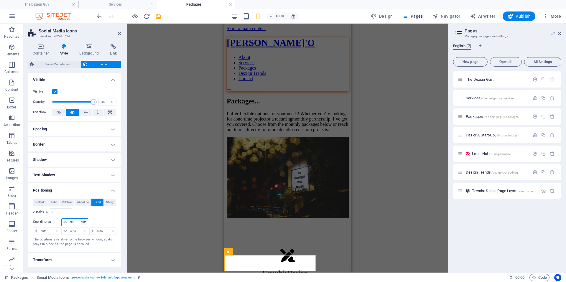
select select "DISABLED_OPTION_VALUE"
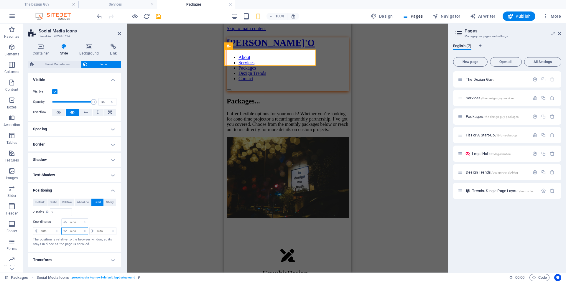
click at [81, 230] on select "auto px rem % em" at bounding box center [75, 230] width 26 height 7
select select "px"
click at [79, 227] on select "auto px rem % em" at bounding box center [75, 230] width 26 height 7
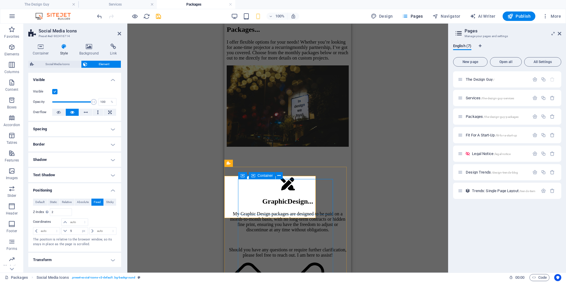
scroll to position [0, 0]
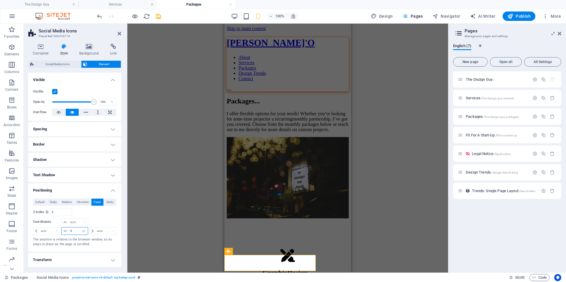
click at [70, 230] on input "5" at bounding box center [78, 230] width 19 height 7
click at [74, 230] on input "10" at bounding box center [78, 230] width 19 height 7
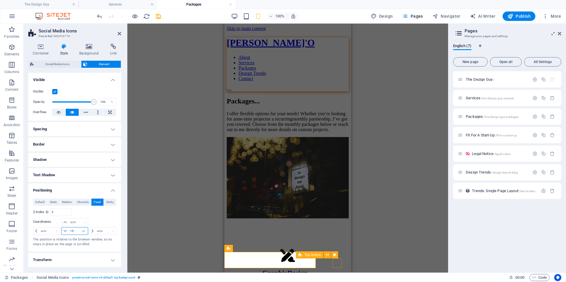
type input "15"
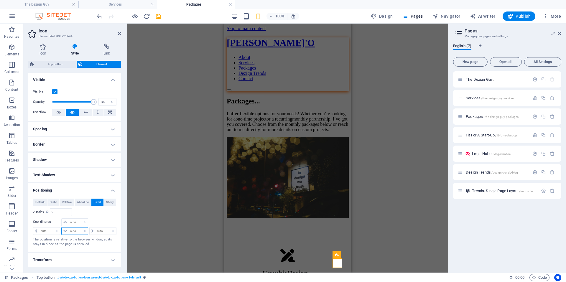
click at [69, 233] on select "auto px rem % em" at bounding box center [75, 230] width 26 height 7
select select "px"
click at [79, 227] on select "auto px rem % em" at bounding box center [75, 230] width 26 height 7
type input "15"
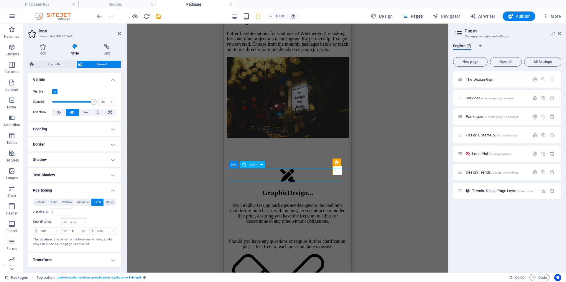
scroll to position [88, 0]
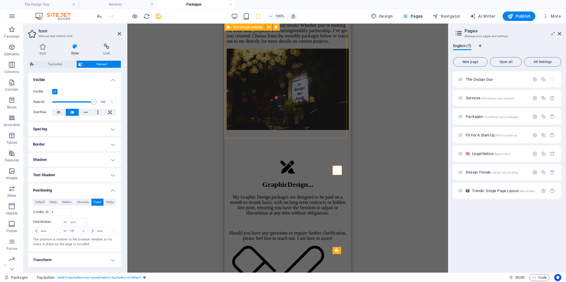
click at [267, 131] on div "Packages... I offer flexible options for your needs! Whether you’re looking for…" at bounding box center [288, 67] width 122 height 128
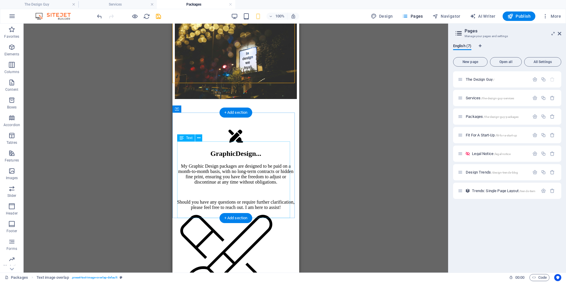
scroll to position [118, 0]
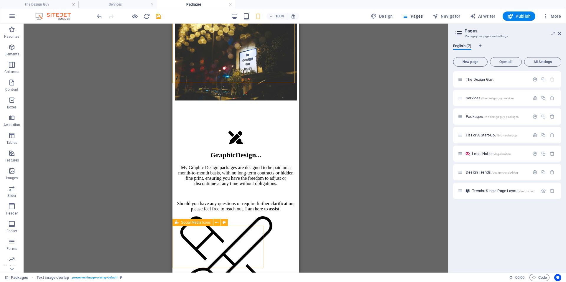
click at [181, 262] on div at bounding box center [178, 249] width 6 height 38
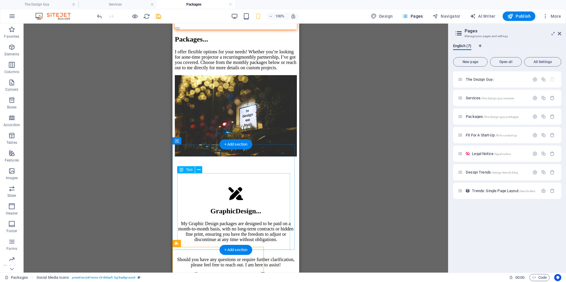
scroll to position [59, 0]
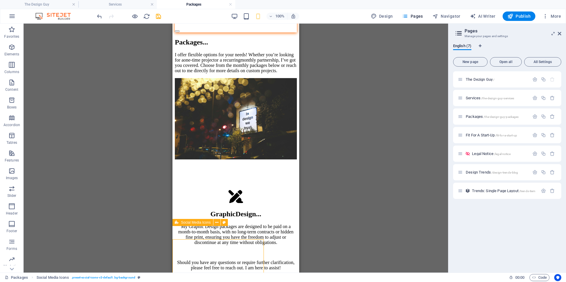
click at [181, 232] on div at bounding box center [178, 249] width 6 height 38
select select "px"
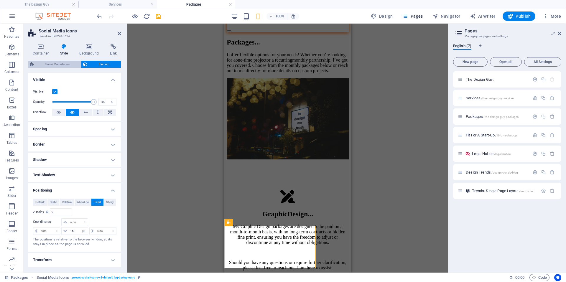
click at [64, 65] on span "Social Media Icons" at bounding box center [58, 64] width 44 height 7
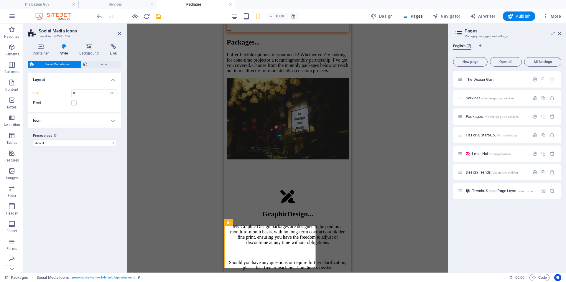
click at [65, 122] on h4 "Icon" at bounding box center [74, 120] width 93 height 14
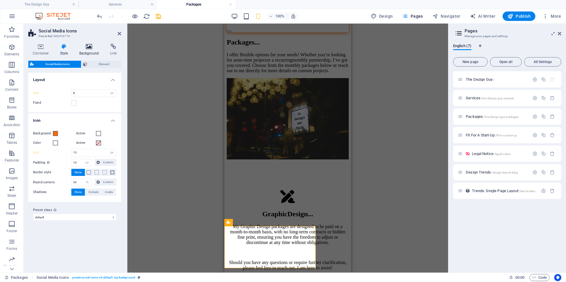
click at [85, 50] on h4 "Background" at bounding box center [90, 50] width 31 height 12
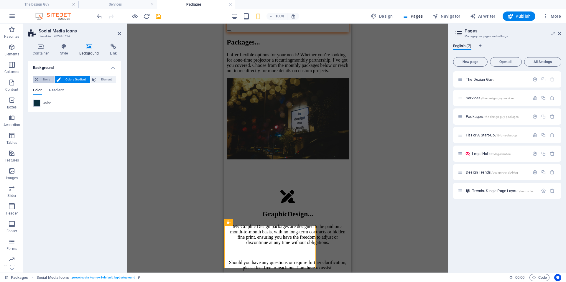
click at [48, 79] on span "None" at bounding box center [46, 79] width 13 height 7
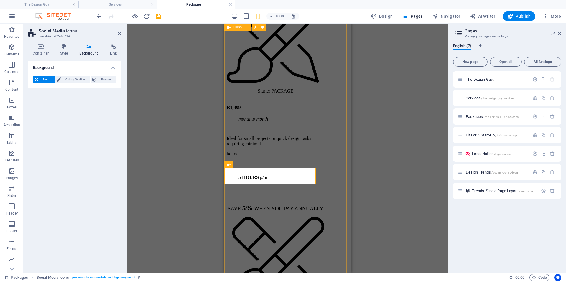
scroll to position [354, 0]
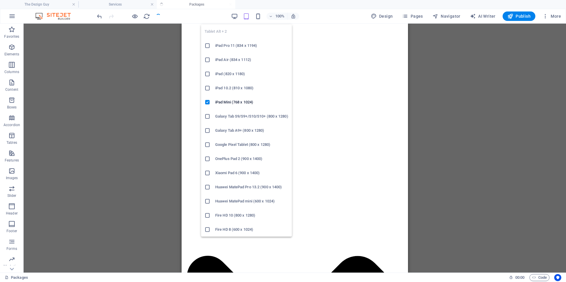
scroll to position [359, 0]
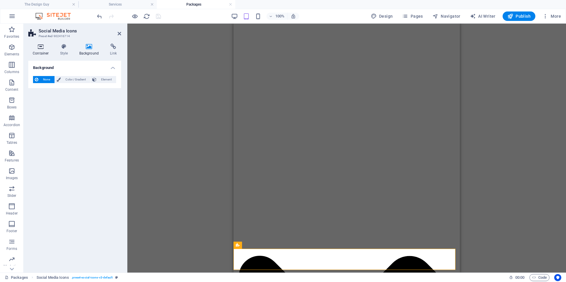
click at [38, 51] on h4 "Container" at bounding box center [41, 50] width 27 height 12
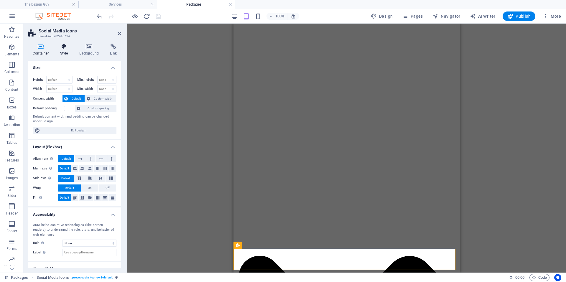
click at [57, 44] on icon at bounding box center [64, 47] width 17 height 6
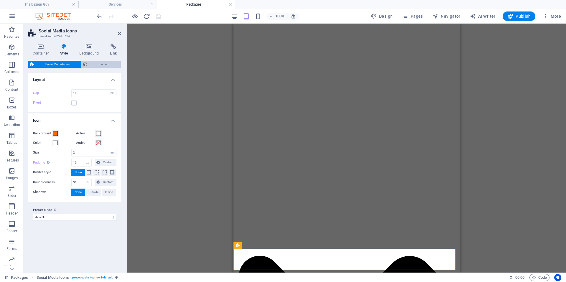
click at [86, 63] on icon at bounding box center [85, 64] width 4 height 7
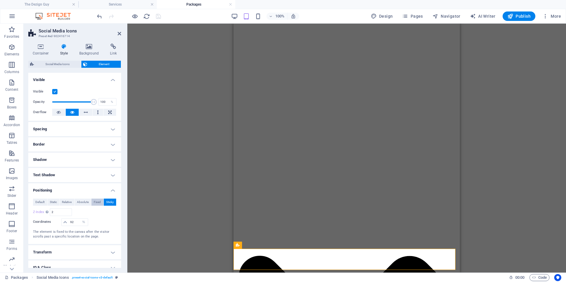
click at [96, 202] on span "Fixed" at bounding box center [97, 202] width 7 height 7
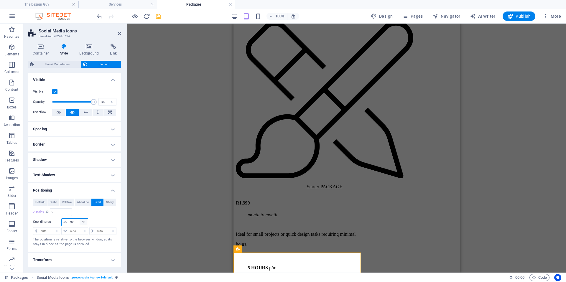
click at [85, 223] on select "auto px rem % em" at bounding box center [84, 222] width 8 height 7
select select "auto"
click at [80, 219] on select "auto px rem % em" at bounding box center [84, 222] width 8 height 7
select select "DISABLED_OPTION_VALUE"
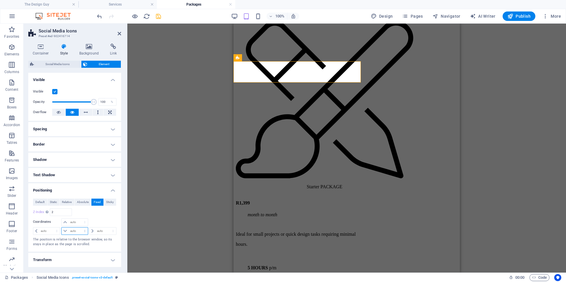
click at [74, 231] on select "auto px rem % em" at bounding box center [75, 230] width 26 height 7
select select "px"
click at [79, 227] on select "auto px rem % em" at bounding box center [75, 230] width 26 height 7
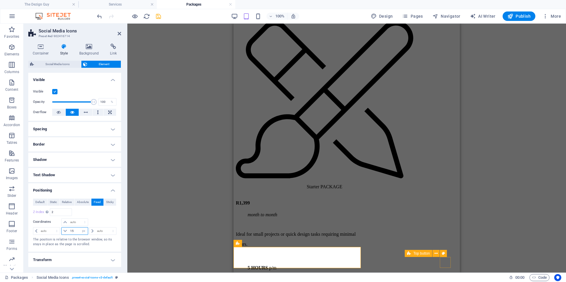
click at [0, 0] on span "Top button" at bounding box center [0, 0] width 0 height 0
type input "15"
click at [0, 0] on span "Top button" at bounding box center [0, 0] width 0 height 0
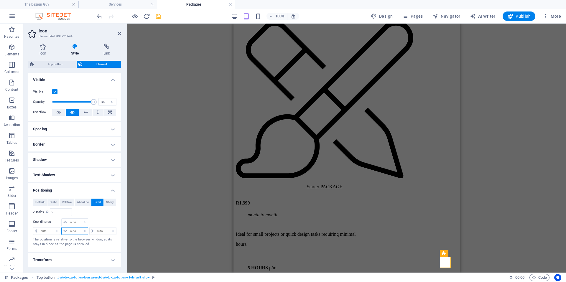
click at [73, 230] on select "auto px rem % em" at bounding box center [75, 230] width 26 height 7
select select "px"
click at [79, 227] on select "auto px rem % em" at bounding box center [75, 230] width 26 height 7
type input "15"
click at [175, 232] on div "H2 Text image overlap Container Image Spacer Container Top button Social Media …" at bounding box center [346, 148] width 438 height 249
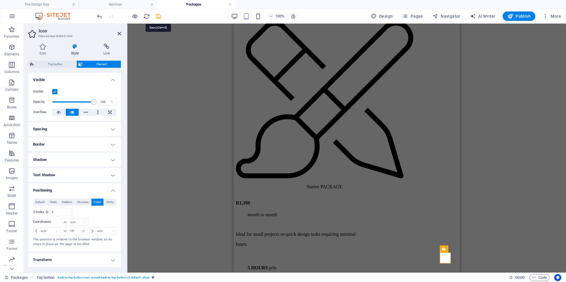
click at [159, 16] on icon "save" at bounding box center [158, 16] width 7 height 7
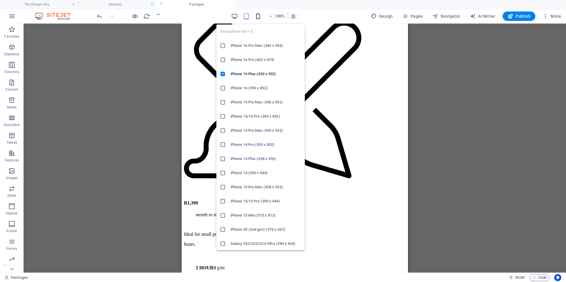
click at [261, 16] on icon "button" at bounding box center [258, 16] width 7 height 7
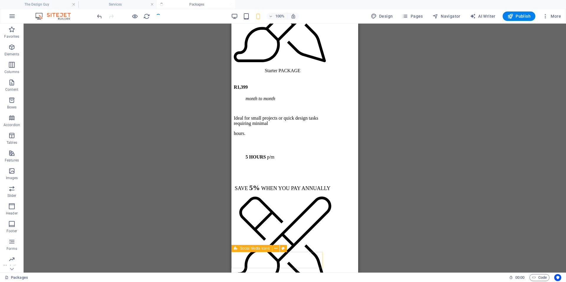
click at [240, 264] on div at bounding box center [237, 249] width 6 height 38
select select "px"
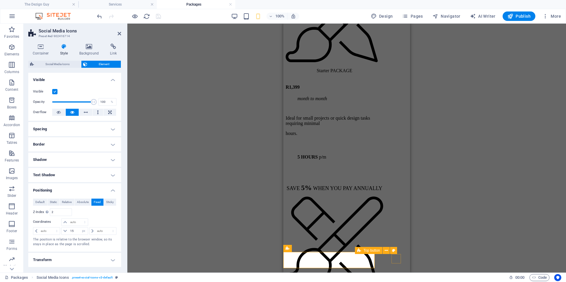
click at [0, 0] on span "Top button" at bounding box center [0, 0] width 0 height 0
select select "px"
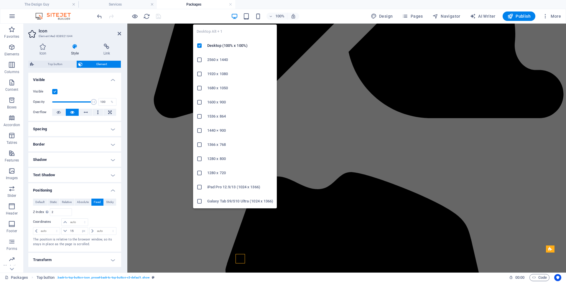
select select "DISABLED_OPTION_VALUE"
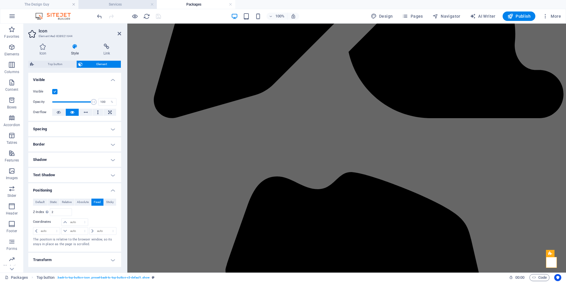
click at [124, 3] on h4 "Services" at bounding box center [117, 4] width 78 height 6
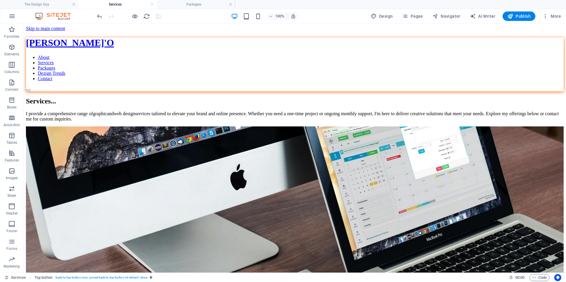
scroll to position [0, 0]
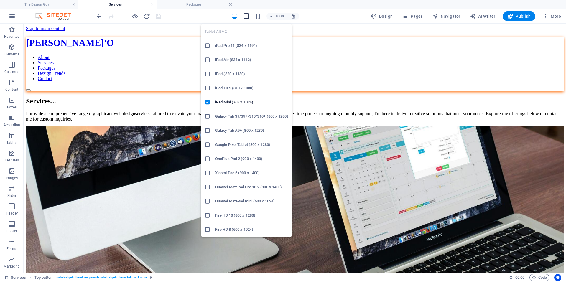
click at [250, 19] on icon "button" at bounding box center [246, 16] width 7 height 7
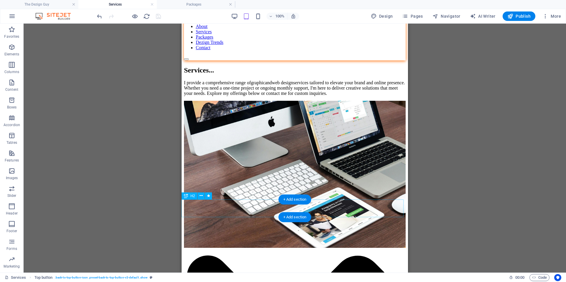
scroll to position [29, 0]
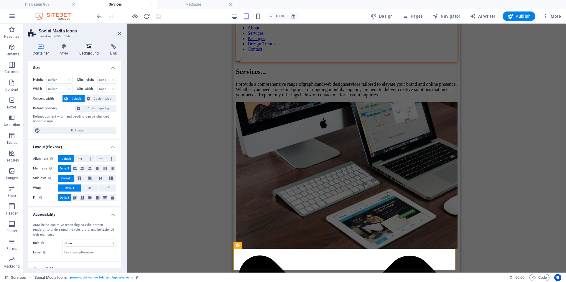
click at [86, 46] on icon at bounding box center [89, 47] width 29 height 6
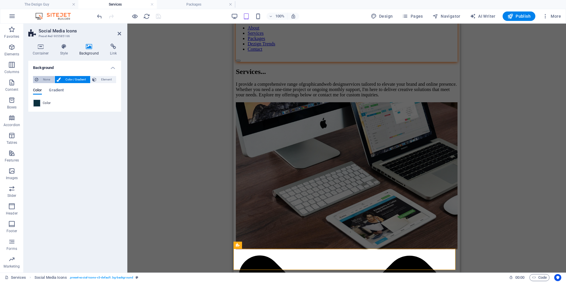
click at [38, 83] on icon at bounding box center [37, 79] width 4 height 7
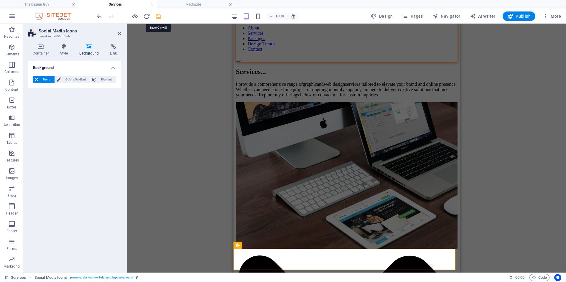
click at [157, 17] on icon "save" at bounding box center [158, 16] width 7 height 7
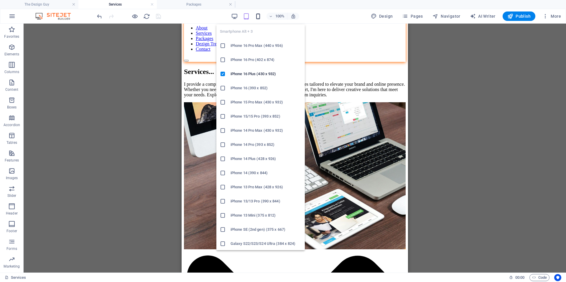
click at [259, 14] on icon "button" at bounding box center [258, 16] width 7 height 7
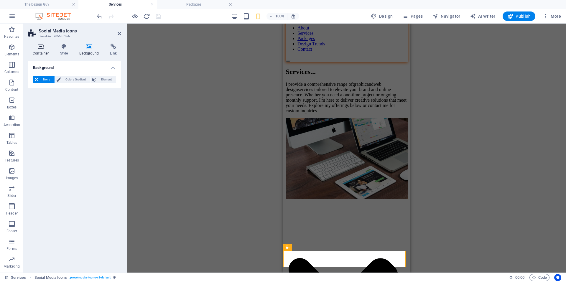
click at [43, 45] on icon at bounding box center [40, 47] width 25 height 6
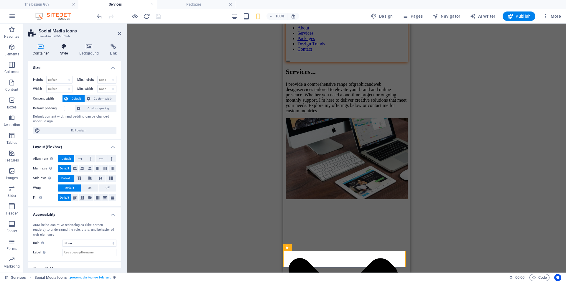
click at [58, 47] on icon at bounding box center [64, 47] width 17 height 6
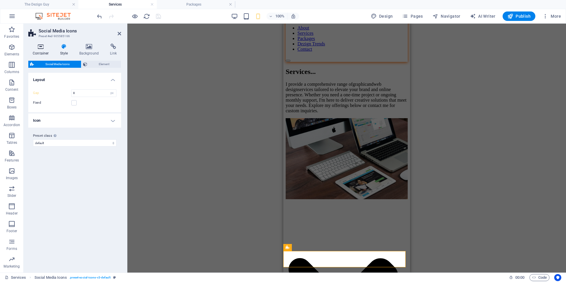
click at [42, 51] on h4 "Container" at bounding box center [41, 50] width 27 height 12
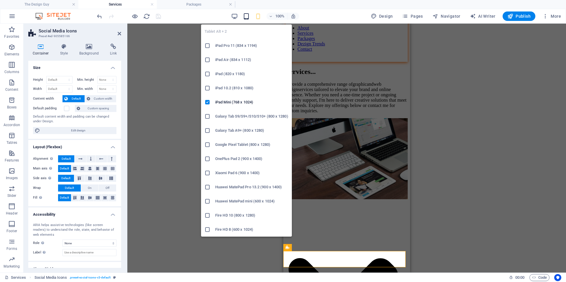
click at [250, 18] on icon "button" at bounding box center [246, 16] width 7 height 7
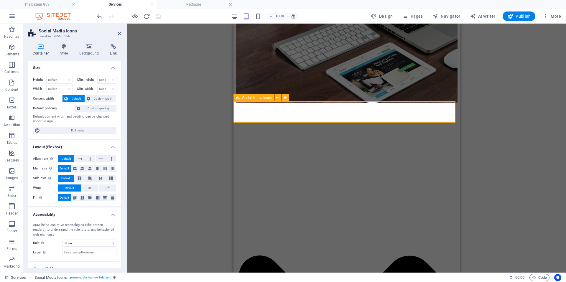
scroll to position [177, 0]
click at [177, 179] on div "H2 Text image overlap Container Image Spacer Icon H2 Icon List H3 Container H3 …" at bounding box center [346, 148] width 438 height 249
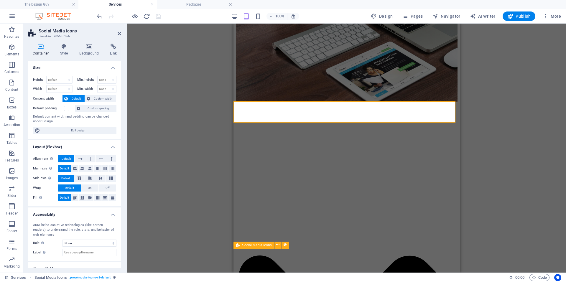
click at [69, 51] on h4 "Style" at bounding box center [65, 50] width 19 height 12
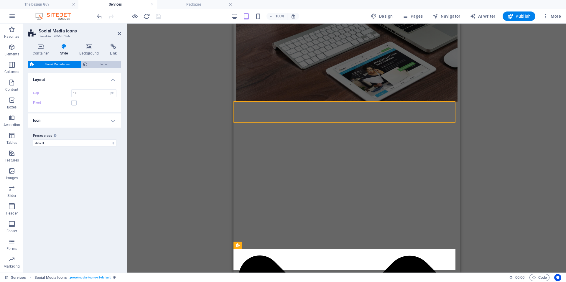
click at [100, 65] on span "Element" at bounding box center [104, 64] width 30 height 7
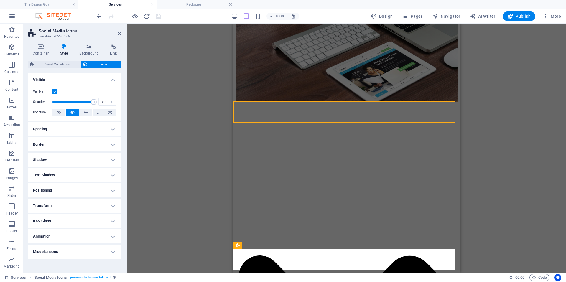
click at [63, 193] on h4 "Positioning" at bounding box center [74, 190] width 93 height 14
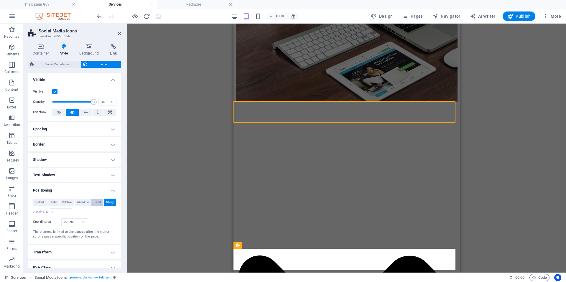
click at [94, 203] on span "Fixed" at bounding box center [97, 202] width 7 height 7
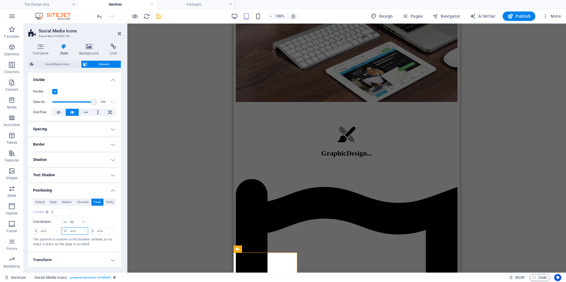
click at [72, 232] on select "auto px rem % em" at bounding box center [75, 230] width 26 height 7
select select "px"
click at [79, 227] on select "auto px rem % em" at bounding box center [75, 230] width 26 height 7
type input "15"
click at [80, 221] on select "auto px rem % em" at bounding box center [84, 222] width 8 height 7
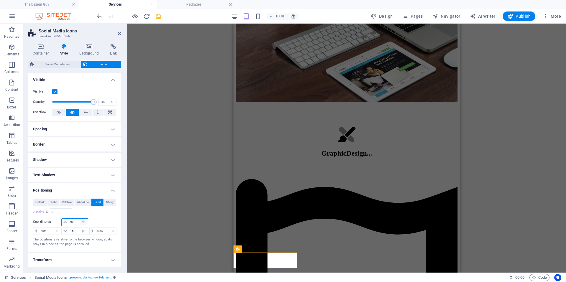
select select "auto"
click at [80, 219] on select "auto px rem % em" at bounding box center [84, 222] width 8 height 7
select select "DISABLED_OPTION_VALUE"
click at [172, 176] on div "H2 Text image overlap Container Image Spacer Icon H2 Icon List H3 Container H3 …" at bounding box center [346, 148] width 438 height 249
click at [156, 17] on icon "save" at bounding box center [158, 16] width 7 height 7
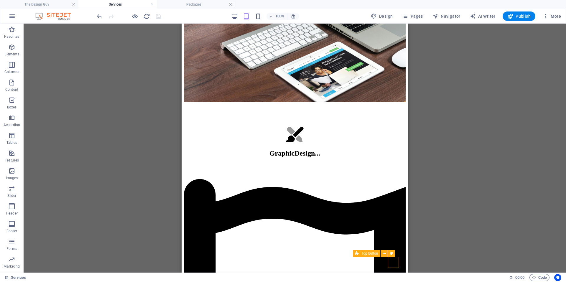
click at [374, 255] on span "Top button" at bounding box center [369, 254] width 17 height 4
select select "xMidYMid"
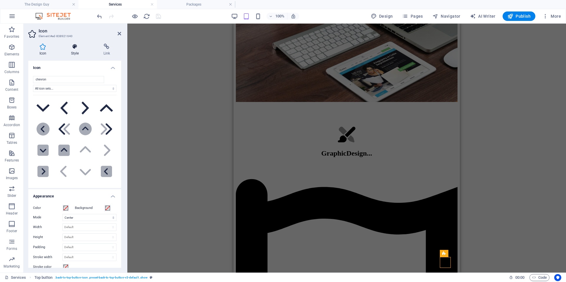
click at [70, 44] on icon at bounding box center [75, 47] width 30 height 6
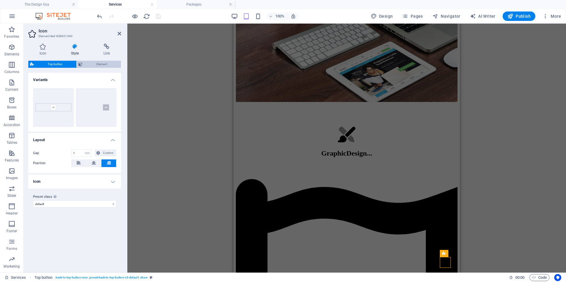
click at [90, 67] on span "Element" at bounding box center [101, 64] width 35 height 7
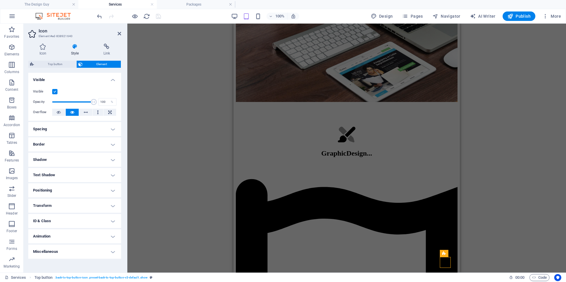
click at [80, 187] on h4 "Positioning" at bounding box center [74, 190] width 93 height 14
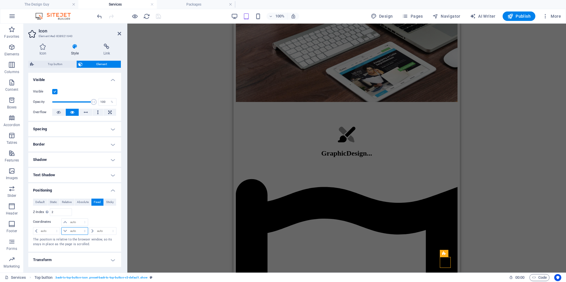
click at [74, 230] on select "auto px rem % em" at bounding box center [75, 230] width 26 height 7
select select "px"
click at [79, 227] on select "auto px rem % em" at bounding box center [75, 230] width 26 height 7
type input "15"
click at [181, 195] on div "H2 Text image overlap Container Image Spacer Icon H2 Icon List H3 Container H3 …" at bounding box center [346, 148] width 438 height 249
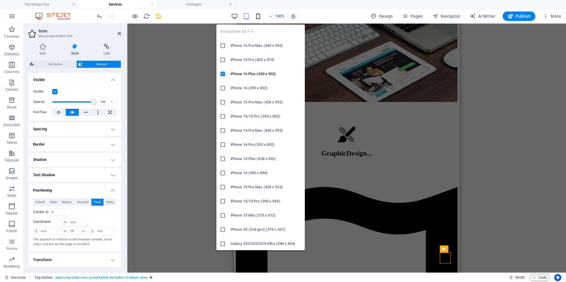
click at [260, 17] on icon "button" at bounding box center [258, 16] width 7 height 7
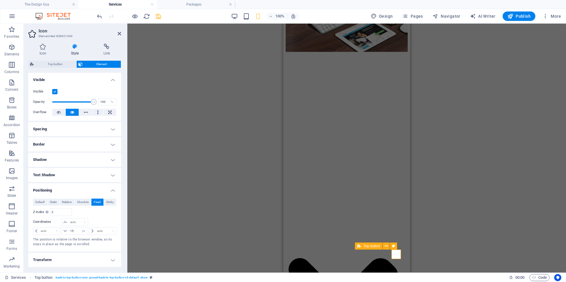
click at [375, 245] on span "Top button" at bounding box center [371, 246] width 17 height 4
select select "%"
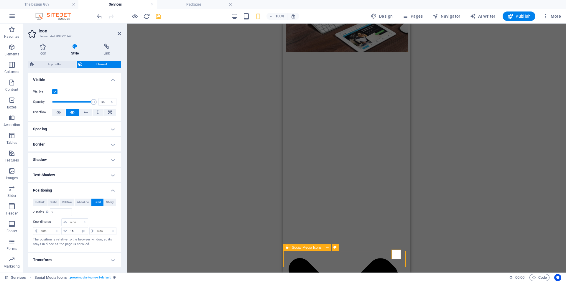
select select "px"
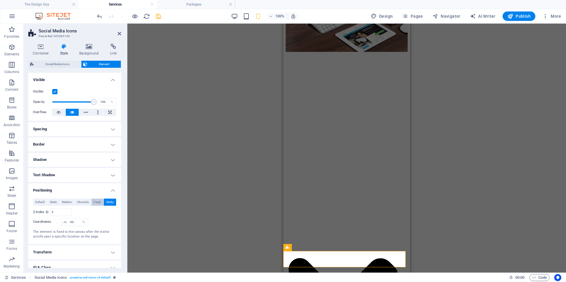
click at [101, 201] on button "Fixed" at bounding box center [97, 202] width 12 height 7
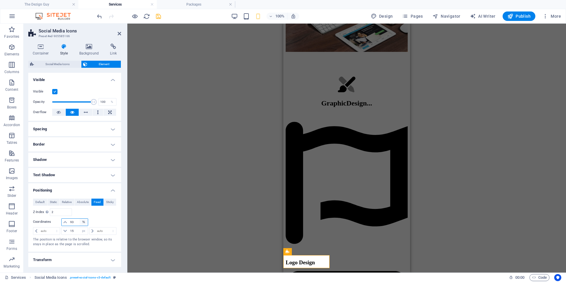
click at [83, 222] on select "auto px rem % em" at bounding box center [84, 222] width 8 height 7
select select "auto"
click at [80, 219] on select "auto px rem % em" at bounding box center [84, 222] width 8 height 7
select select "DISABLED_OPTION_VALUE"
click at [197, 219] on div "H2 Text image overlap Container Image Spacer Icon H2 Icon List H3 Container H3 …" at bounding box center [346, 148] width 438 height 249
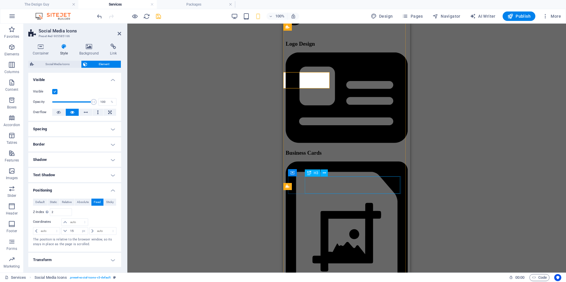
scroll to position [413, 0]
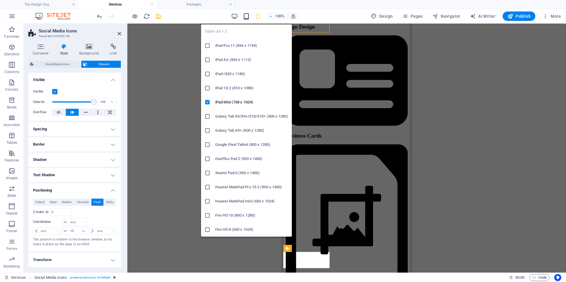
click at [246, 15] on icon "button" at bounding box center [246, 16] width 7 height 7
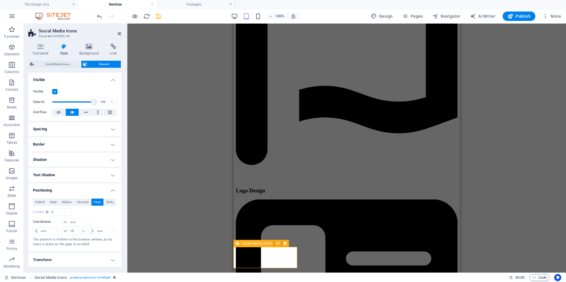
click at [238, 243] on icon at bounding box center [238, 243] width 4 height 7
click at [49, 61] on span "Social Media Icons" at bounding box center [58, 64] width 44 height 7
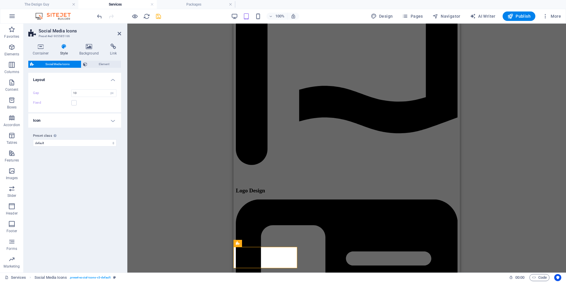
click at [62, 121] on h4 "Icon" at bounding box center [74, 120] width 93 height 14
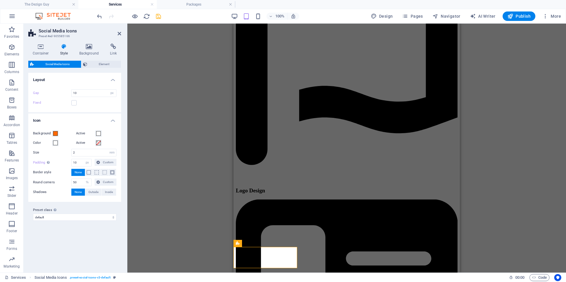
click at [170, 126] on div "H2 Text image overlap Container Image Spacer Icon H2 Icon List H3 Container H3 …" at bounding box center [346, 148] width 438 height 249
click at [158, 16] on icon "save" at bounding box center [158, 16] width 7 height 7
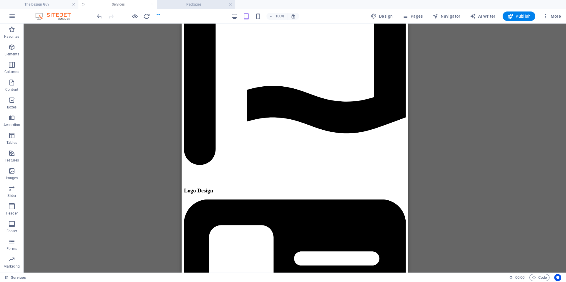
click at [180, 2] on h4 "Packages" at bounding box center [196, 4] width 78 height 6
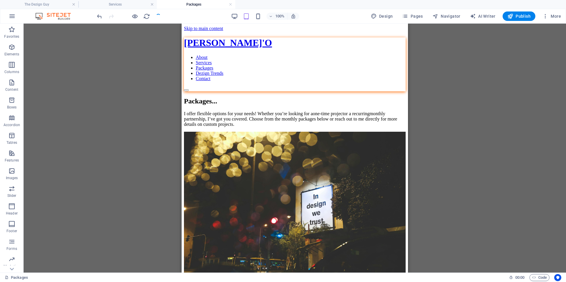
scroll to position [359, 0]
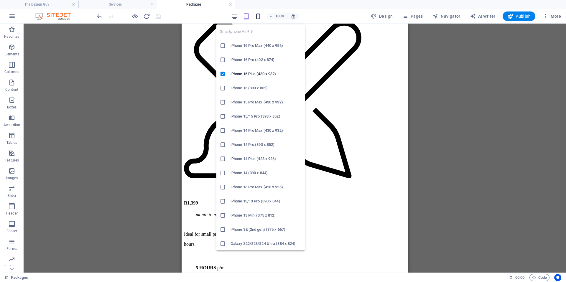
click at [258, 16] on icon "button" at bounding box center [258, 16] width 7 height 7
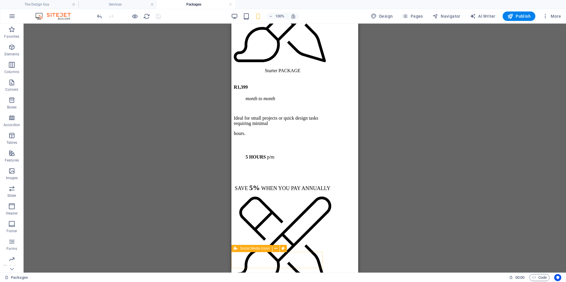
click at [240, 255] on div at bounding box center [237, 249] width 6 height 38
select select "px"
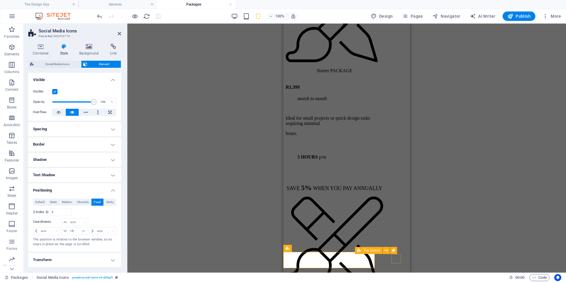
click at [0, 0] on span "Top button" at bounding box center [0, 0] width 0 height 0
select select "px"
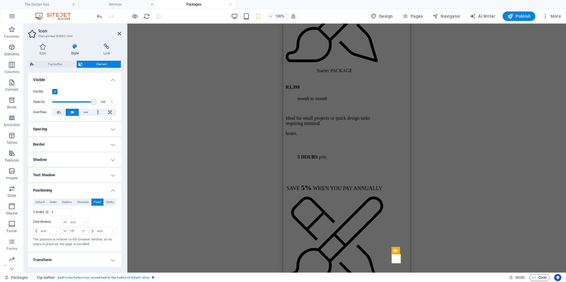
click at [185, 234] on div "H2 Text image overlap Container Image Spacer Container Top button Social Media …" at bounding box center [346, 148] width 438 height 249
click at [516, 17] on span "Publish" at bounding box center [518, 16] width 23 height 6
